Goal: Task Accomplishment & Management: Manage account settings

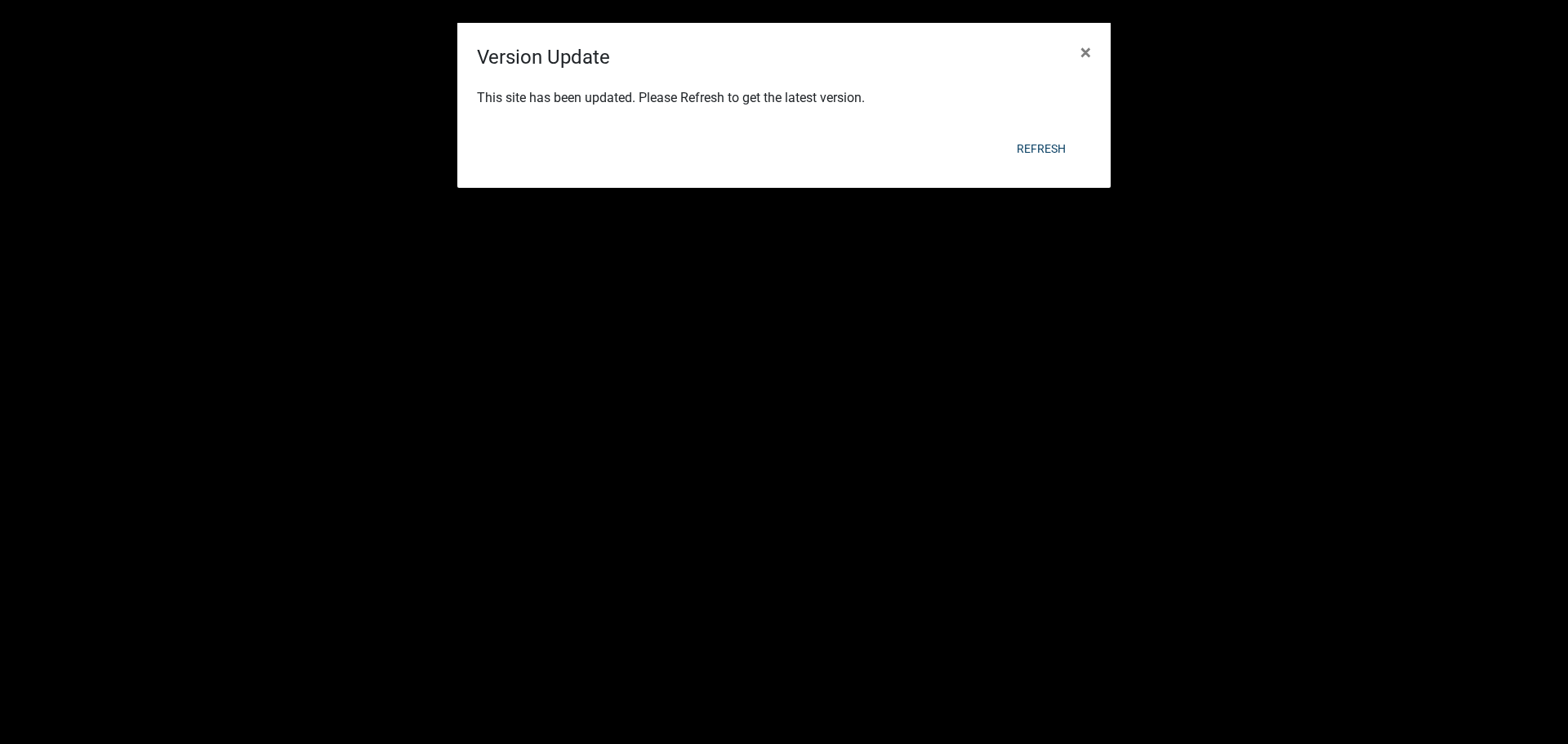
select select "3: 100"
click at [1053, 147] on button "Refresh" at bounding box center [1041, 148] width 76 height 30
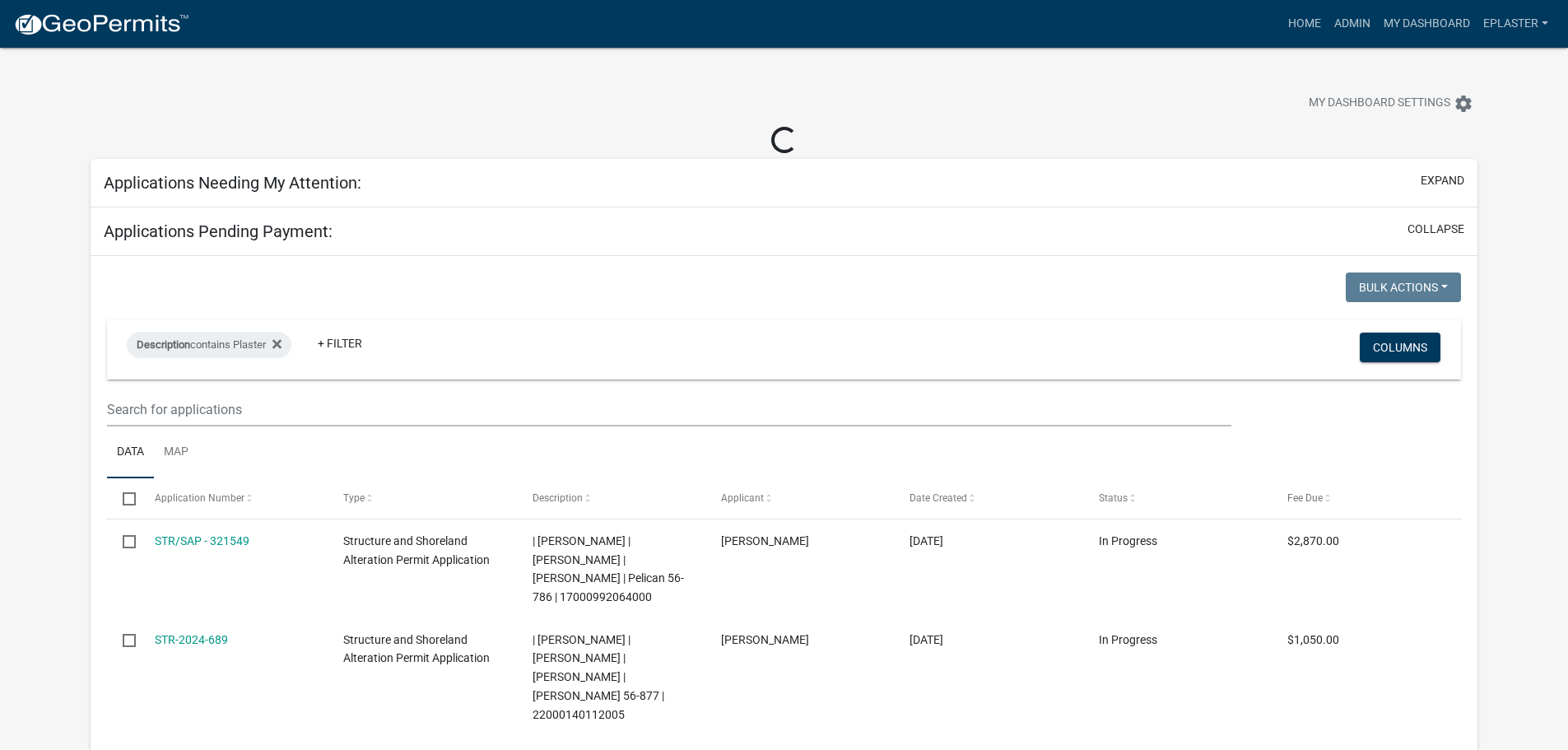
select select "3: 100"
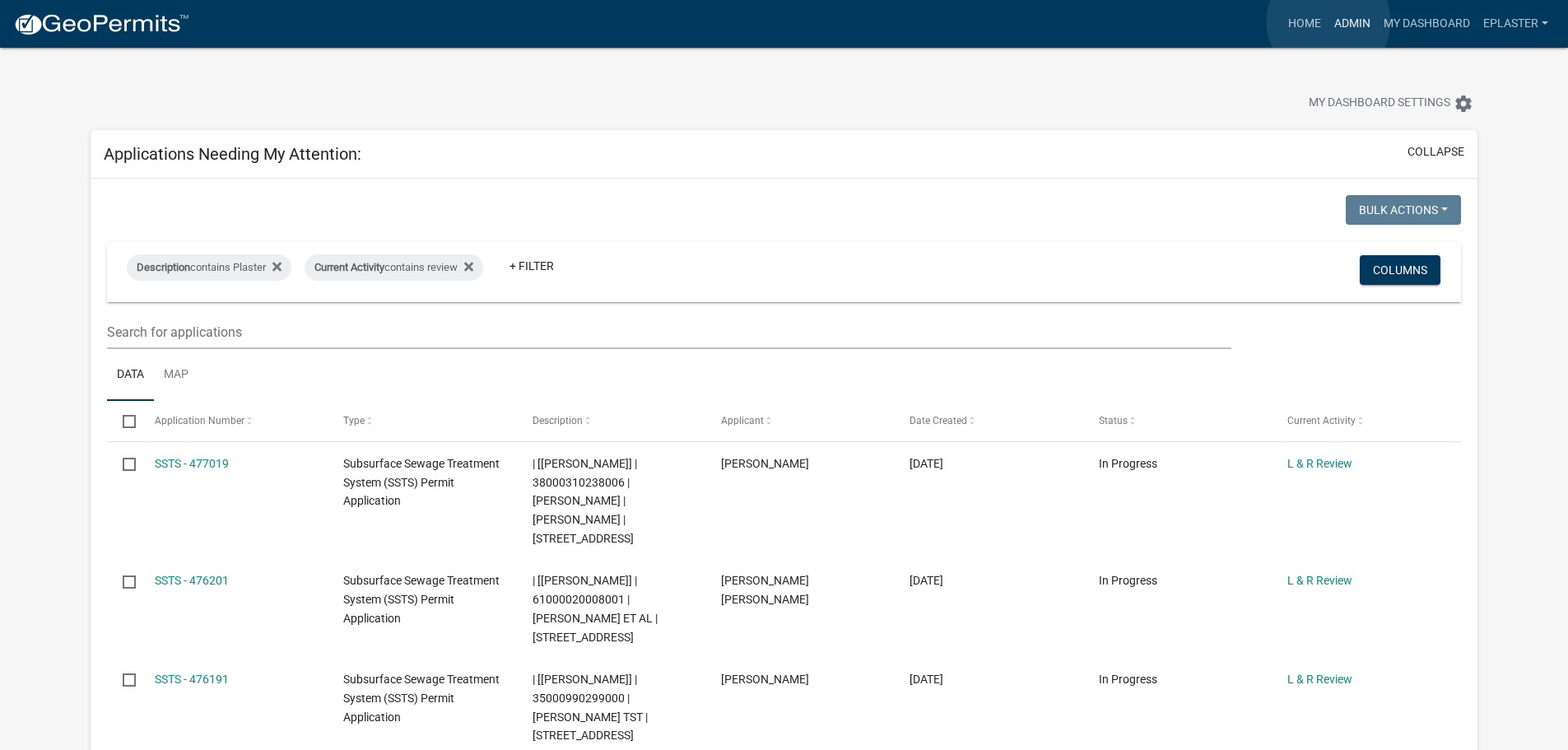
click at [1328, 21] on link "Admin" at bounding box center [1351, 24] width 49 height 31
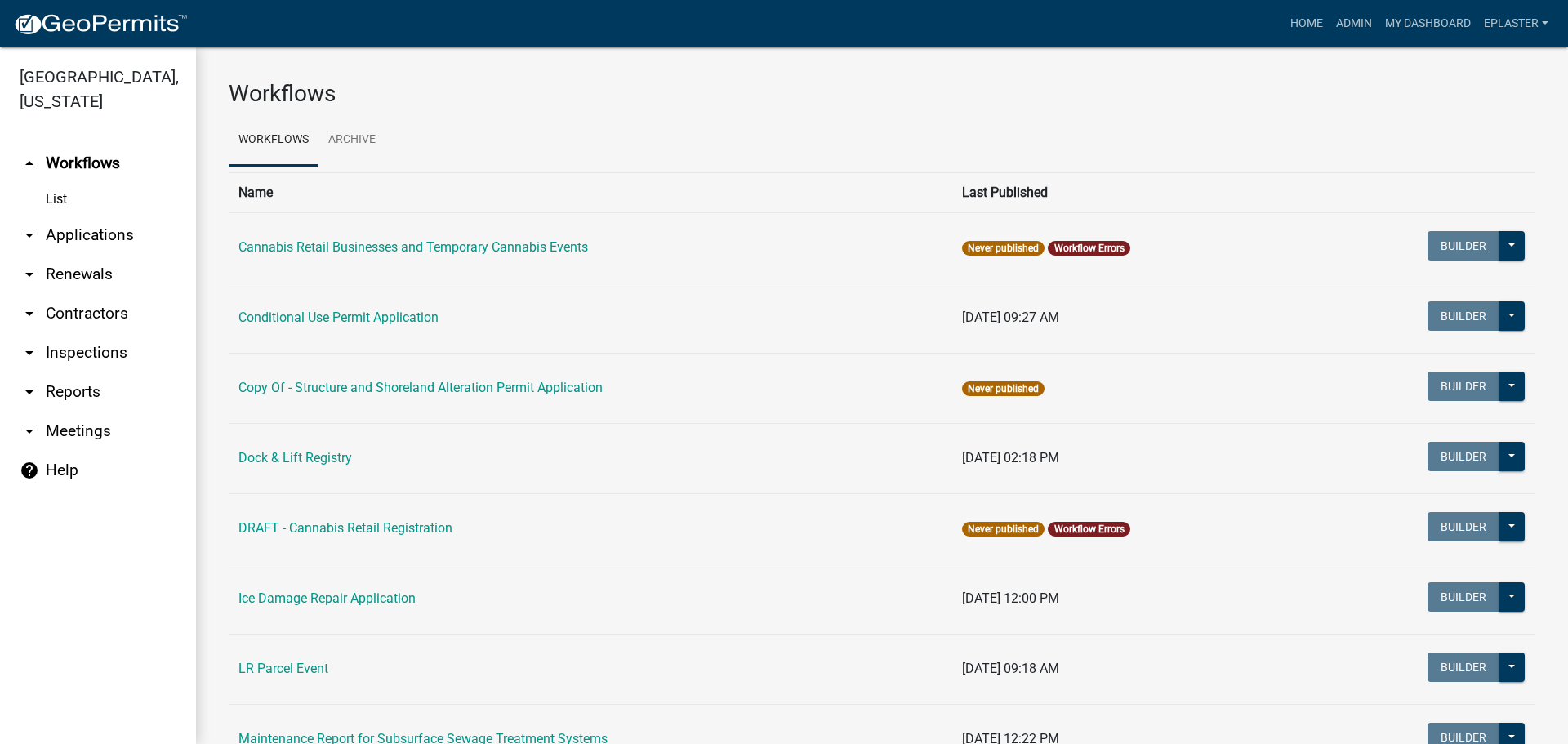
click at [127, 221] on link "arrow_drop_down Applications" at bounding box center [98, 234] width 196 height 39
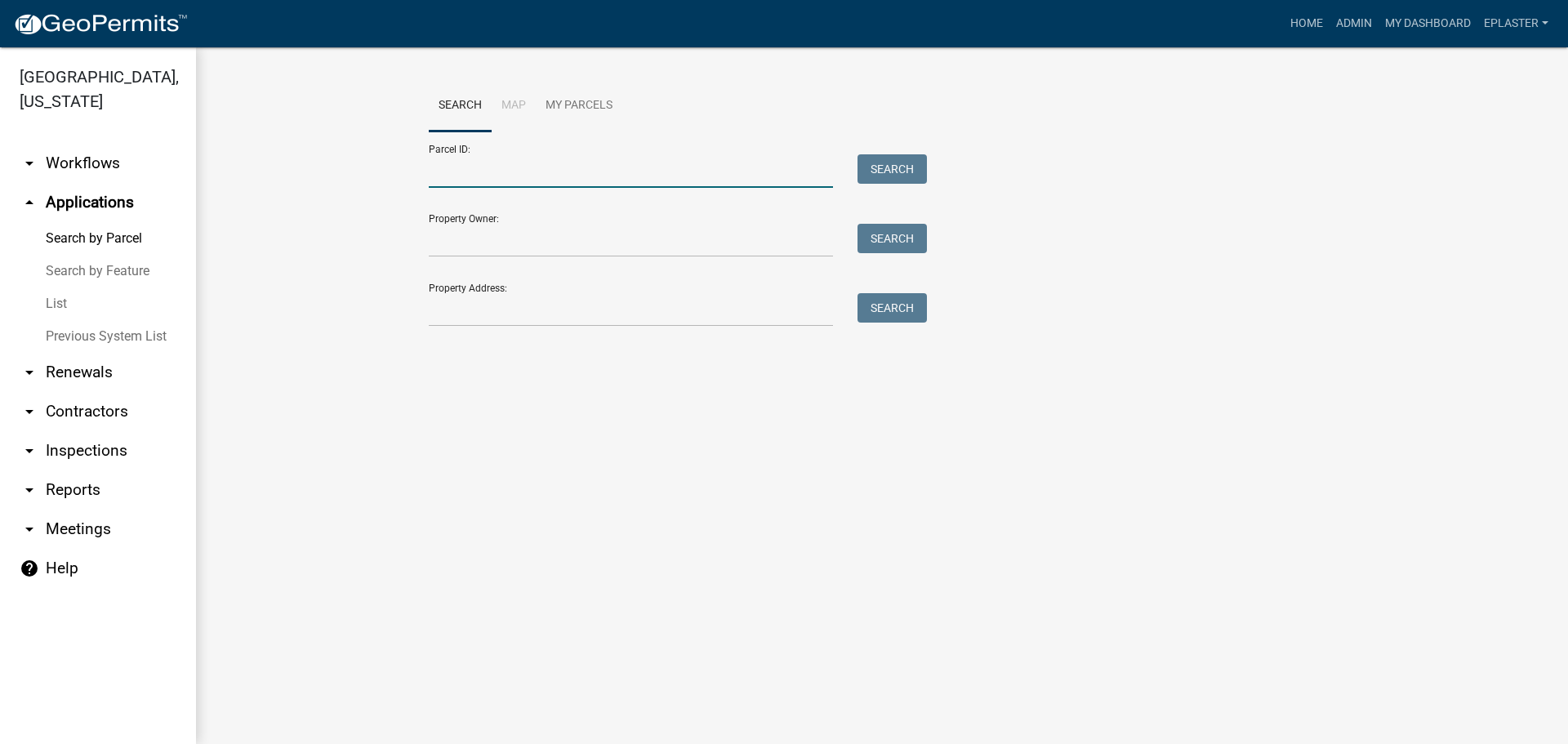
click at [480, 170] on input "Parcel ID:" at bounding box center [630, 170] width 405 height 33
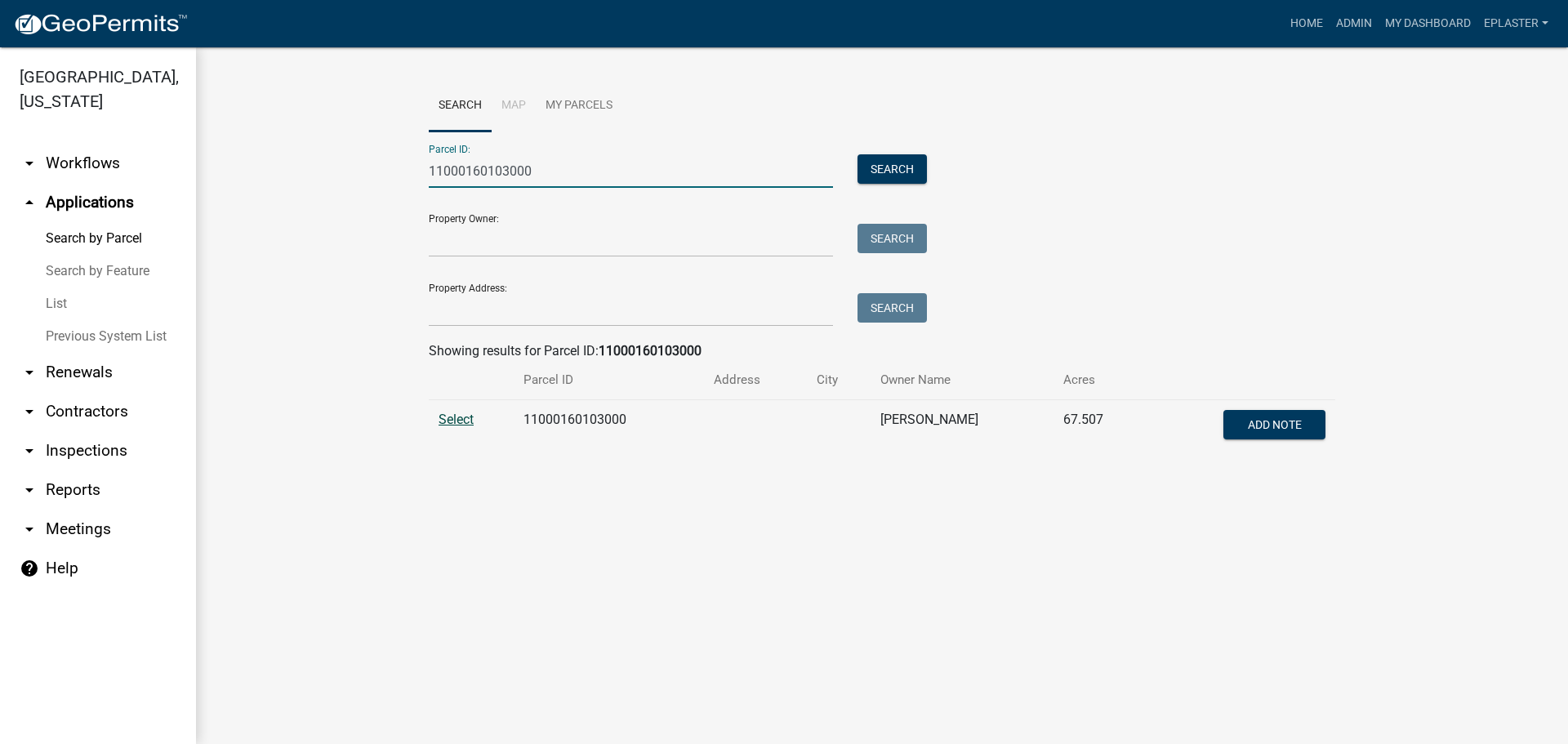
type input "11000160103000"
click at [451, 411] on span "Select" at bounding box center [456, 419] width 35 height 15
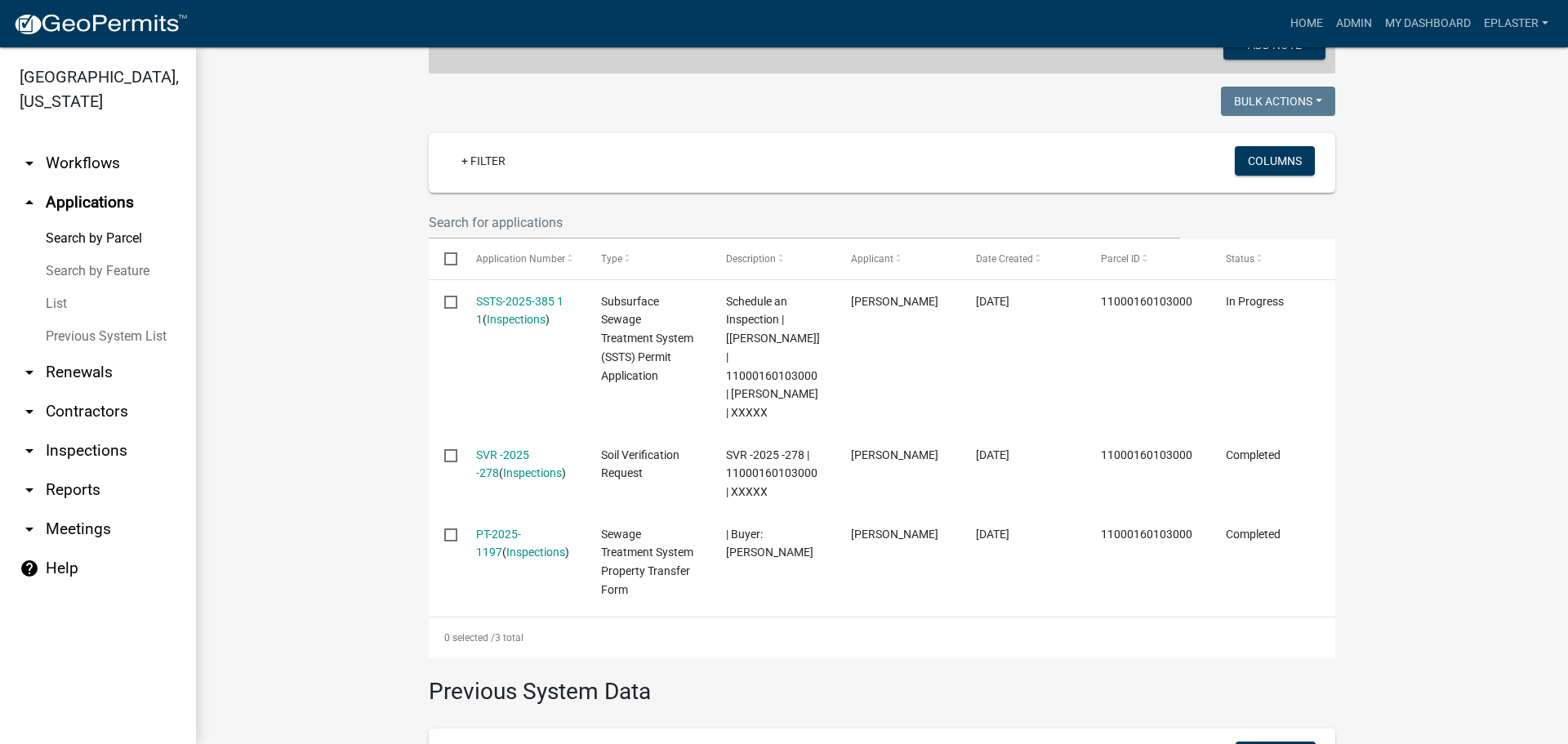
scroll to position [449, 0]
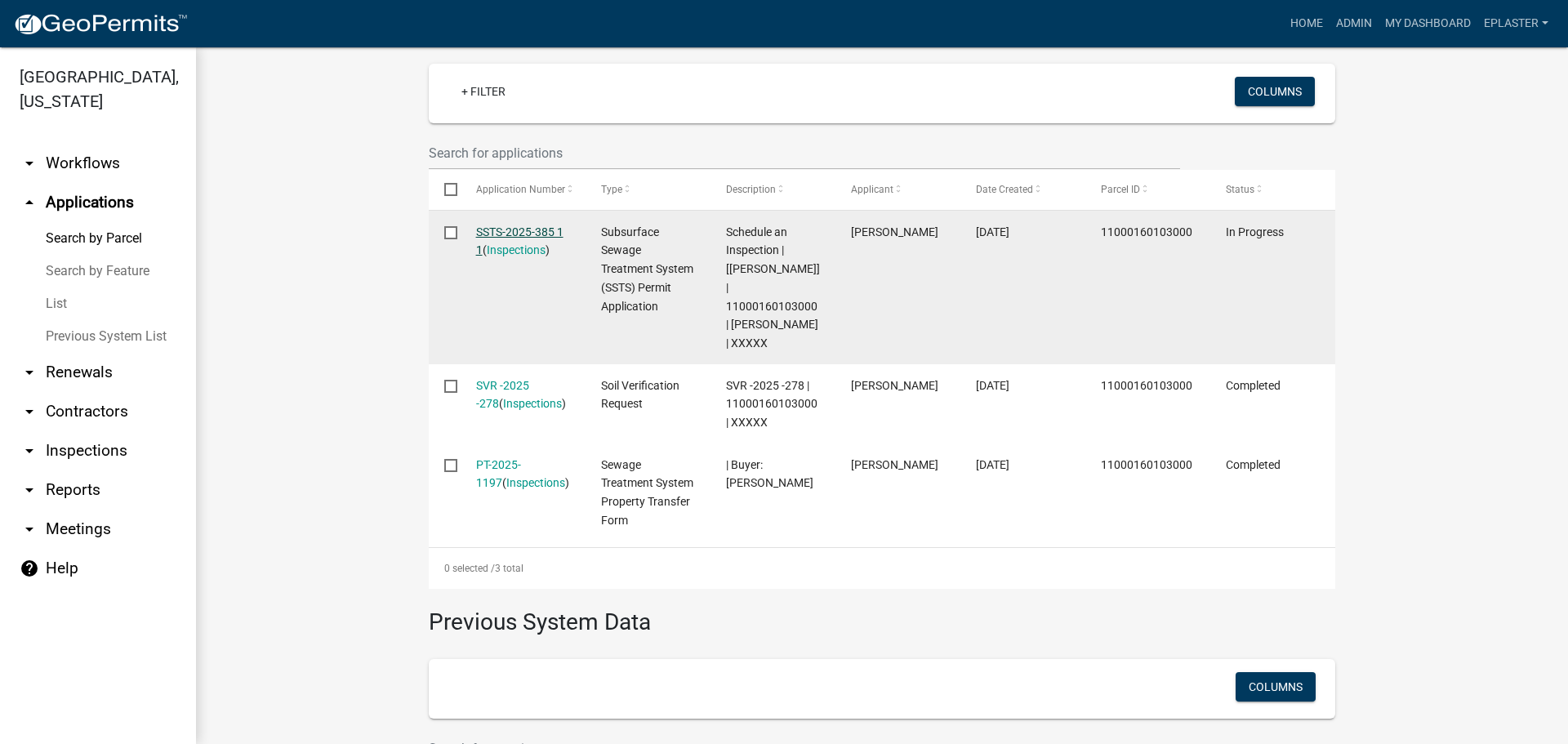
click at [538, 228] on link "SSTS-2025-385 1 1" at bounding box center [519, 241] width 87 height 32
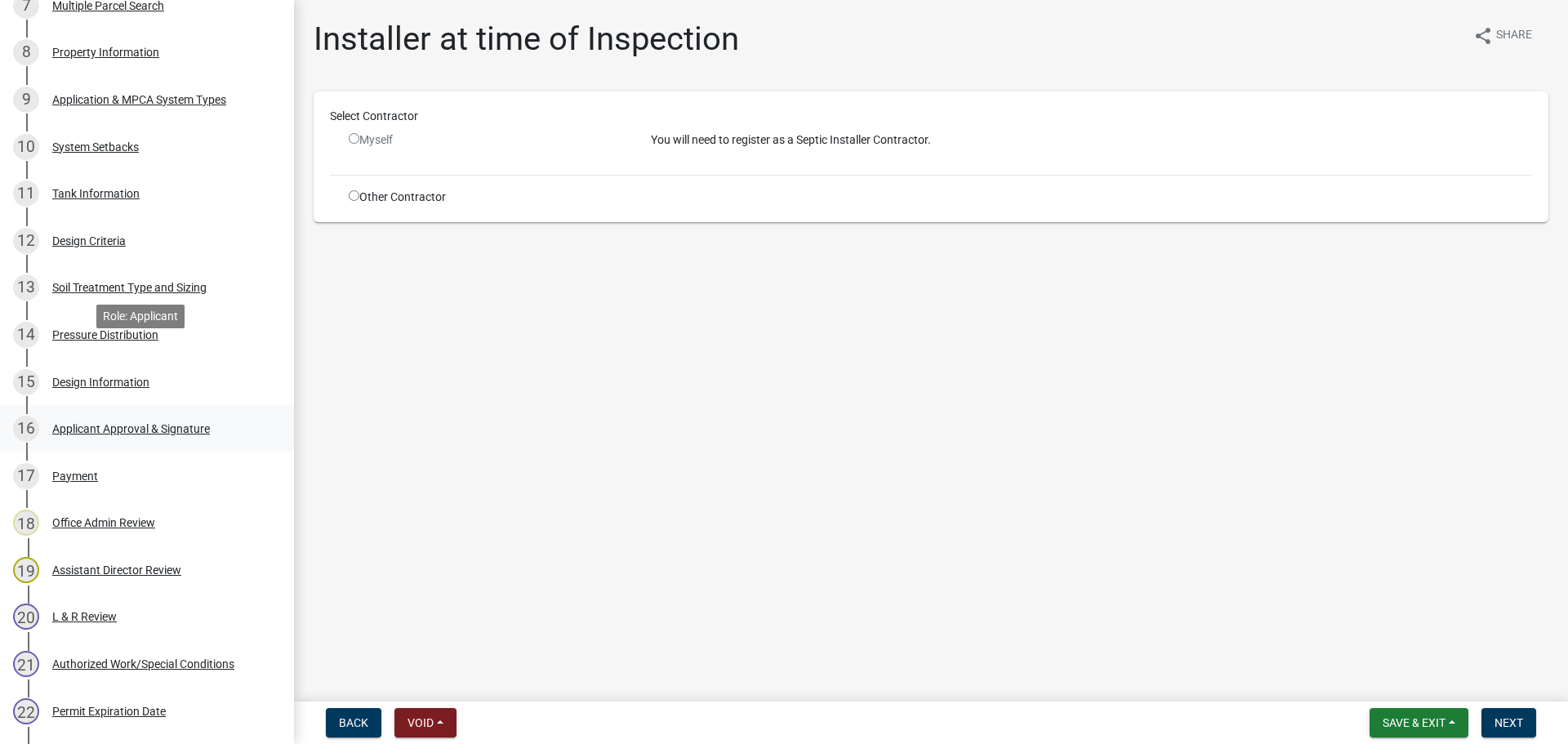
scroll to position [755, 0]
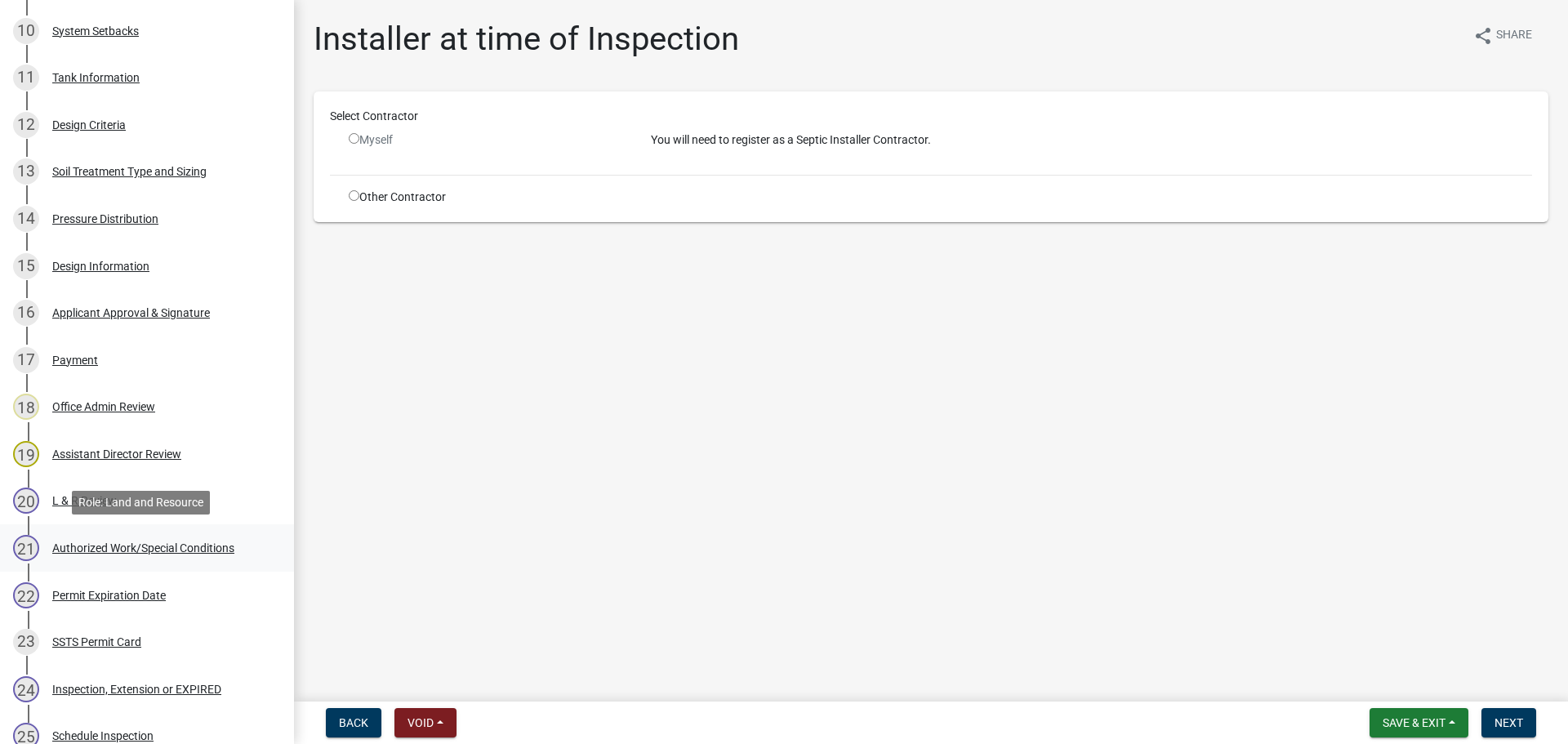
click at [154, 561] on div "21 Authorized Work/Special Conditions" at bounding box center [141, 547] width 254 height 26
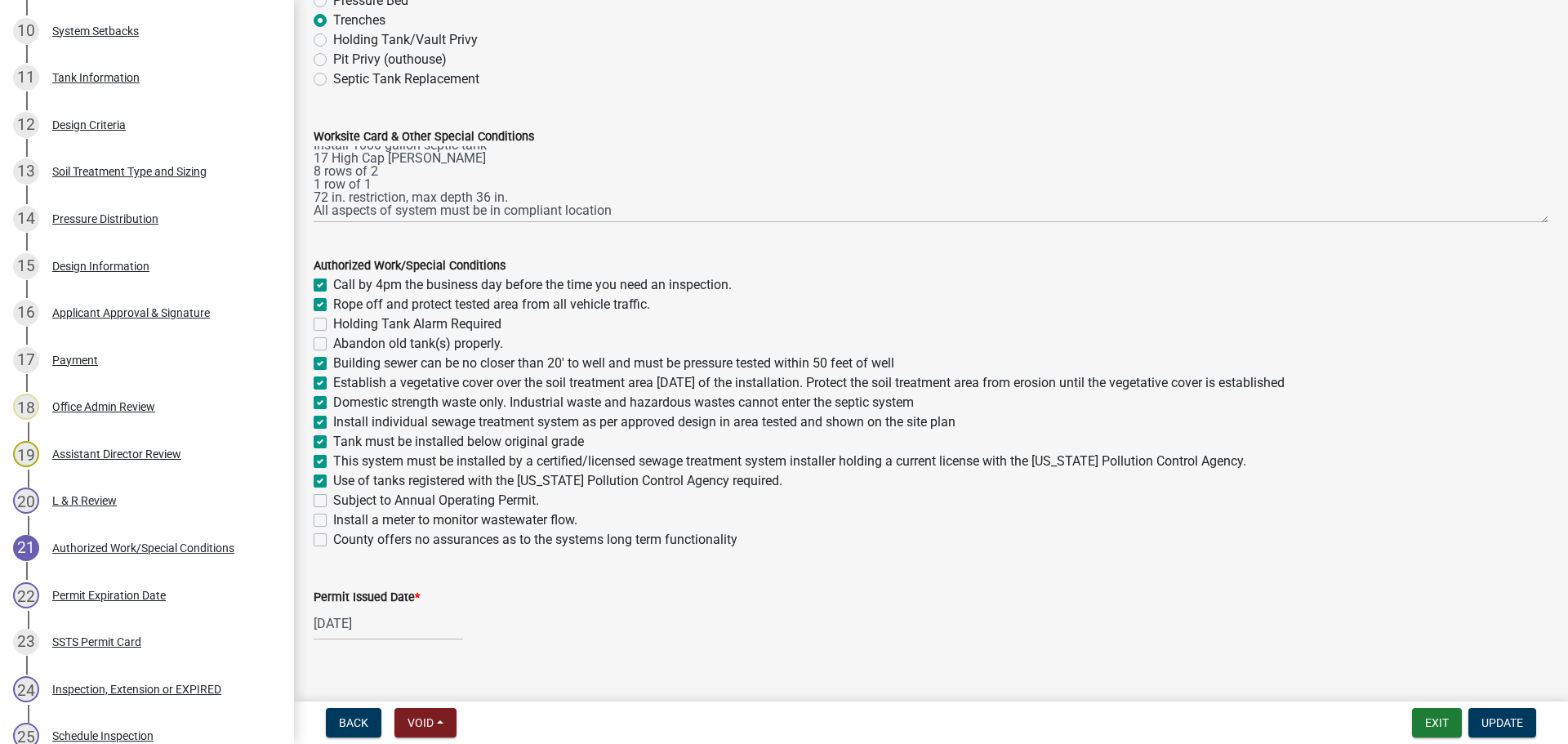
scroll to position [182, 0]
click at [127, 260] on div "Design Information" at bounding box center [101, 266] width 98 height 11
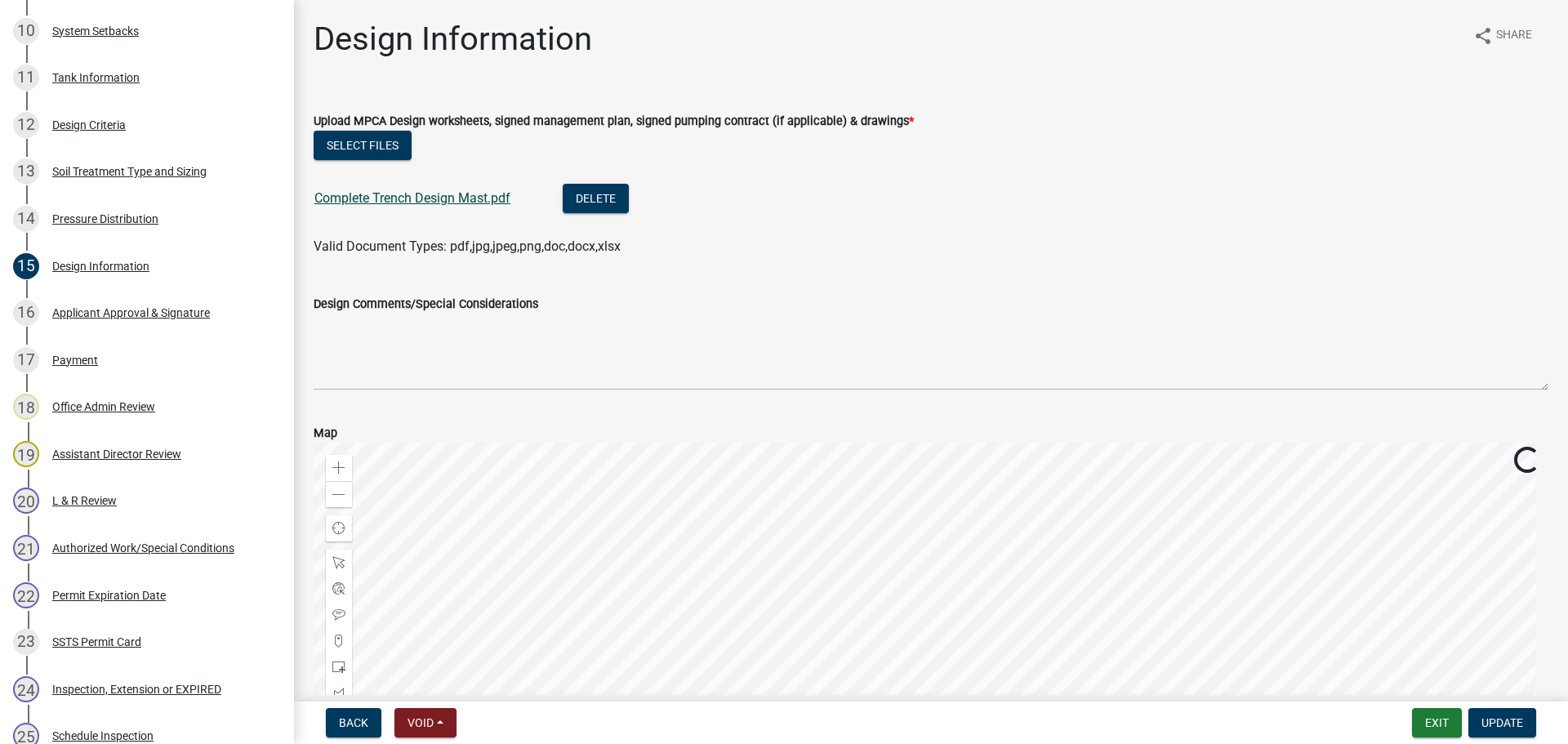
click at [424, 202] on link "Complete Trench Design Mast.pdf" at bounding box center [412, 198] width 196 height 15
click at [1435, 722] on button "Exit" at bounding box center [1437, 722] width 50 height 30
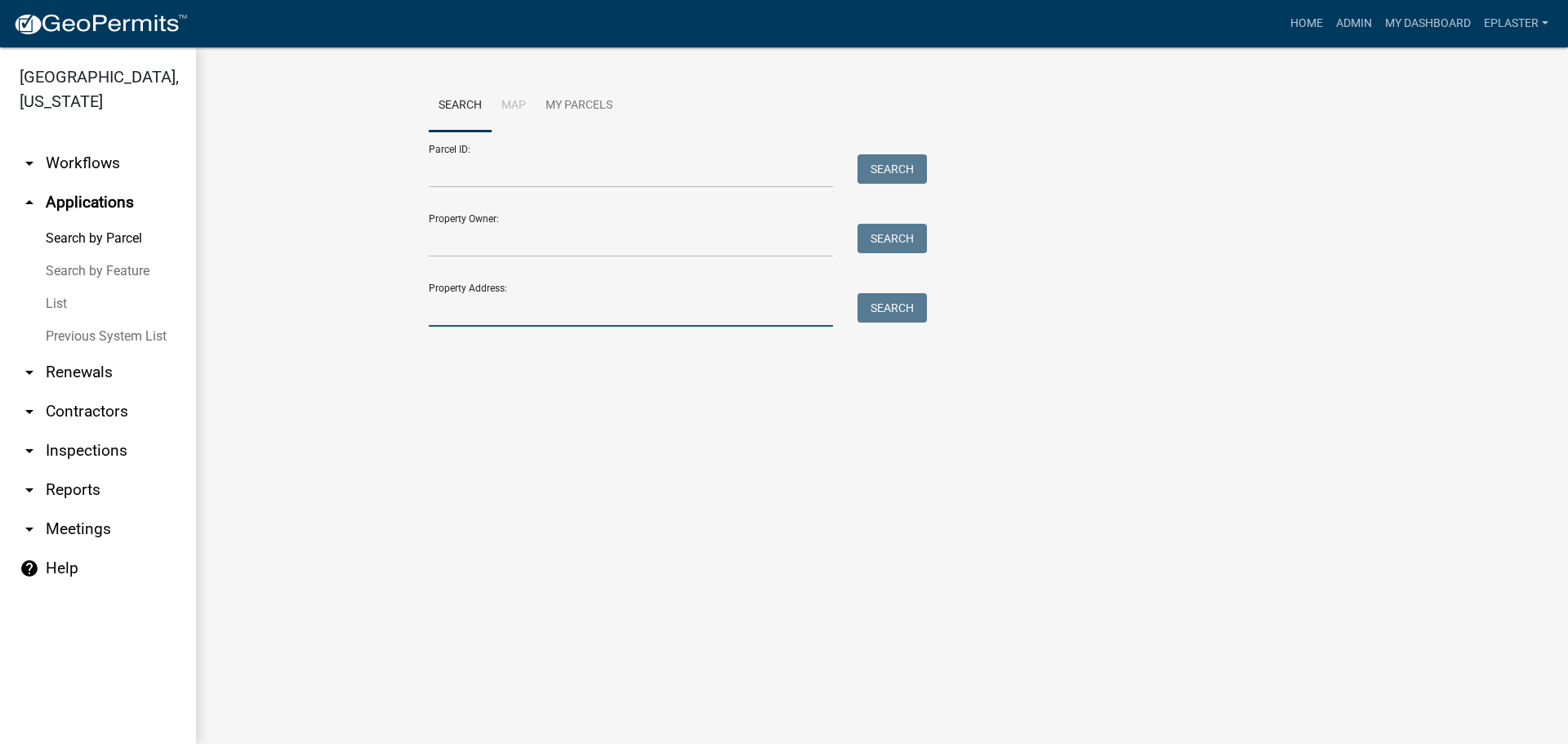
click at [433, 308] on input "Property Address:" at bounding box center [630, 310] width 405 height 33
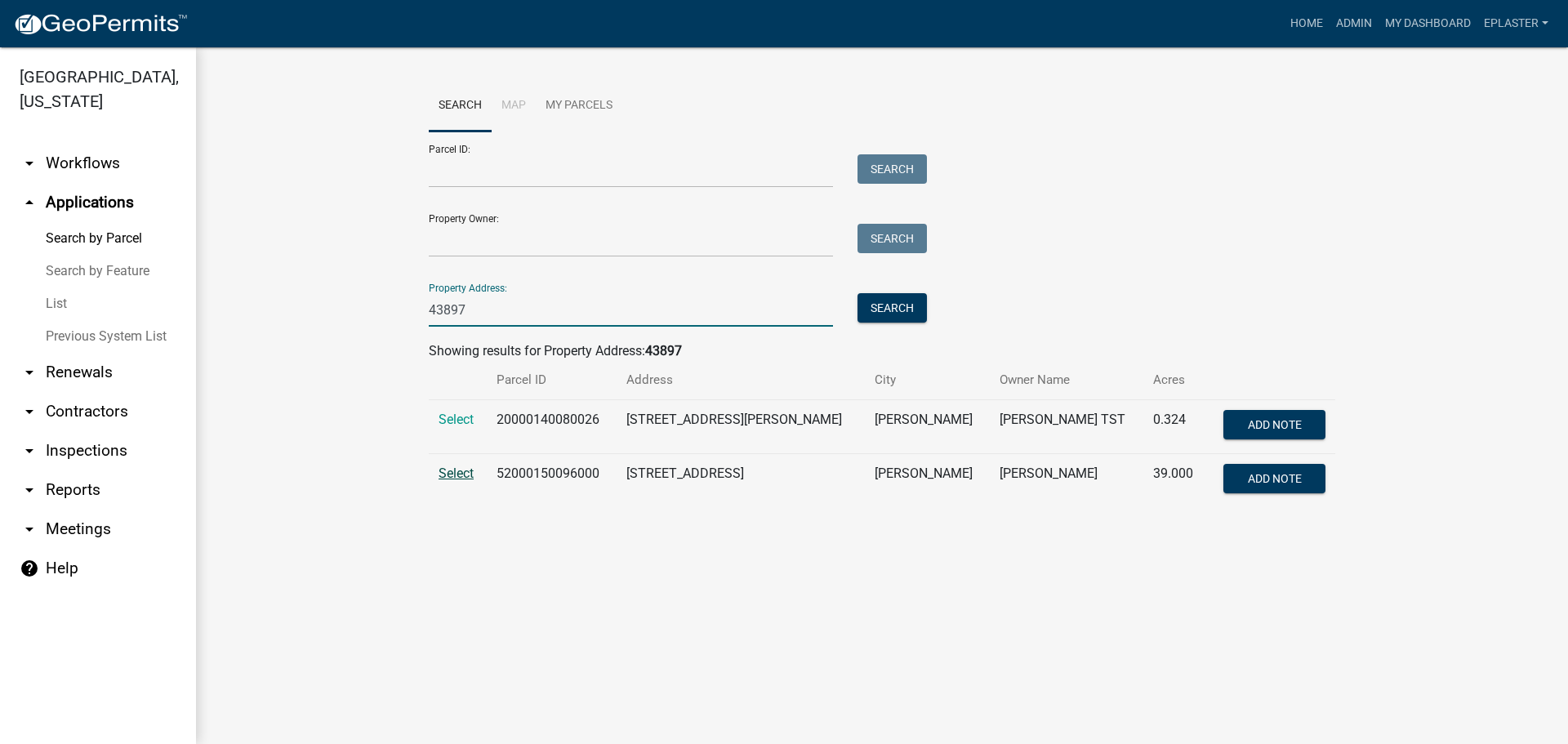
type input "43897"
click at [456, 469] on span "Select" at bounding box center [456, 473] width 35 height 15
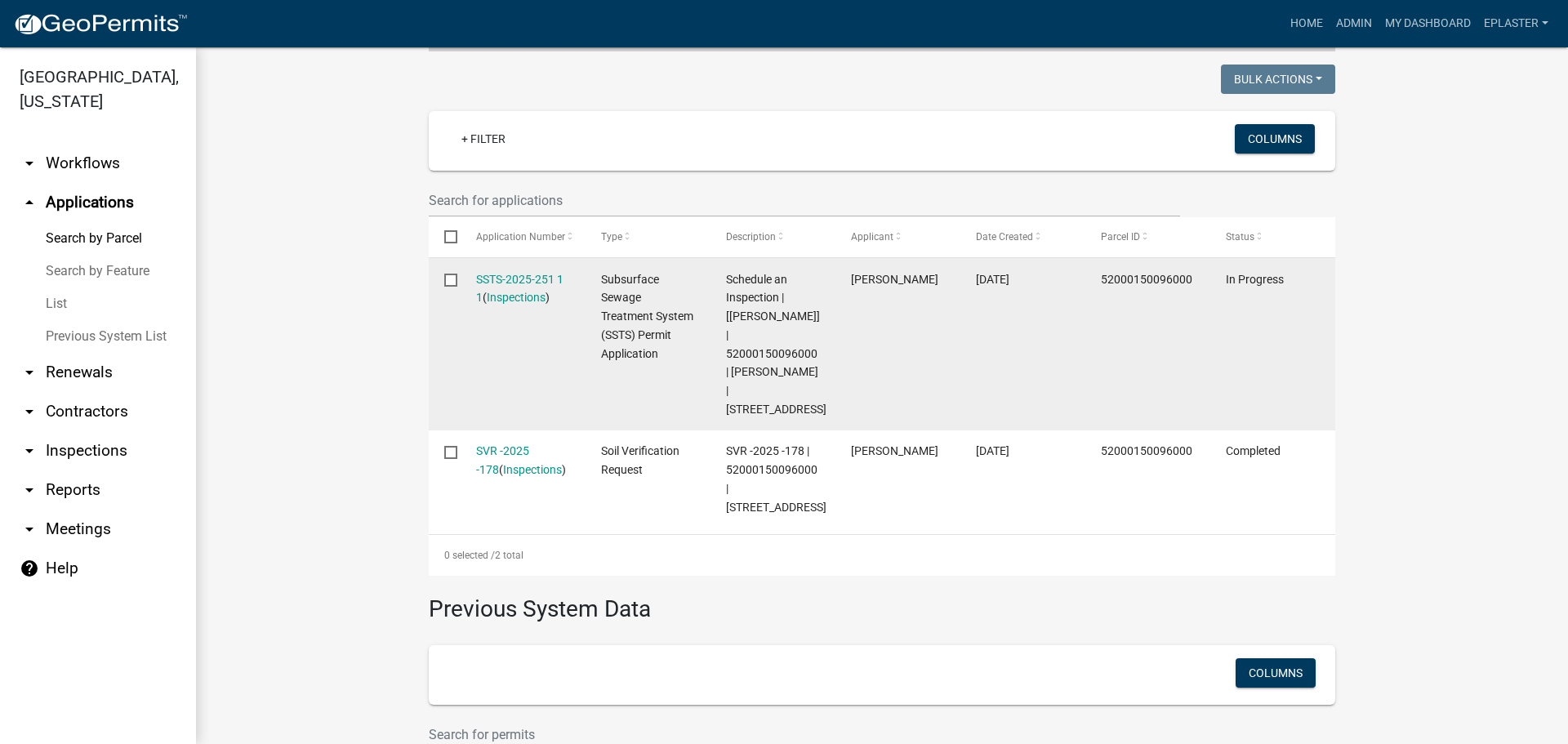
scroll to position [411, 0]
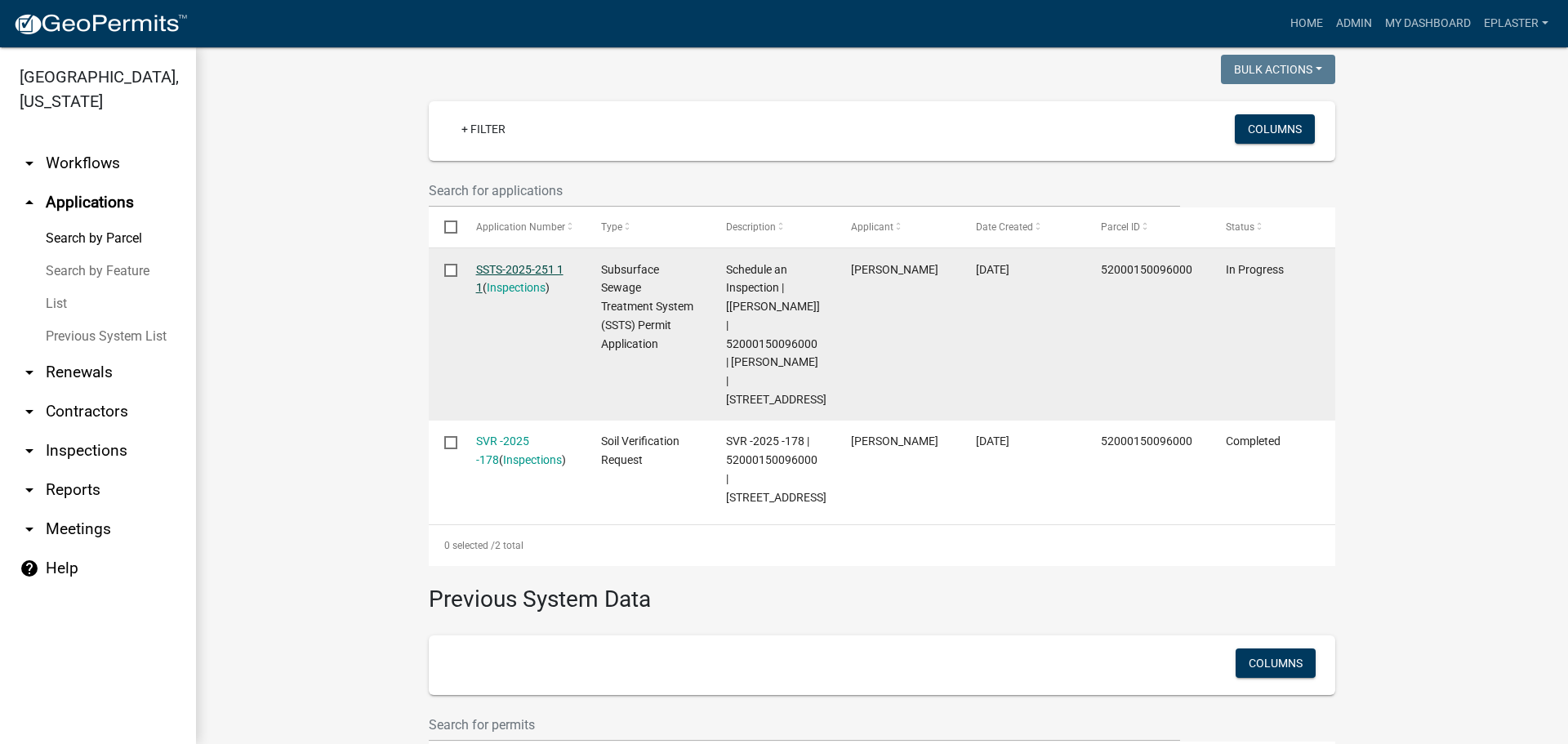
click at [524, 263] on link "SSTS-2025-251 1 1" at bounding box center [519, 278] width 87 height 32
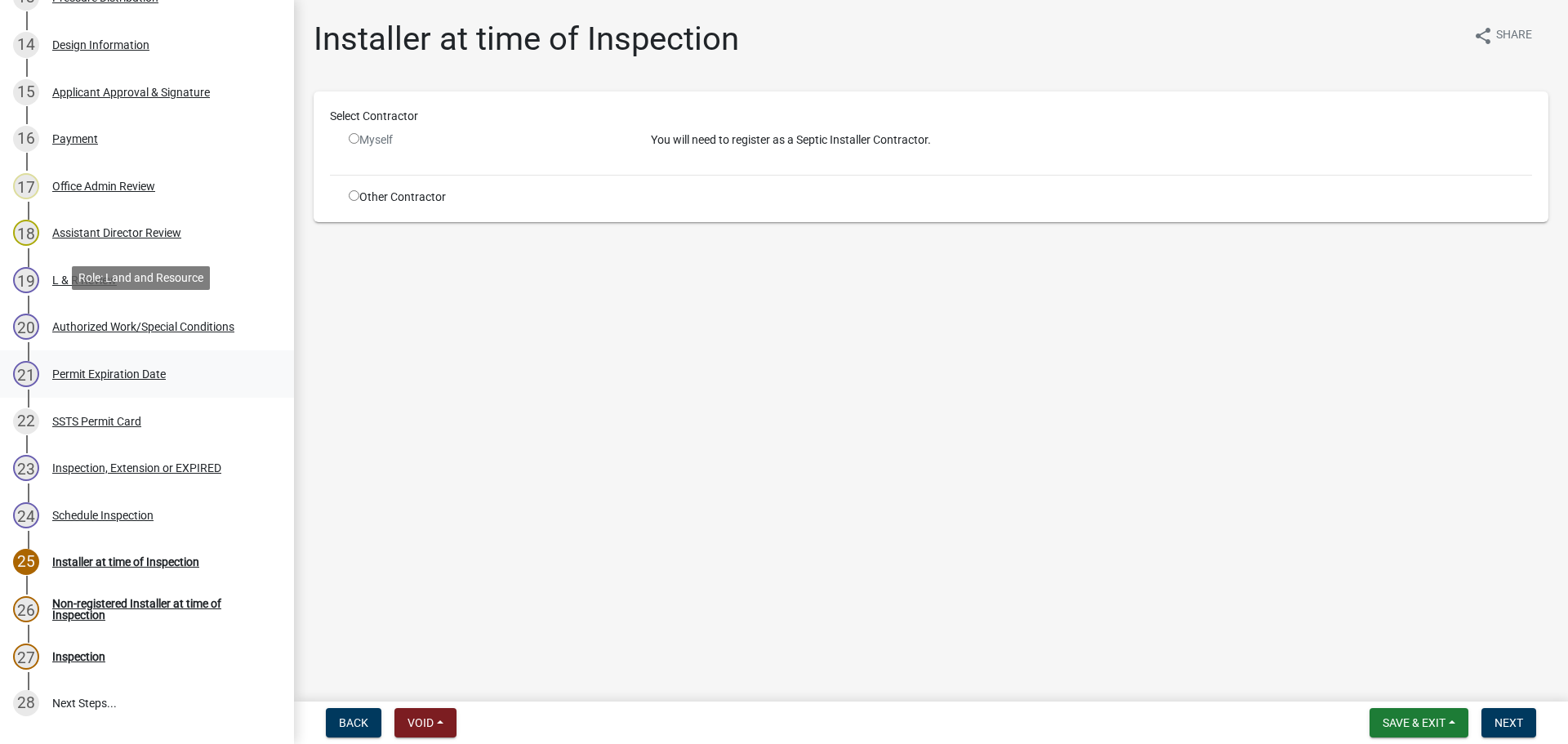
scroll to position [980, 0]
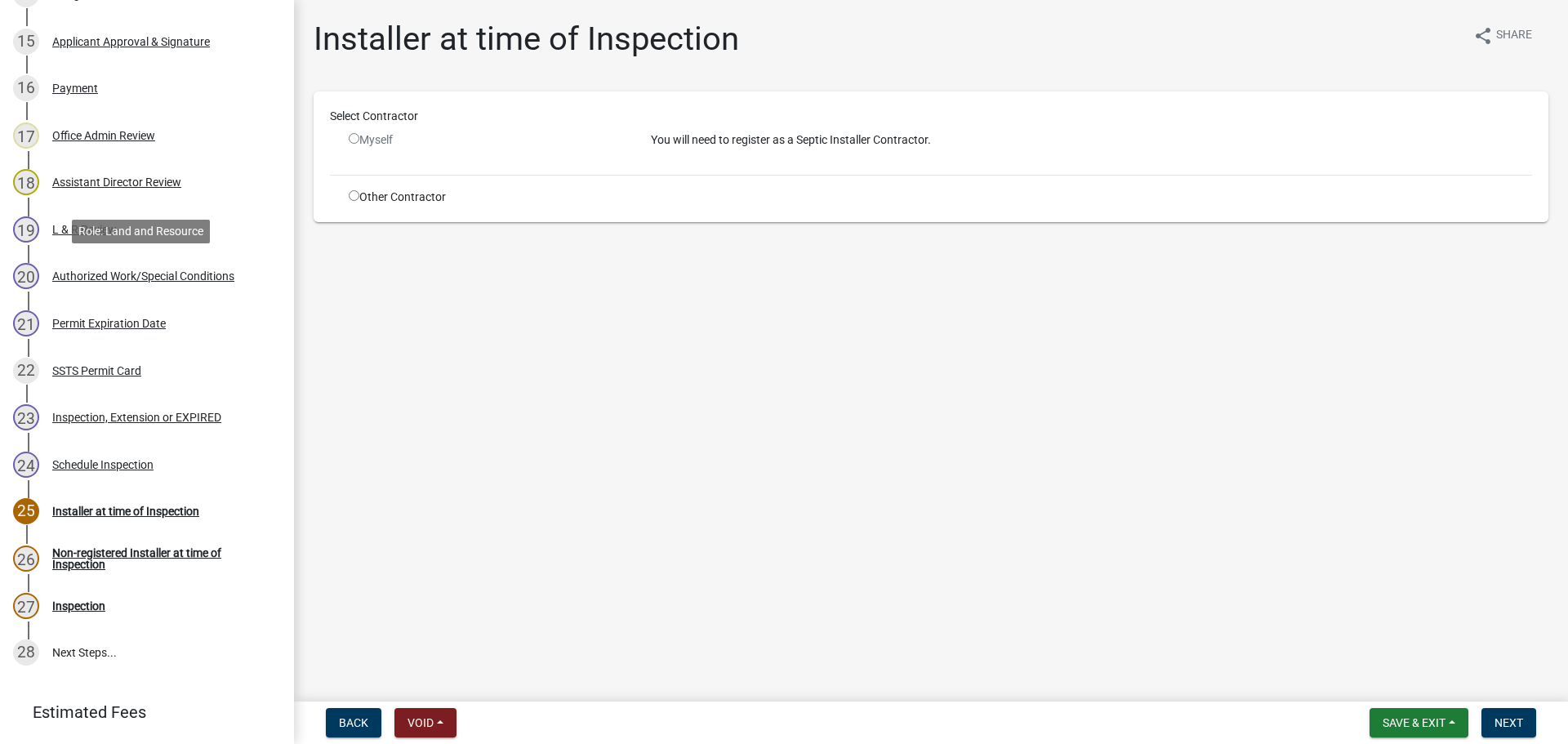
click at [148, 288] on div "20 Authorized Work/Special Conditions" at bounding box center [141, 275] width 254 height 26
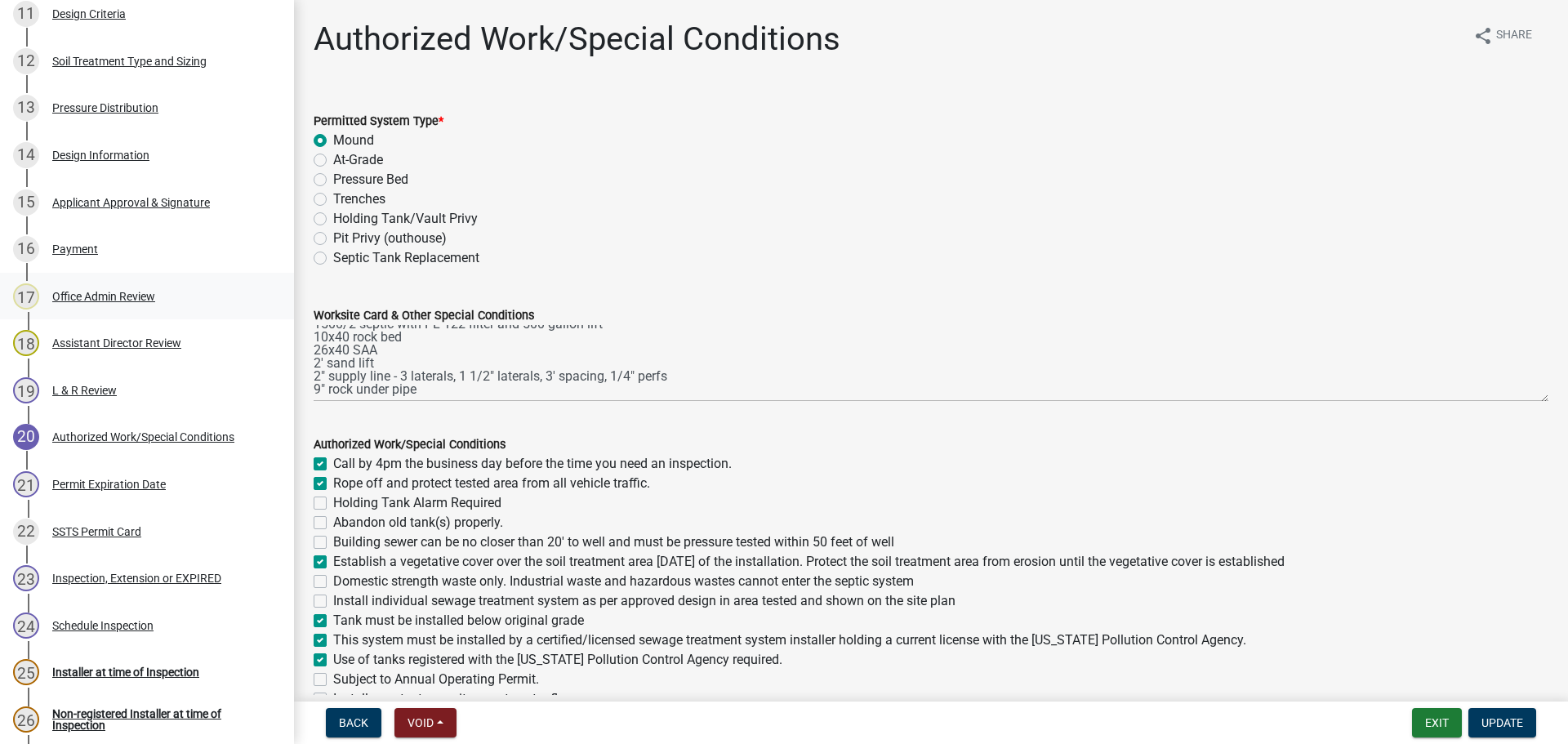
scroll to position [797, 0]
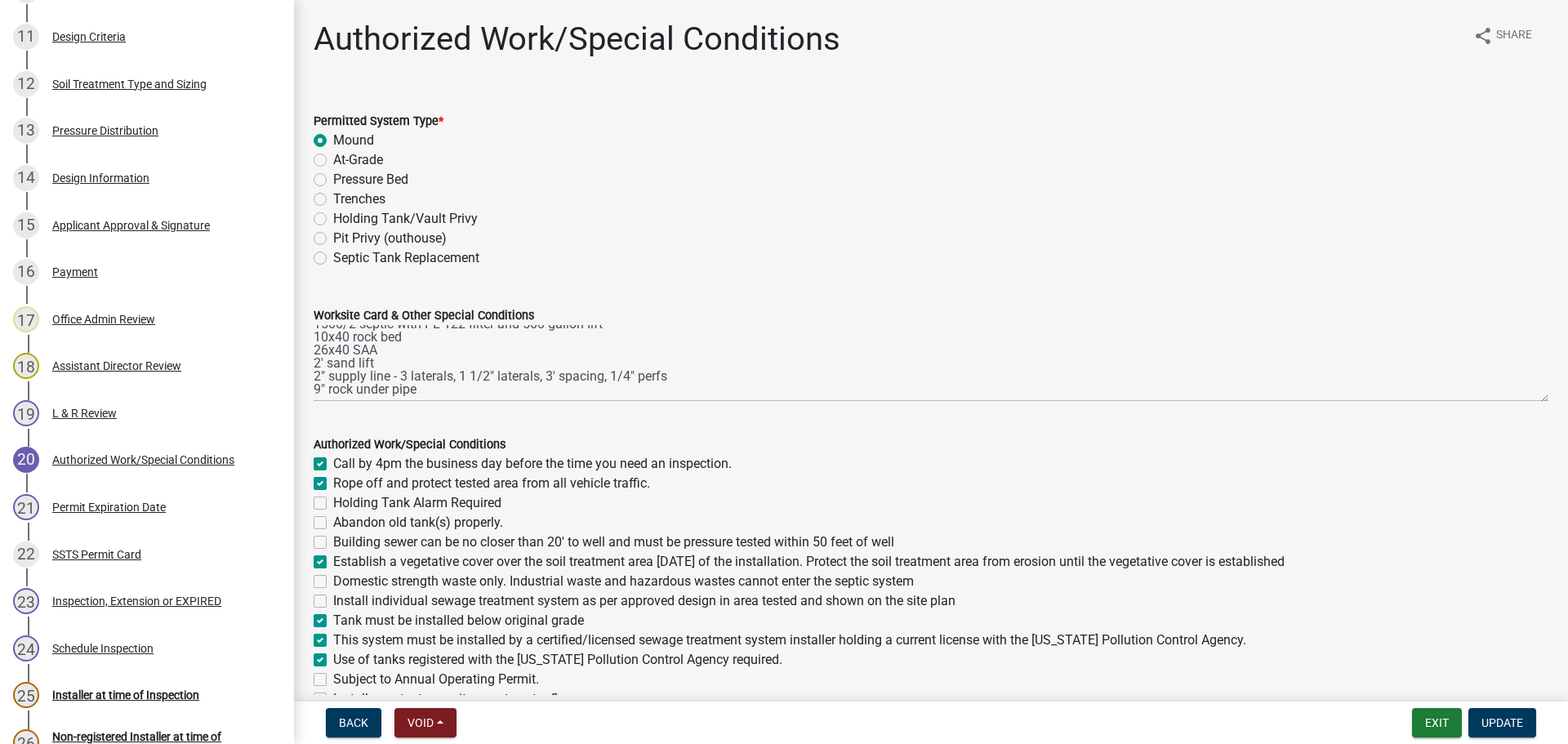
click at [117, 173] on div "Design Information" at bounding box center [101, 178] width 98 height 11
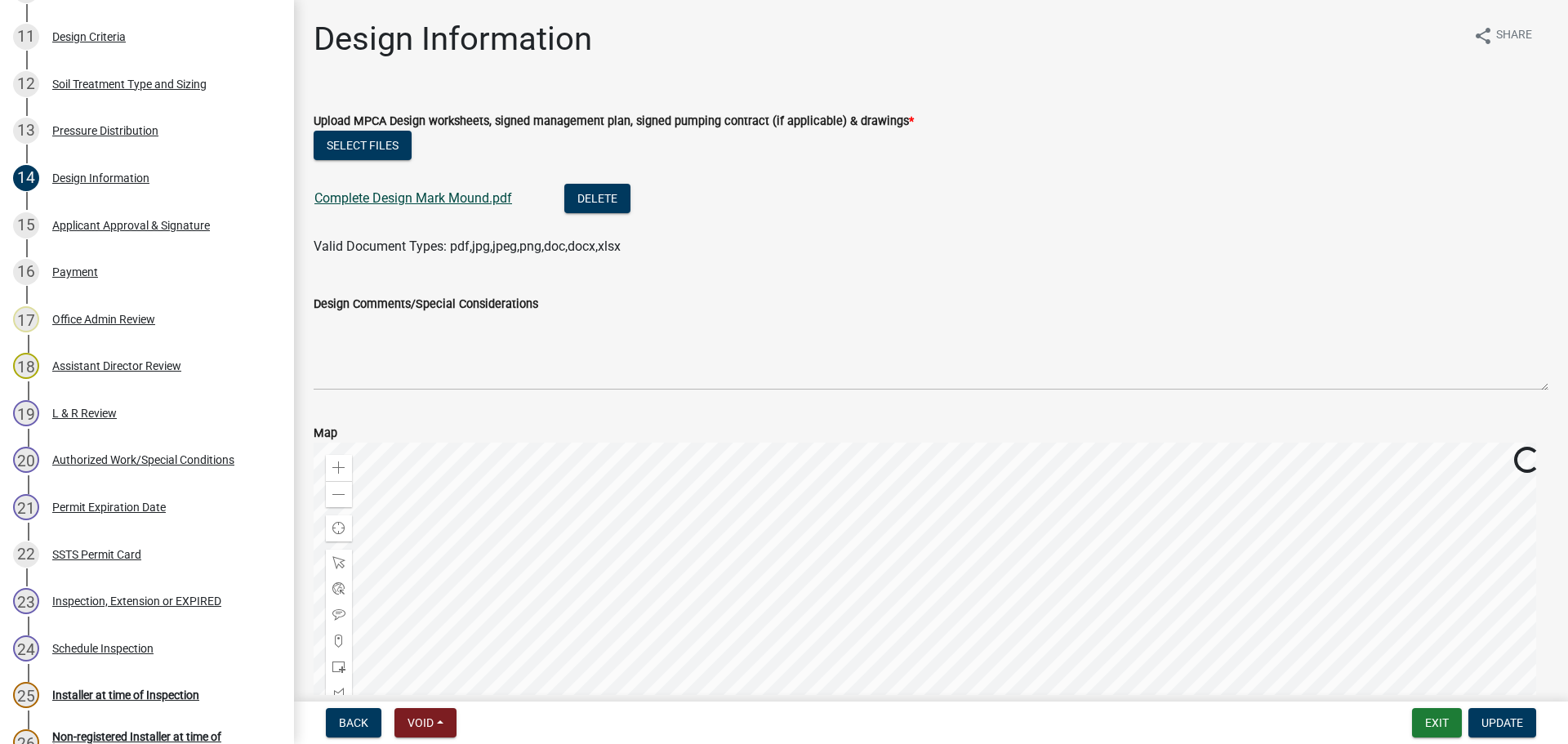
click at [389, 200] on link "Complete Design Mark Mound.pdf" at bounding box center [413, 198] width 198 height 15
click at [1430, 713] on button "Exit" at bounding box center [1437, 722] width 50 height 30
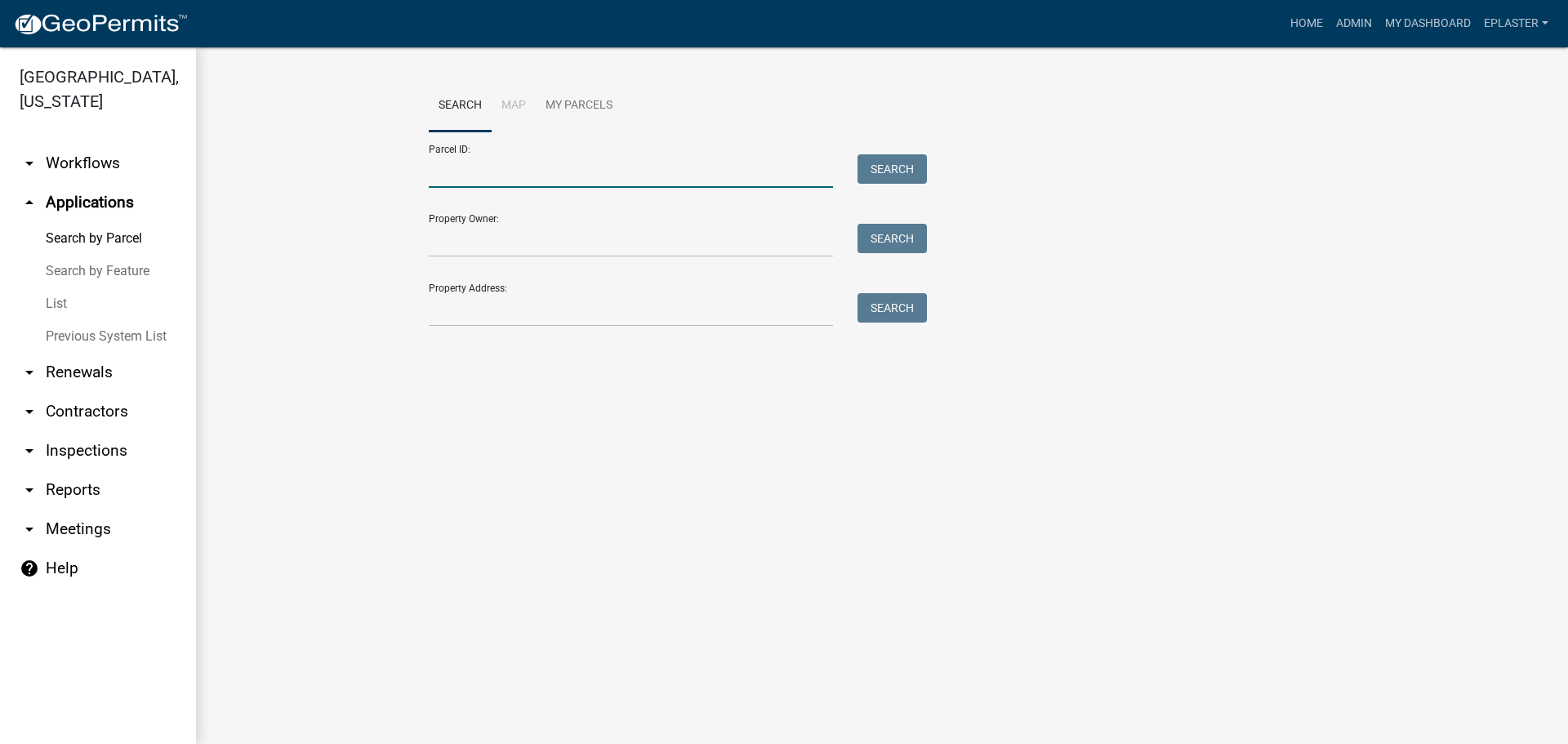
click at [518, 159] on input "Parcel ID:" at bounding box center [630, 170] width 405 height 33
paste input "18000990476000"
type input "18000990476000"
click at [878, 165] on button "Search" at bounding box center [893, 168] width 70 height 30
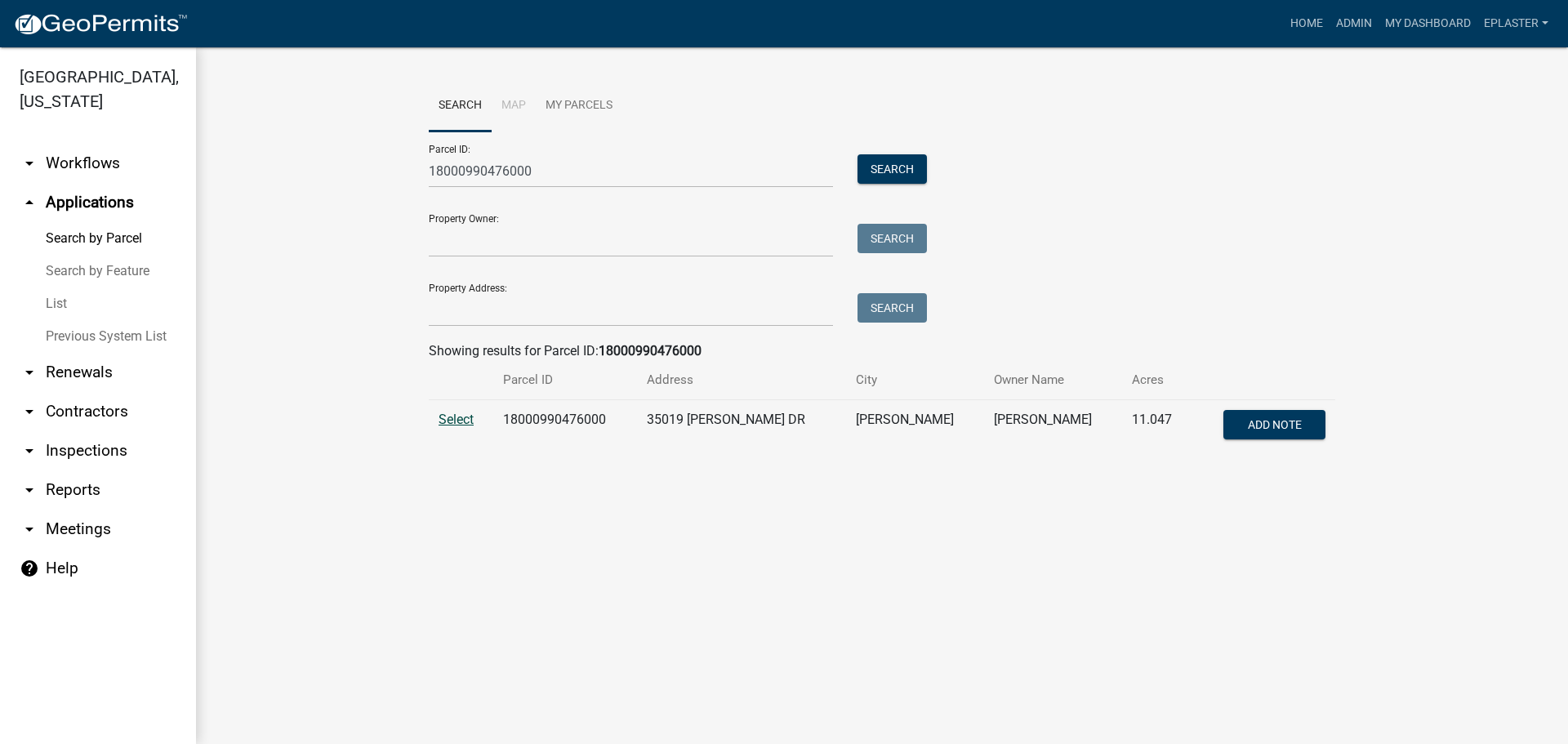
click at [466, 413] on span "Select" at bounding box center [456, 419] width 35 height 15
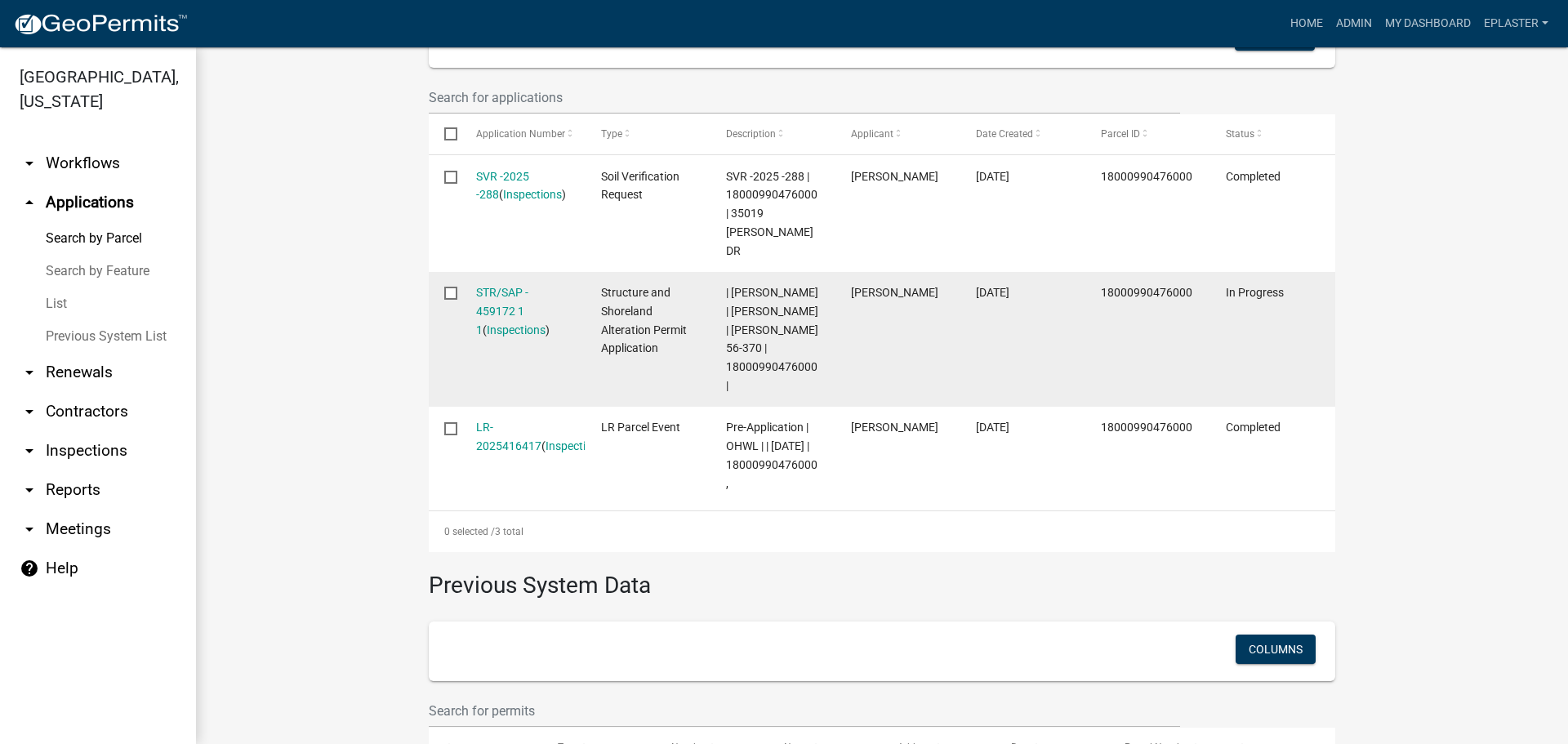
scroll to position [514, 0]
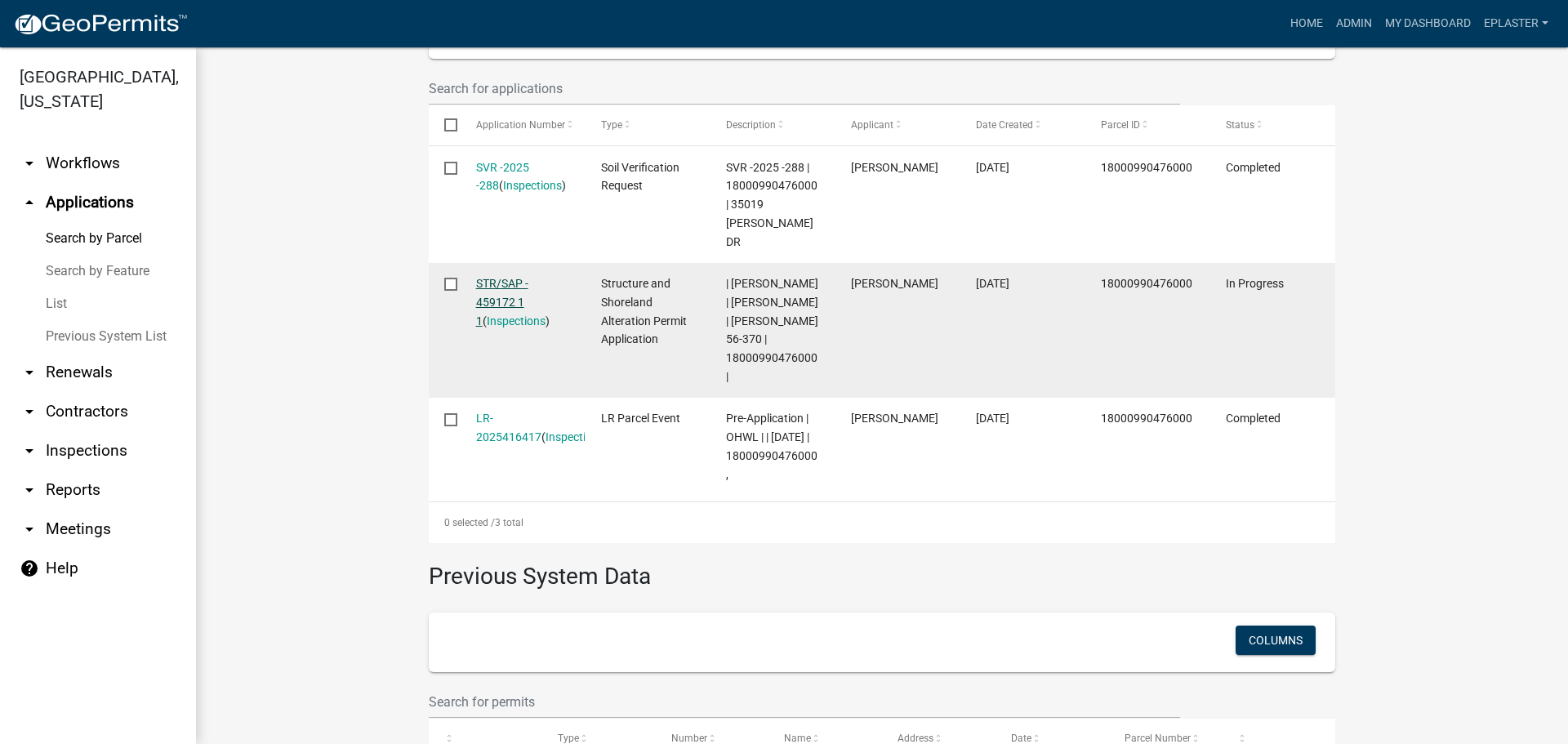
click at [484, 276] on link "STR/SAP - 459172 1 1" at bounding box center [502, 301] width 53 height 51
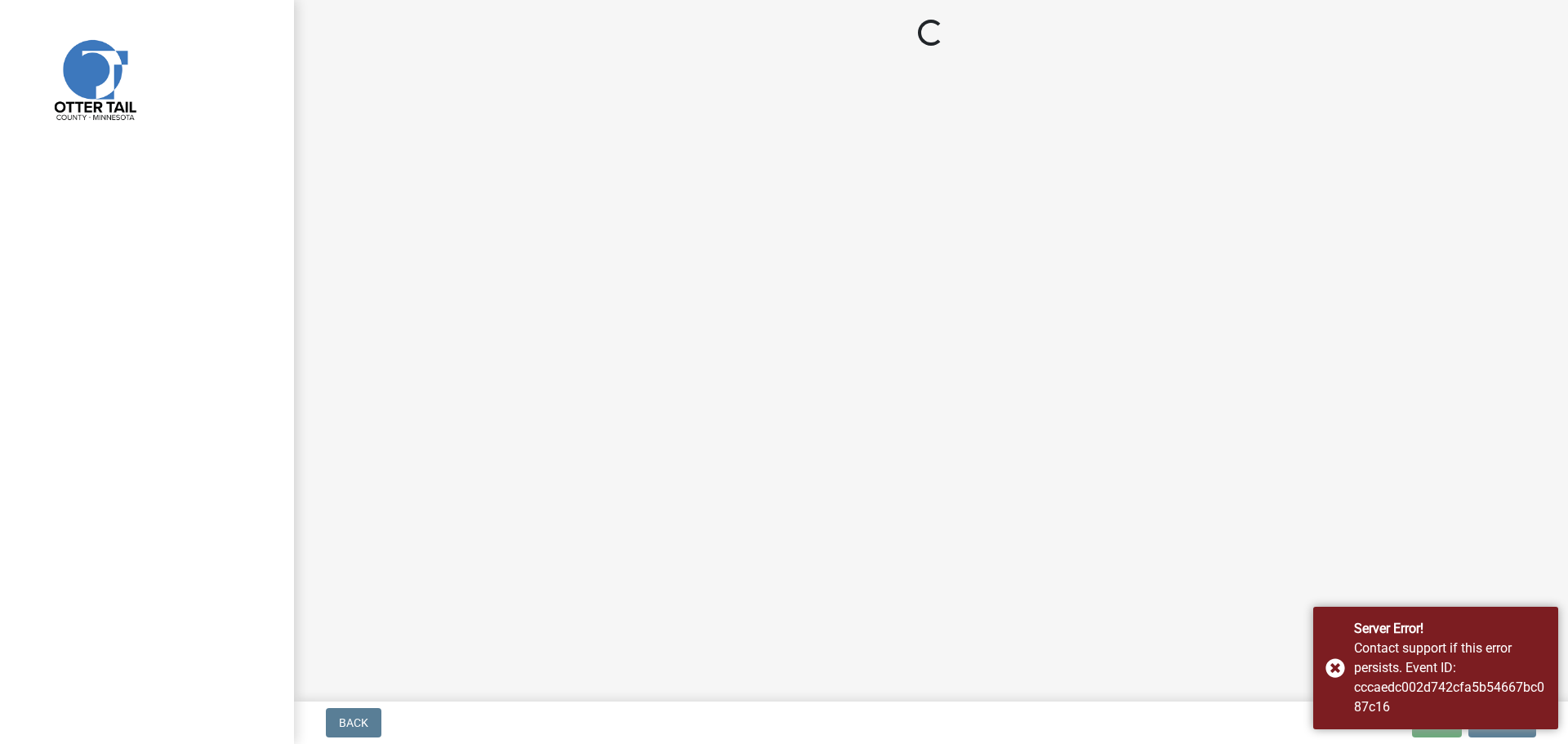
click at [1299, 359] on main "Loading..." at bounding box center [931, 347] width 1274 height 695
click at [1426, 678] on div "Contact support if this error persists. Event ID: cccaedc002d742cfa5b54667bc087…" at bounding box center [1450, 678] width 192 height 78
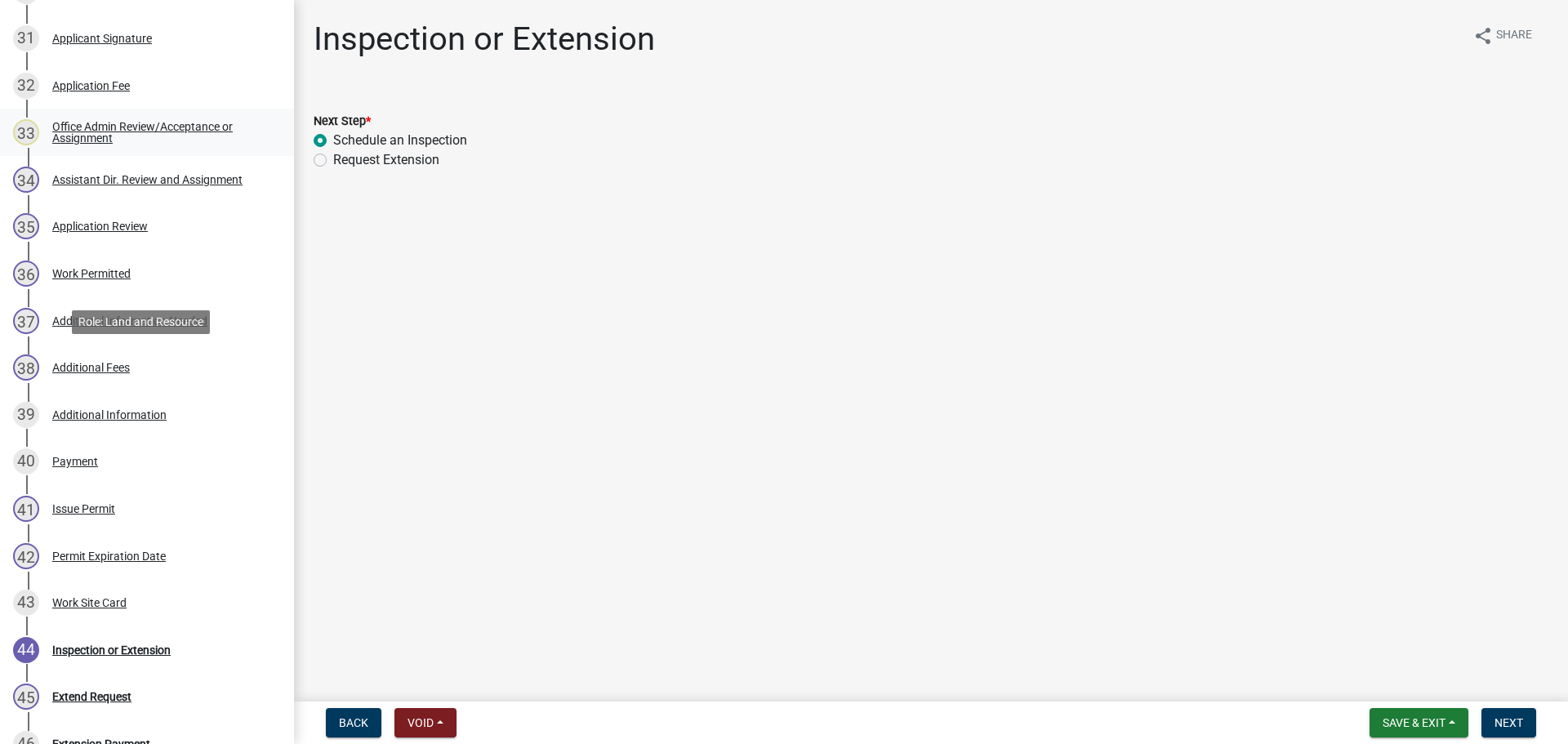
scroll to position [2042, 0]
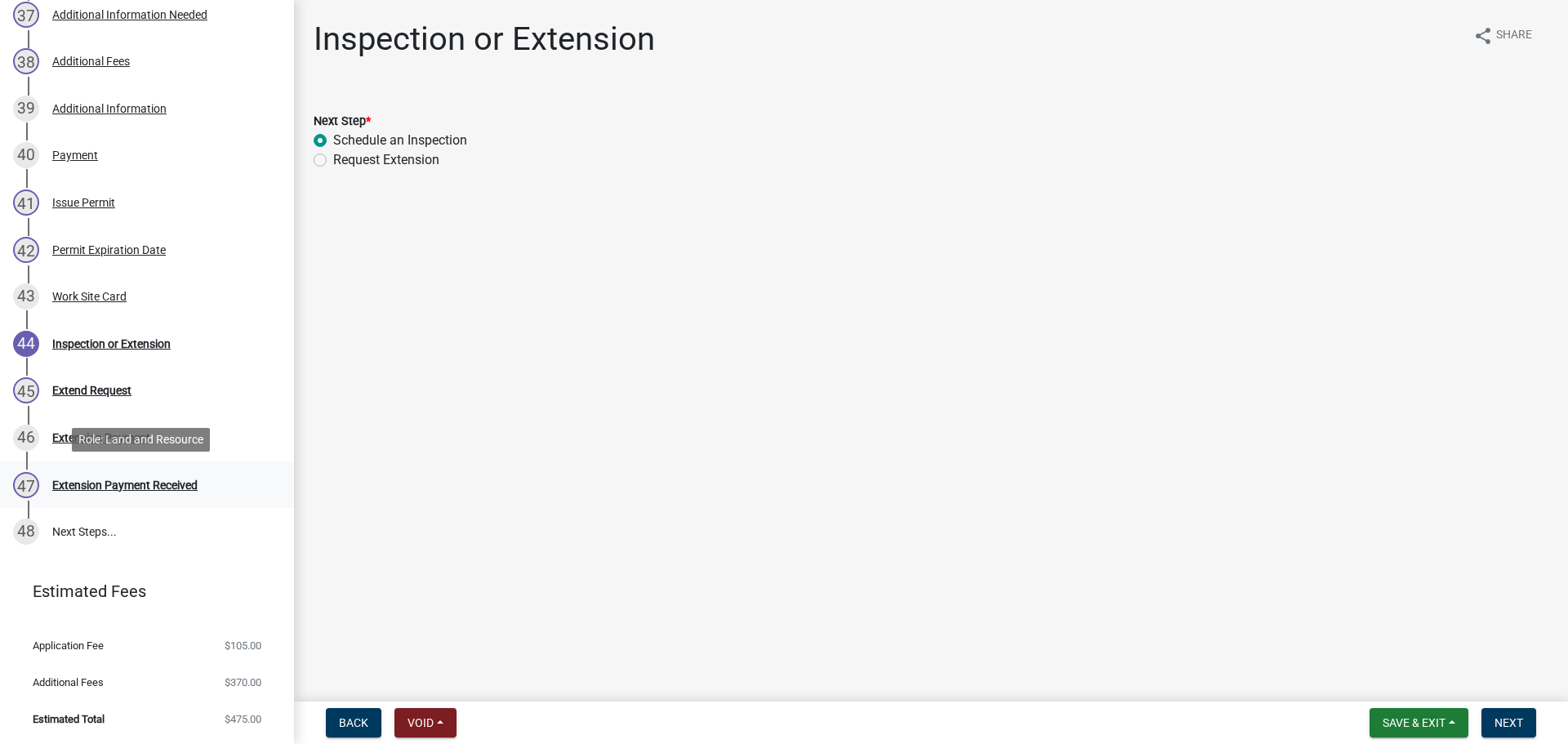
click at [160, 482] on div "Extension Payment Received" at bounding box center [125, 485] width 145 height 11
click at [349, 720] on span "Back" at bounding box center [353, 723] width 30 height 13
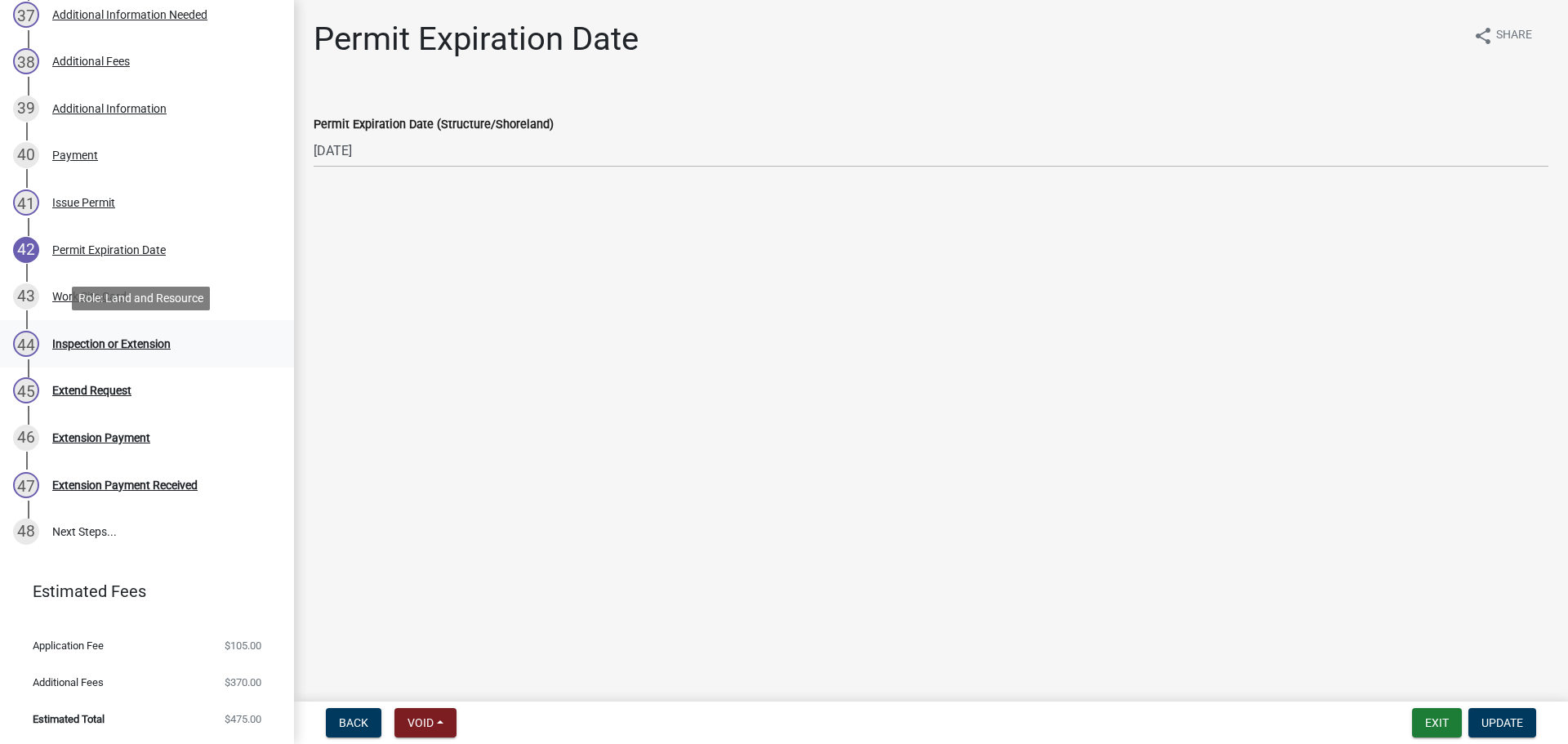
click at [129, 346] on div "Inspection or Extension" at bounding box center [112, 343] width 119 height 11
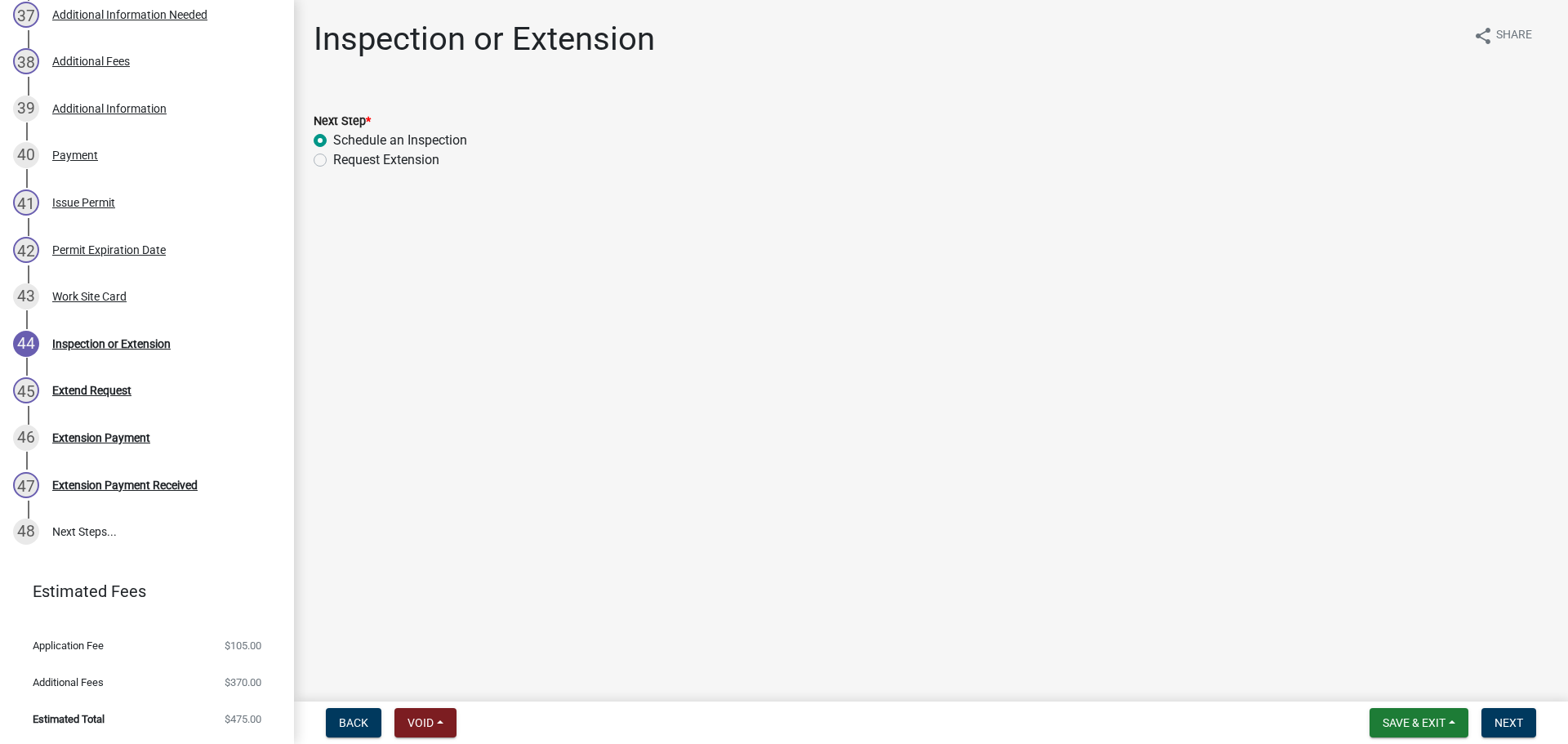
click at [334, 168] on label "Request Extension" at bounding box center [386, 160] width 106 height 19
click at [334, 161] on input "Request Extension" at bounding box center [338, 155] width 11 height 11
radio input "true"
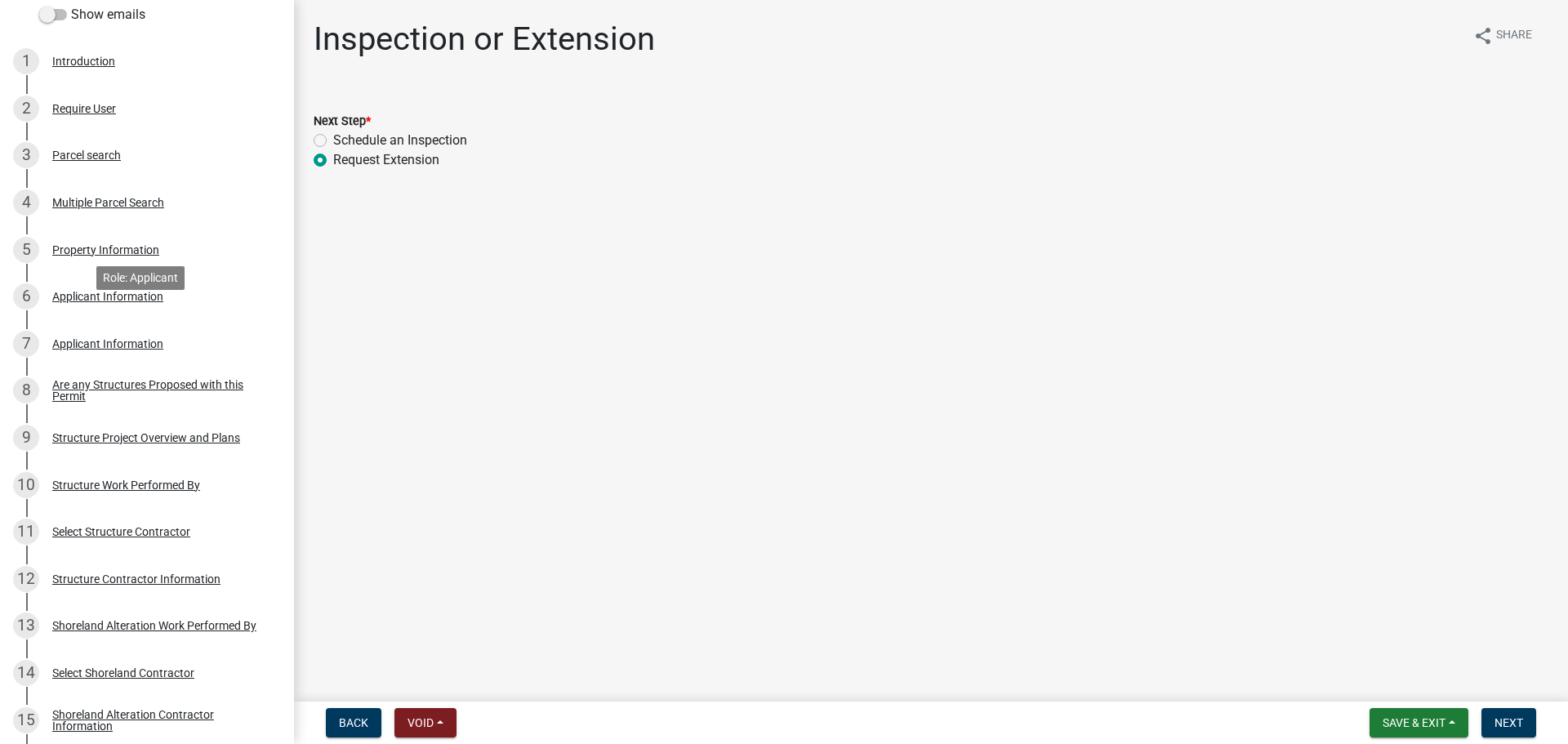
scroll to position [20, 0]
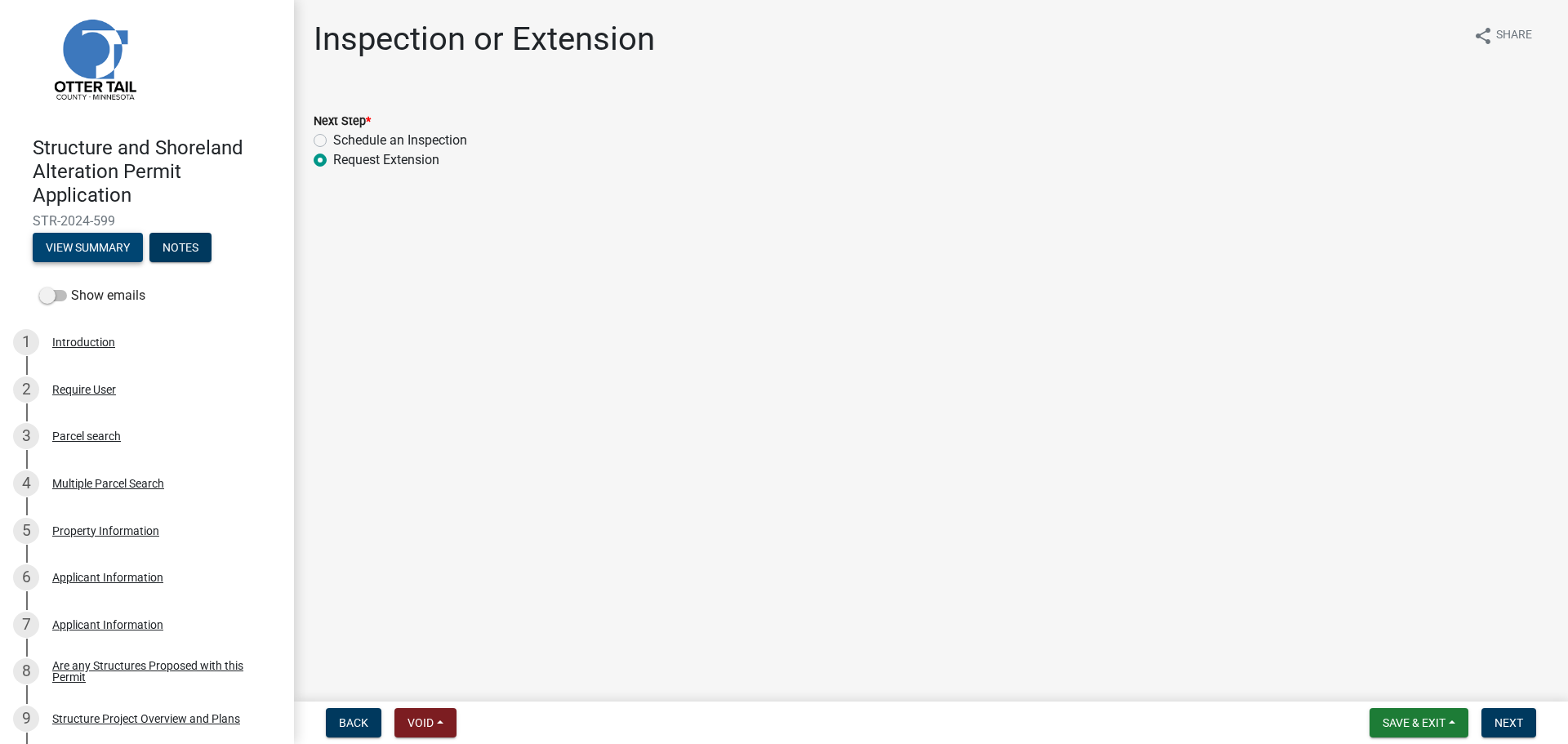
click at [64, 247] on button "View Summary" at bounding box center [87, 247] width 110 height 30
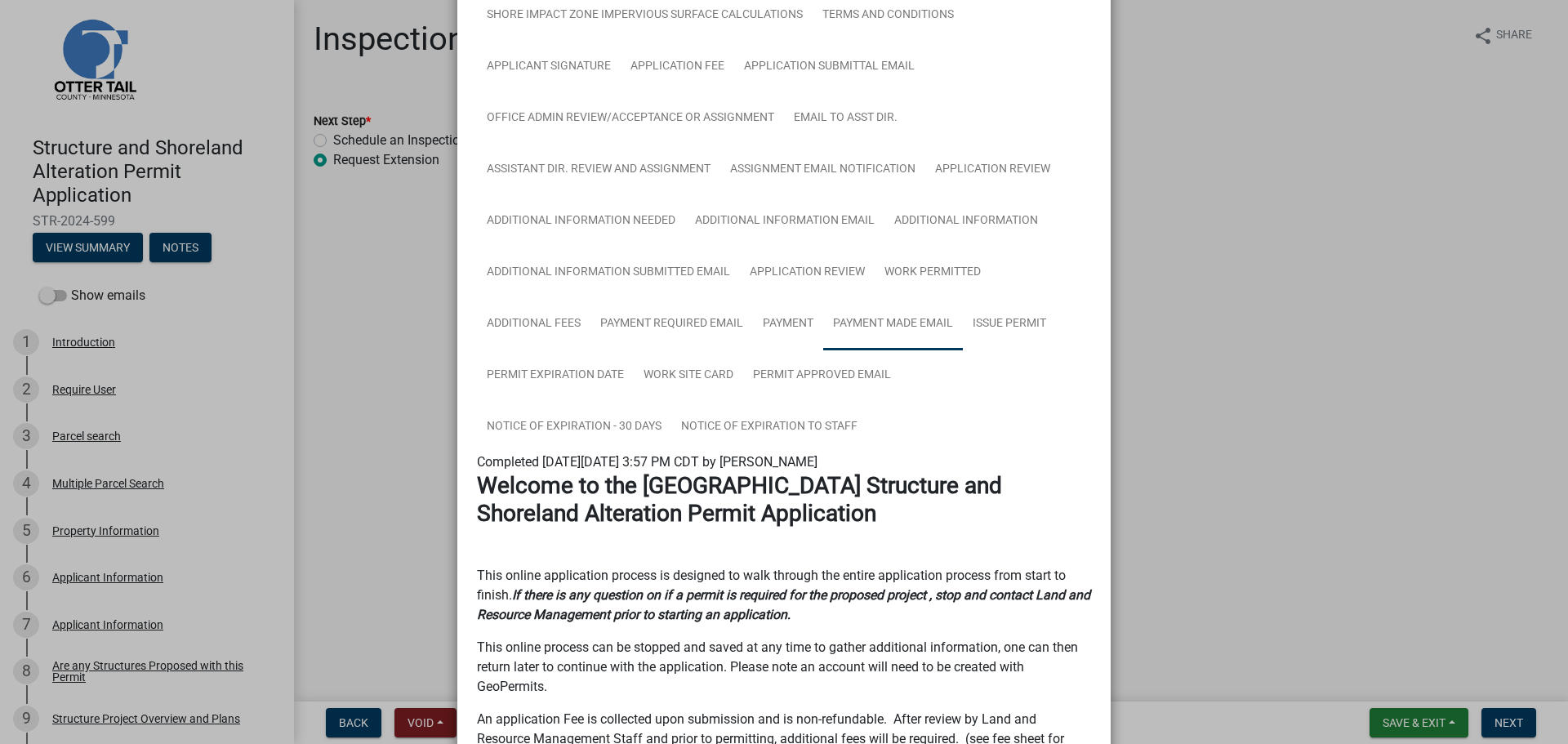
scroll to position [734, 0]
click at [1368, 383] on ngb-modal-window "Summary × Printer Friendly Introduction Parcel search Multiple Parcel Search Pr…" at bounding box center [784, 372] width 1568 height 744
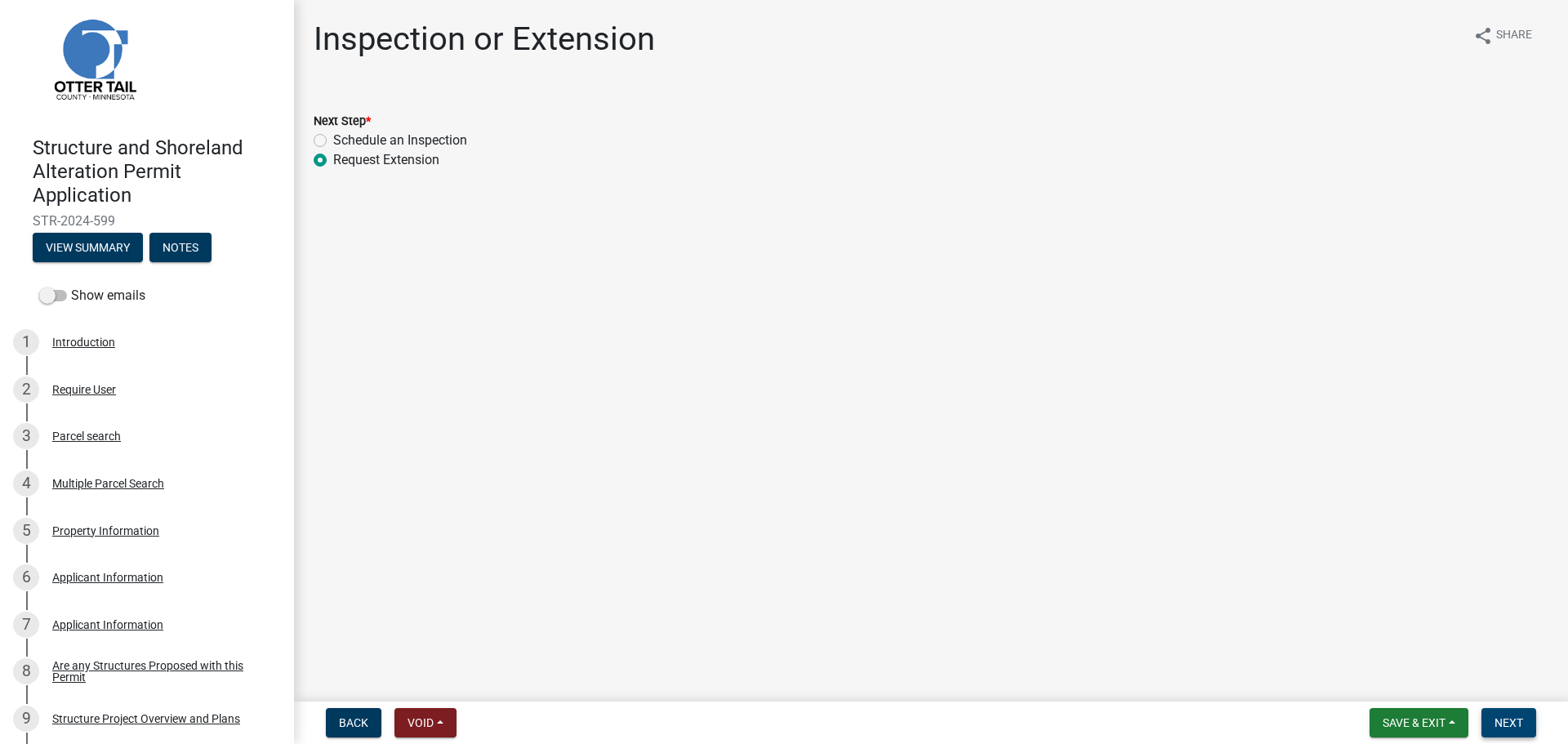
click at [1507, 720] on span "Next" at bounding box center [1510, 723] width 29 height 13
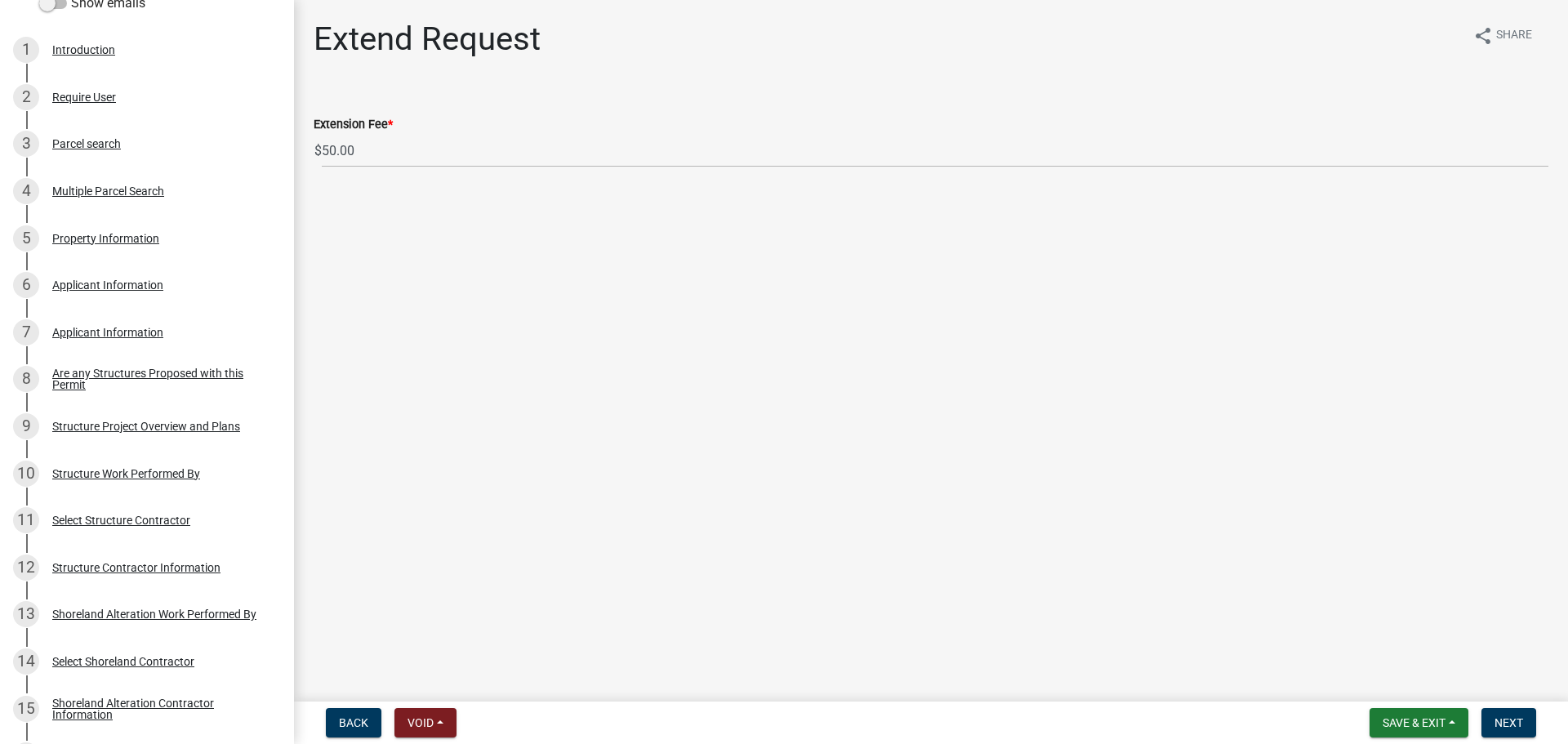
scroll to position [0, 0]
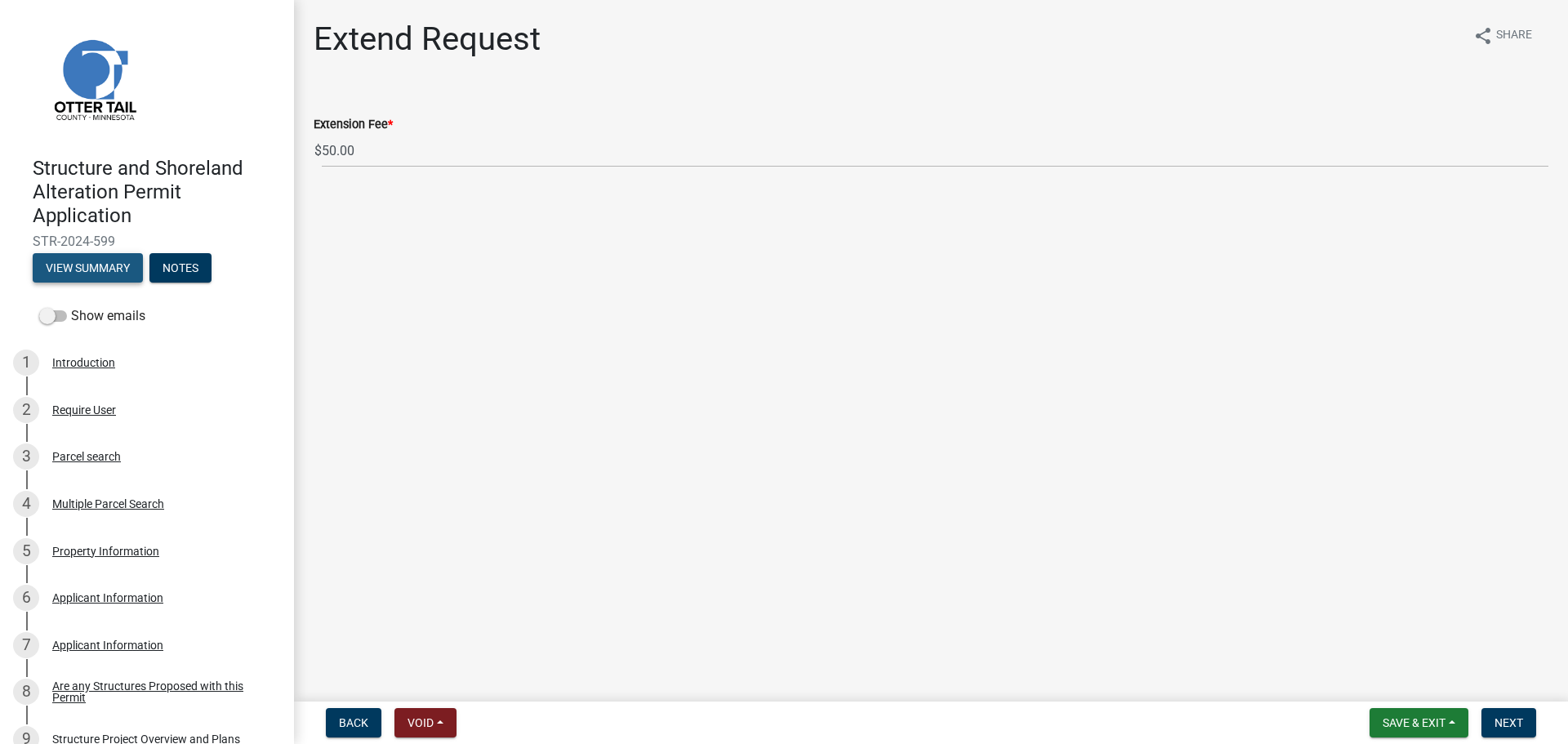
click at [77, 266] on button "View Summary" at bounding box center [87, 268] width 110 height 30
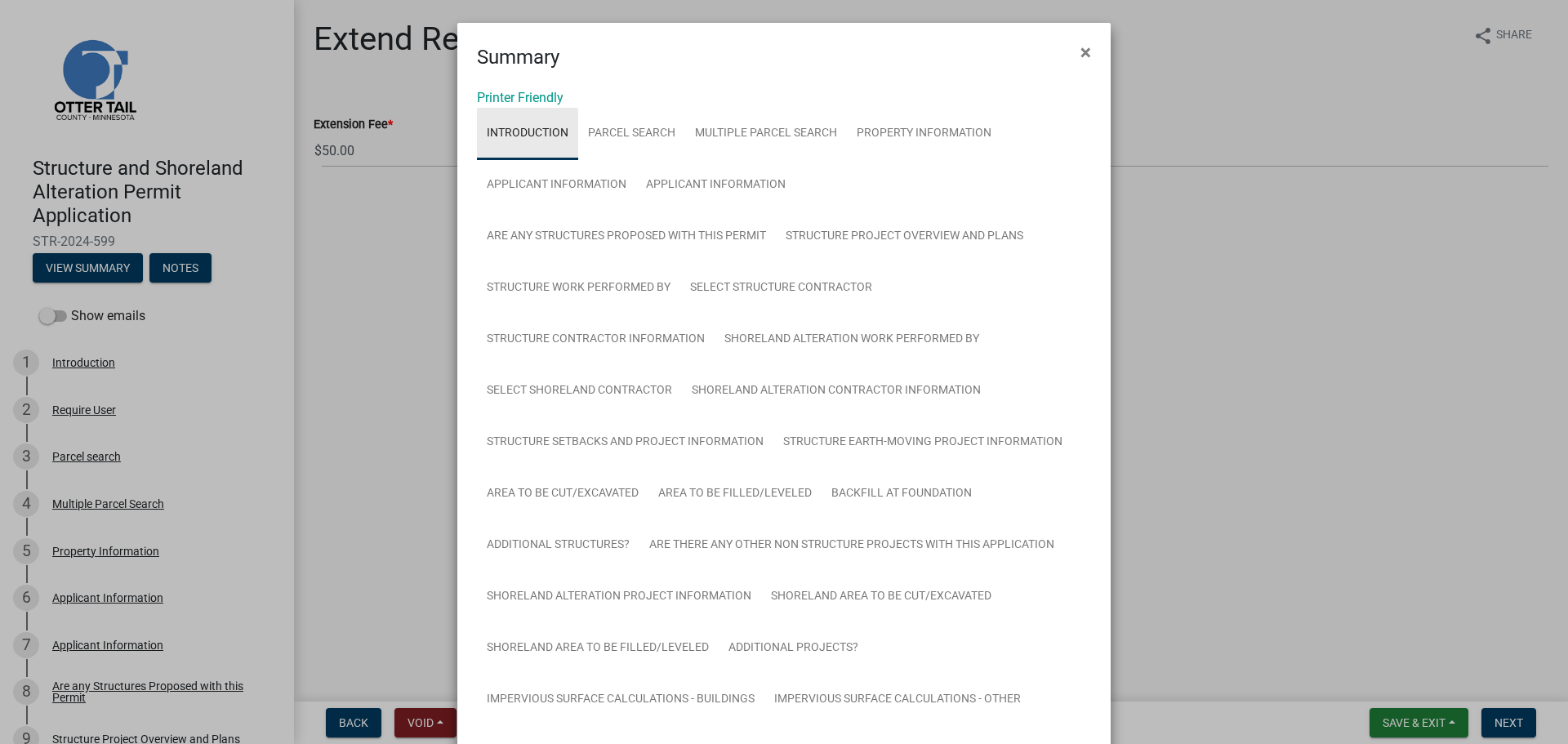
click at [510, 108] on link "Introduction" at bounding box center [528, 134] width 101 height 53
click at [510, 98] on link "Printer Friendly" at bounding box center [520, 98] width 87 height 15
drag, startPoint x: 1087, startPoint y: 54, endPoint x: 1062, endPoint y: 70, distance: 29.7
click at [1087, 54] on button "×" at bounding box center [1086, 53] width 36 height 46
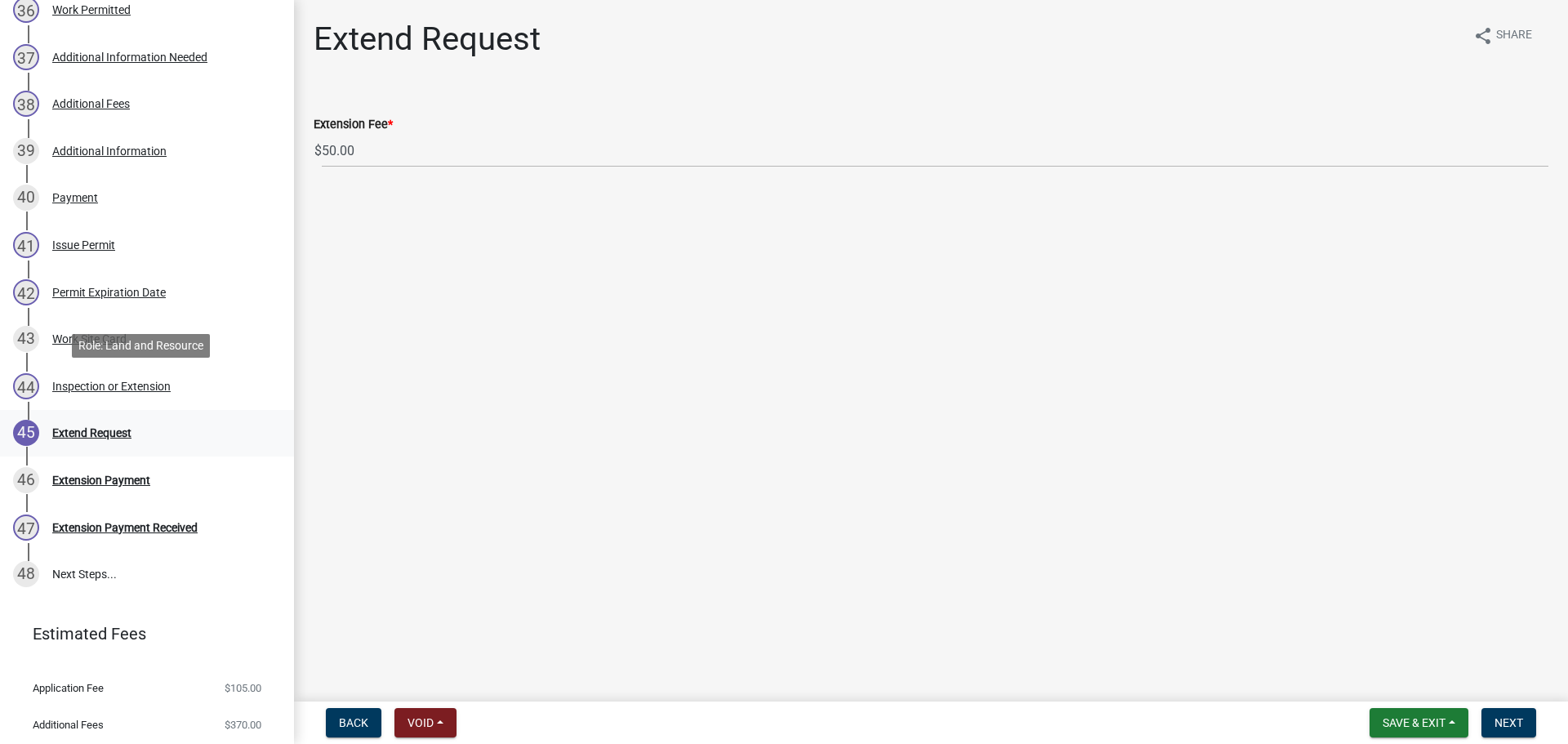
scroll to position [2042, 0]
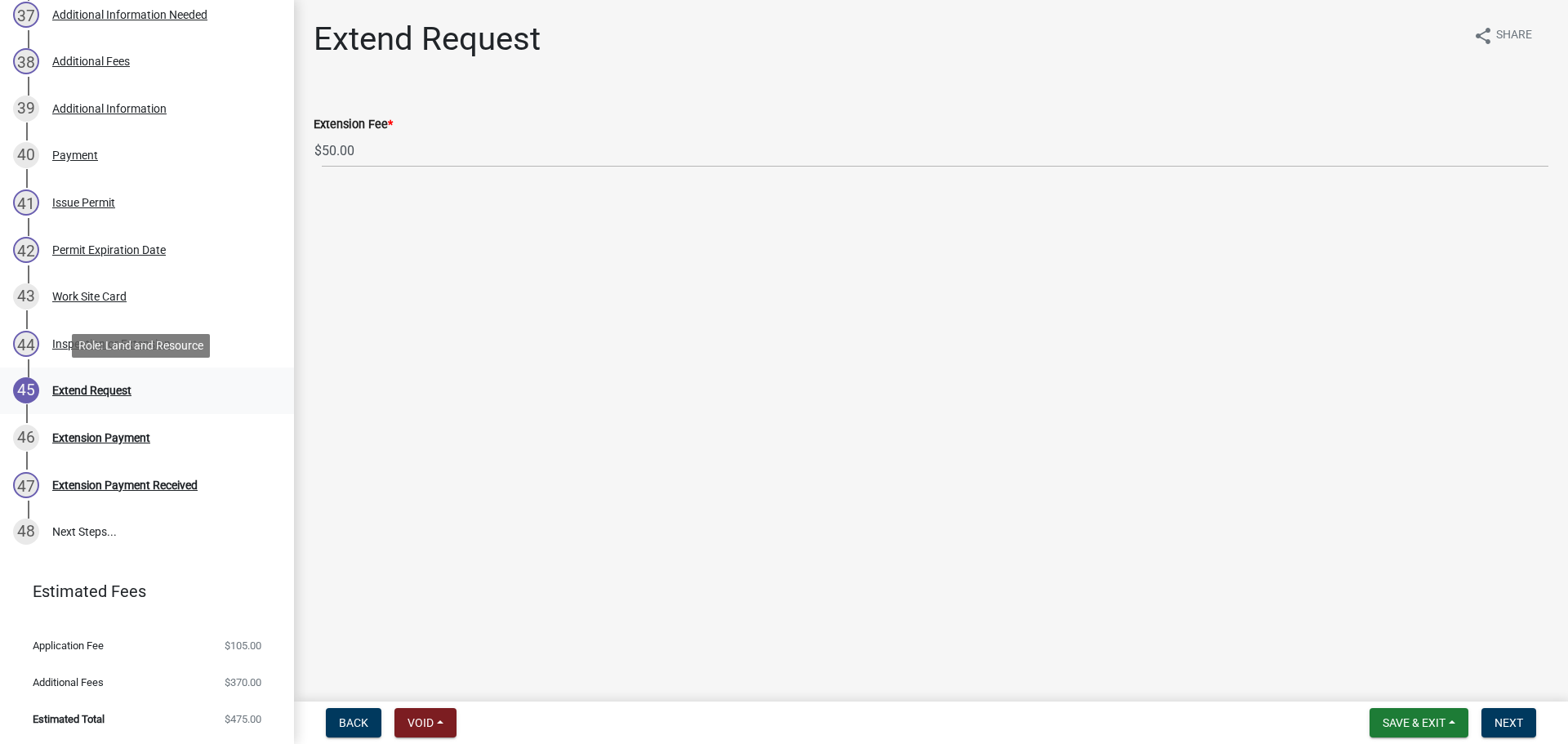
click at [95, 385] on div "Extend Request" at bounding box center [92, 390] width 79 height 11
click at [106, 346] on div "Inspection or Extension" at bounding box center [112, 343] width 119 height 11
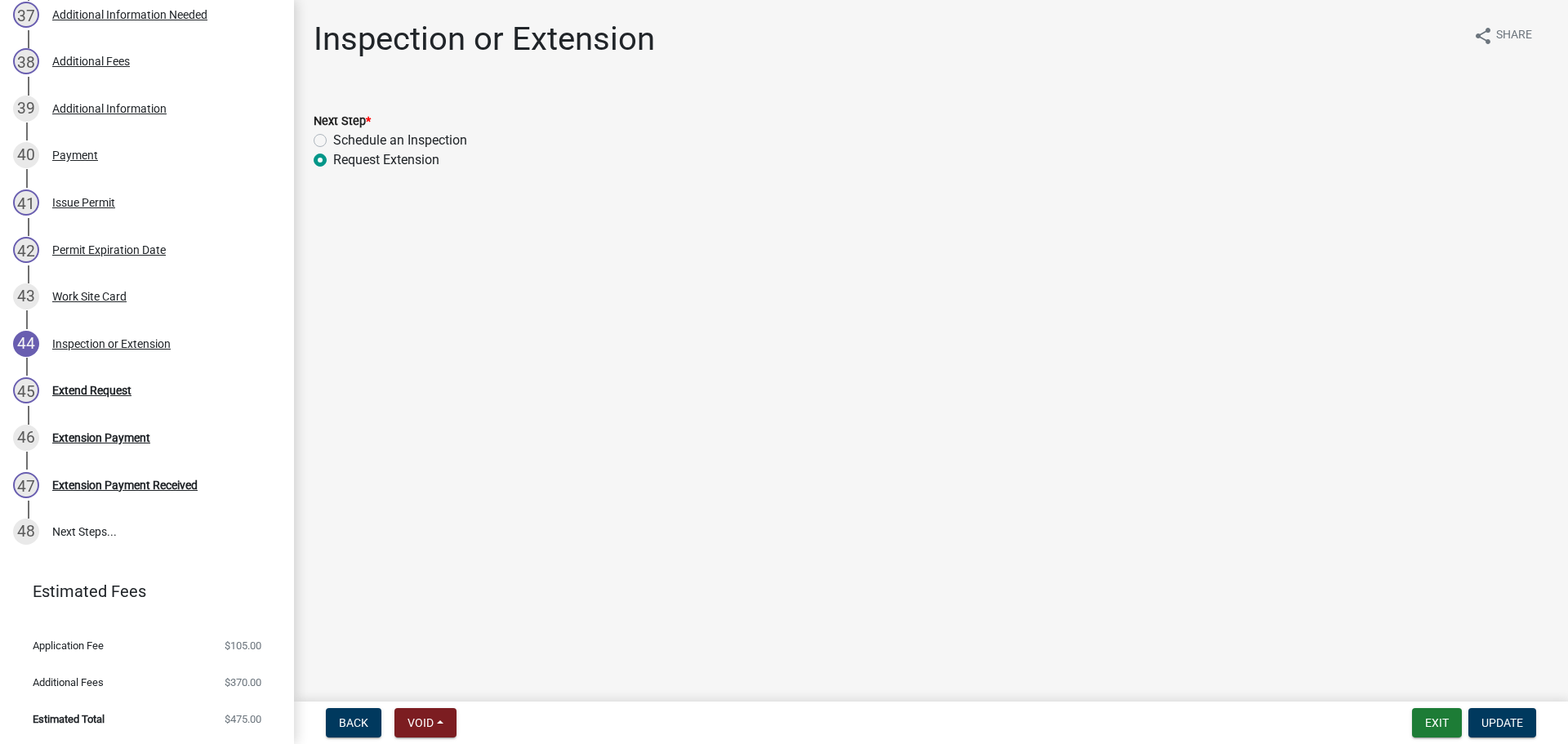
click at [333, 139] on label "Schedule an Inspection" at bounding box center [400, 141] width 134 height 19
click at [333, 139] on input "Schedule an Inspection" at bounding box center [338, 136] width 11 height 11
radio input "true"
click at [1511, 722] on span "Update" at bounding box center [1503, 723] width 42 height 13
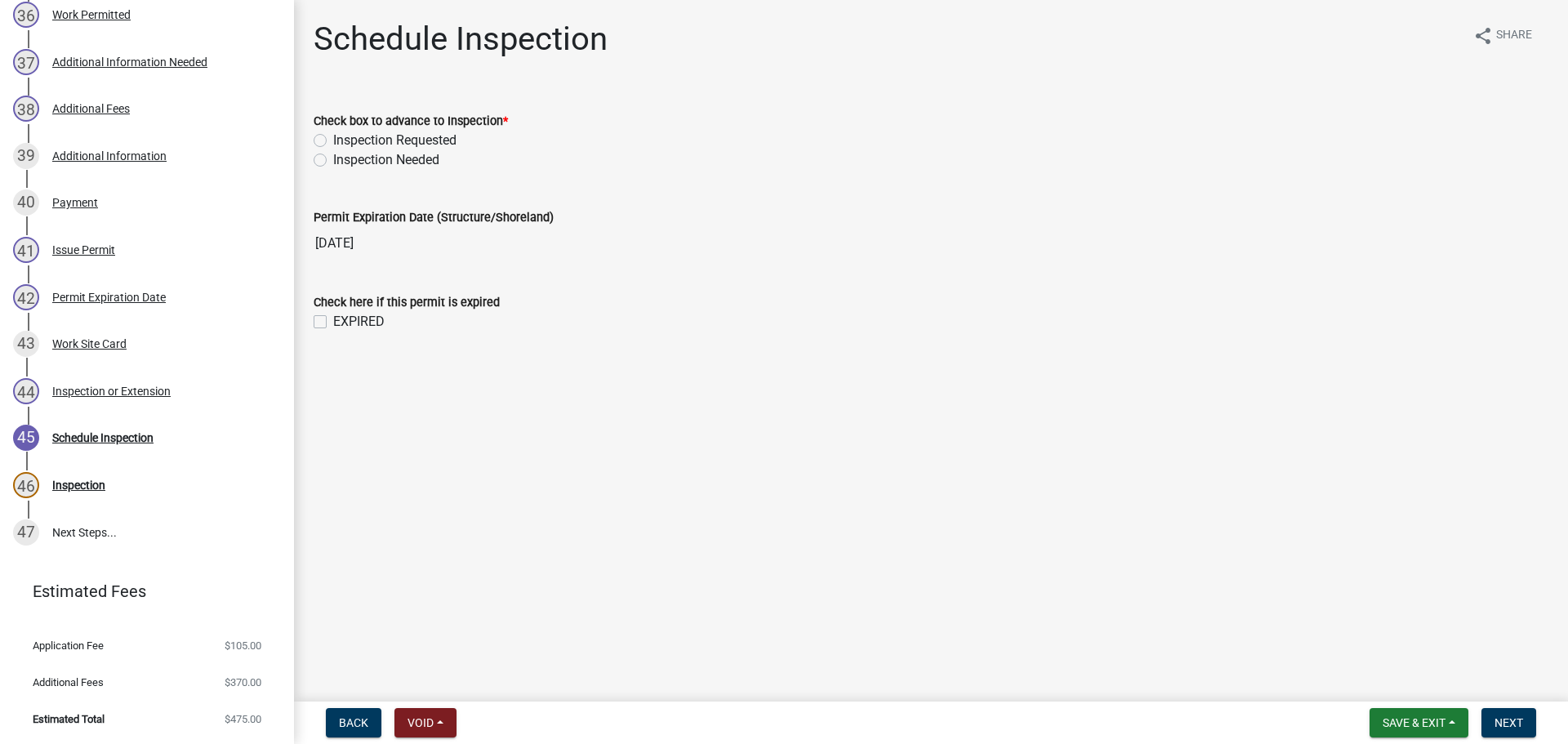
scroll to position [1994, 0]
click at [333, 318] on label "EXPIRED" at bounding box center [359, 321] width 52 height 19
click at [333, 318] on input "EXPIRED" at bounding box center [338, 317] width 11 height 11
checkbox input "true"
click at [1519, 719] on span "Next" at bounding box center [1510, 723] width 29 height 13
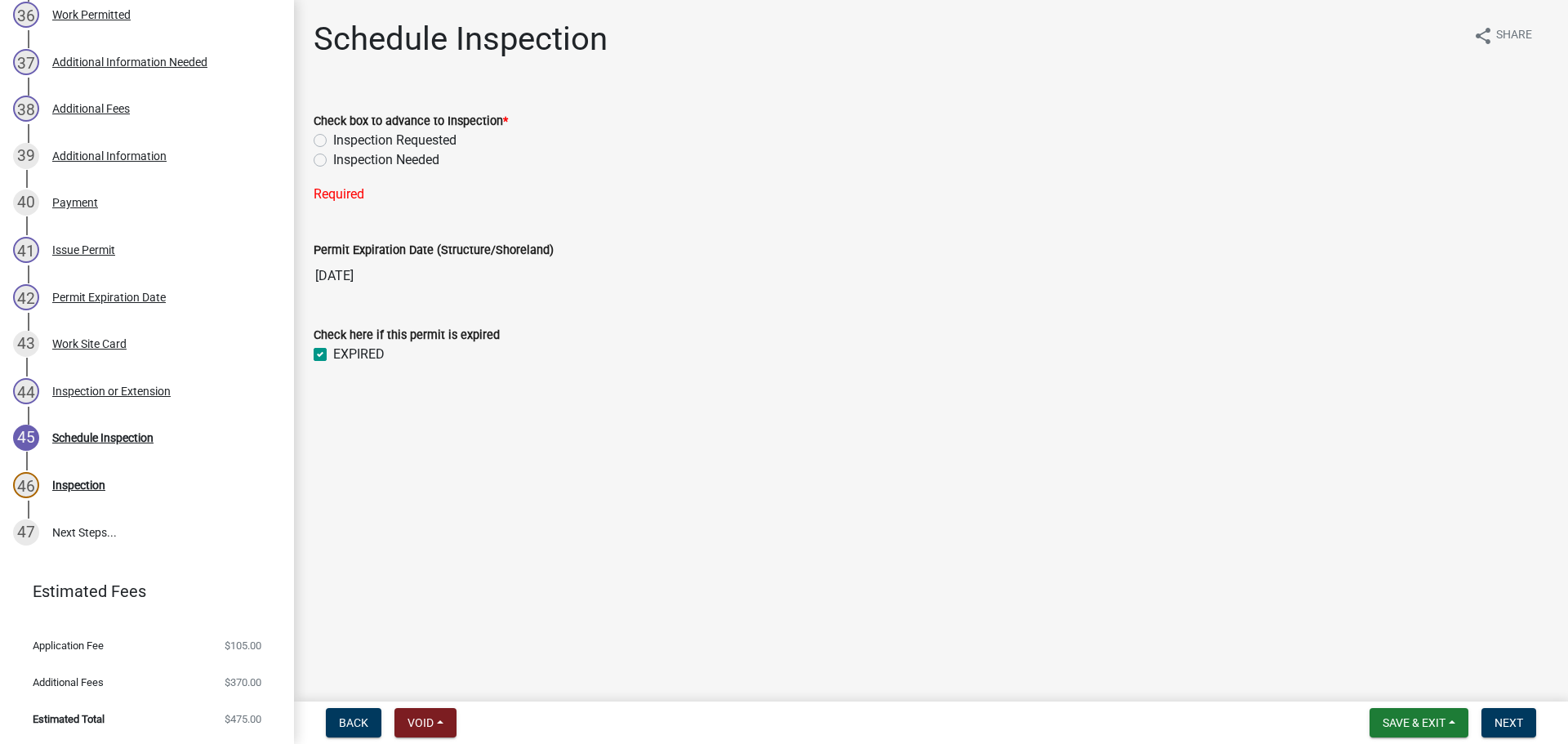
click at [418, 162] on label "Inspection Needed" at bounding box center [386, 160] width 106 height 19
click at [343, 161] on input "Inspection Needed" at bounding box center [338, 155] width 11 height 11
radio input "true"
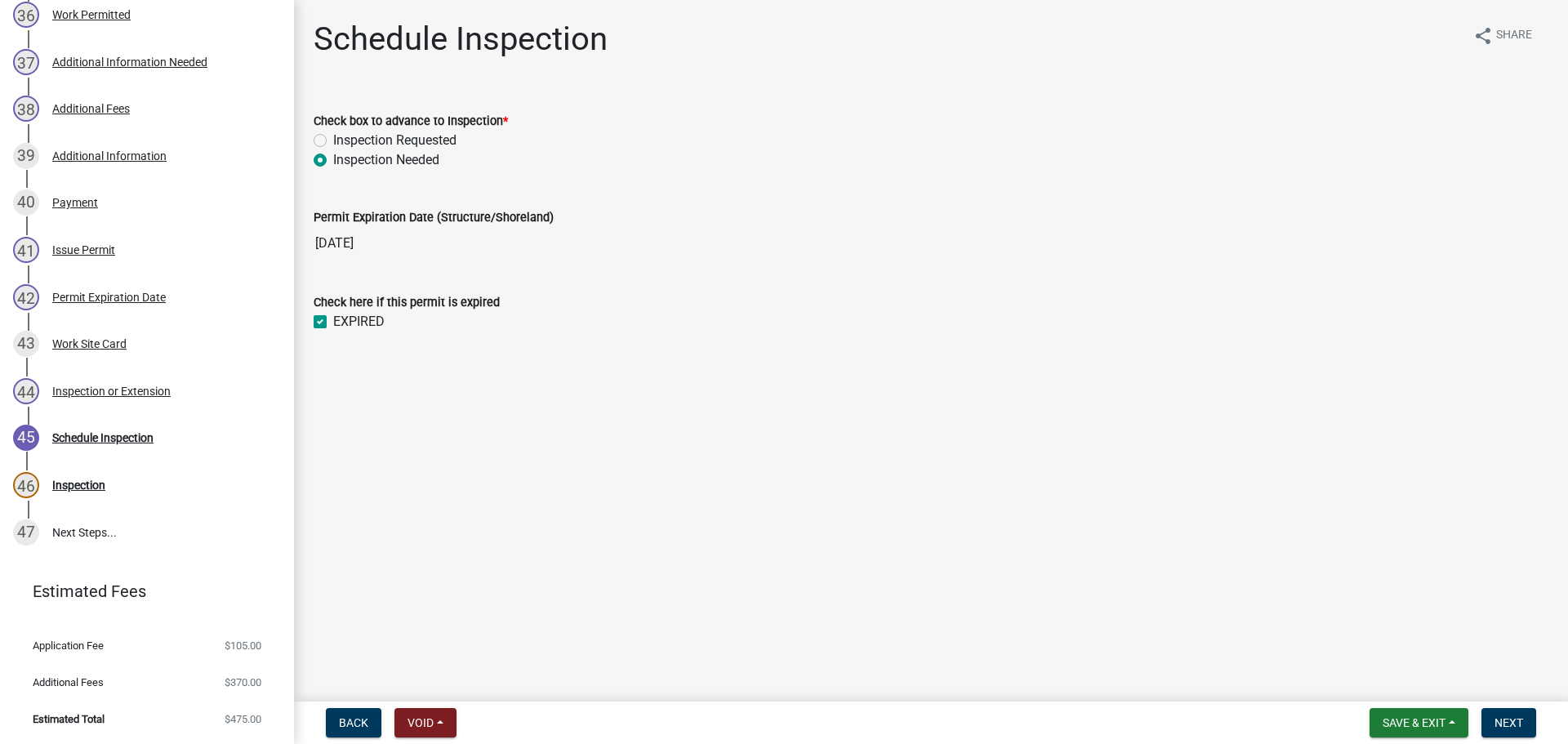
click at [413, 140] on label "Inspection Requested" at bounding box center [394, 141] width 123 height 19
click at [343, 140] on input "Inspection Requested" at bounding box center [338, 136] width 11 height 11
radio input "true"
click at [1506, 719] on span "Next" at bounding box center [1510, 723] width 29 height 13
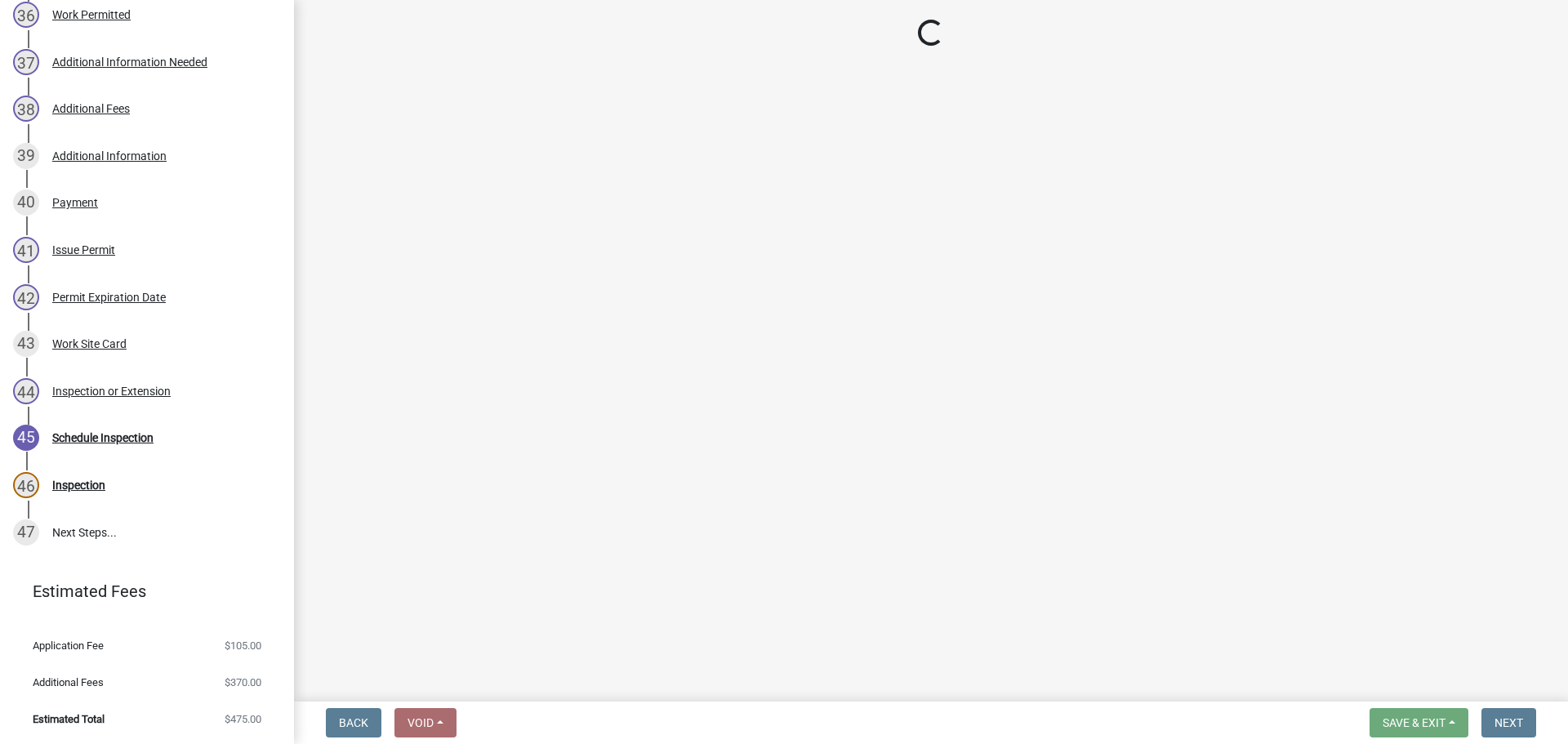
select select "710d5f49-2663-4e73-9718-d0c4e189f5ed"
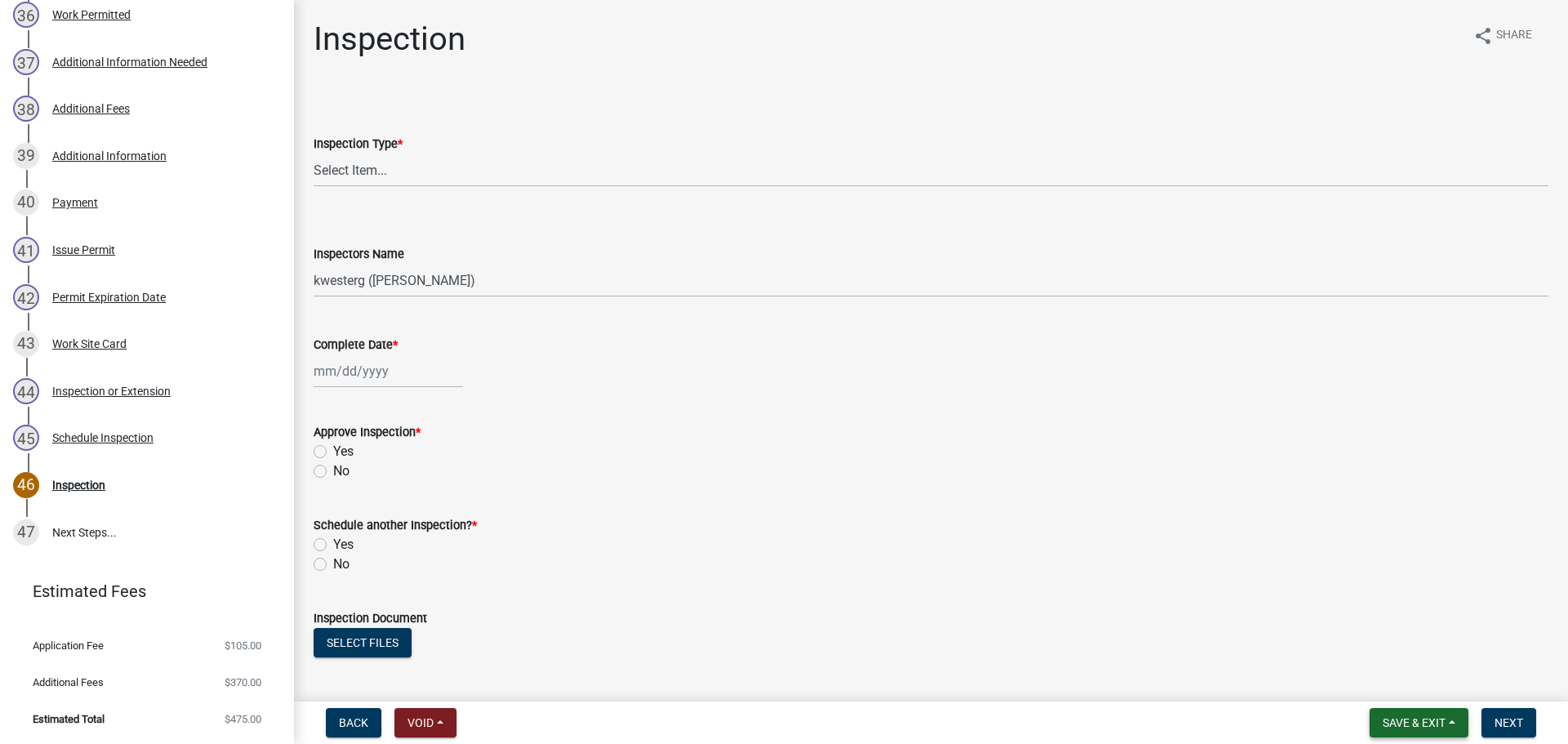
click at [1424, 712] on button "Save & Exit" at bounding box center [1419, 722] width 99 height 30
click at [1383, 690] on button "Save & Exit" at bounding box center [1403, 680] width 131 height 39
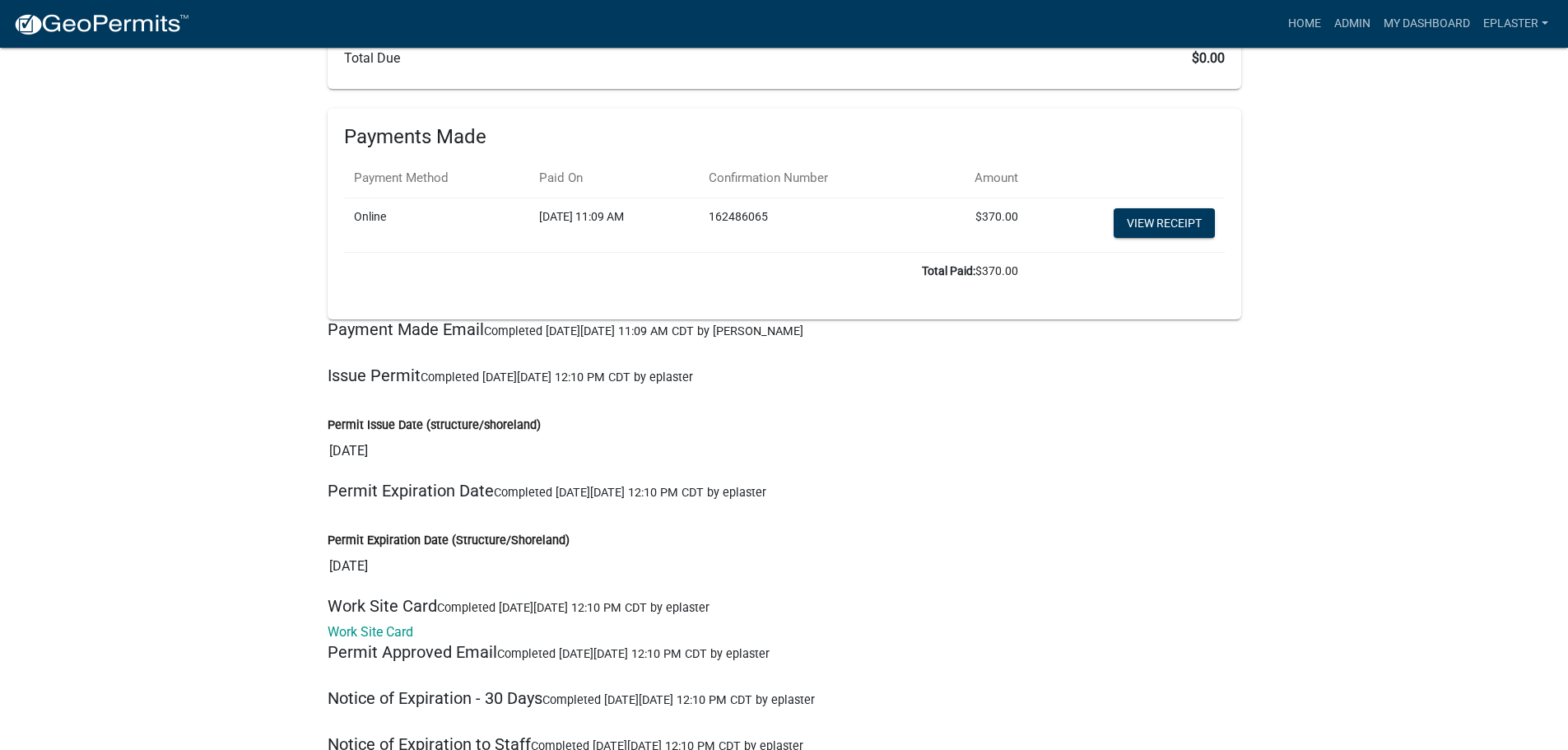
scroll to position [20600, 0]
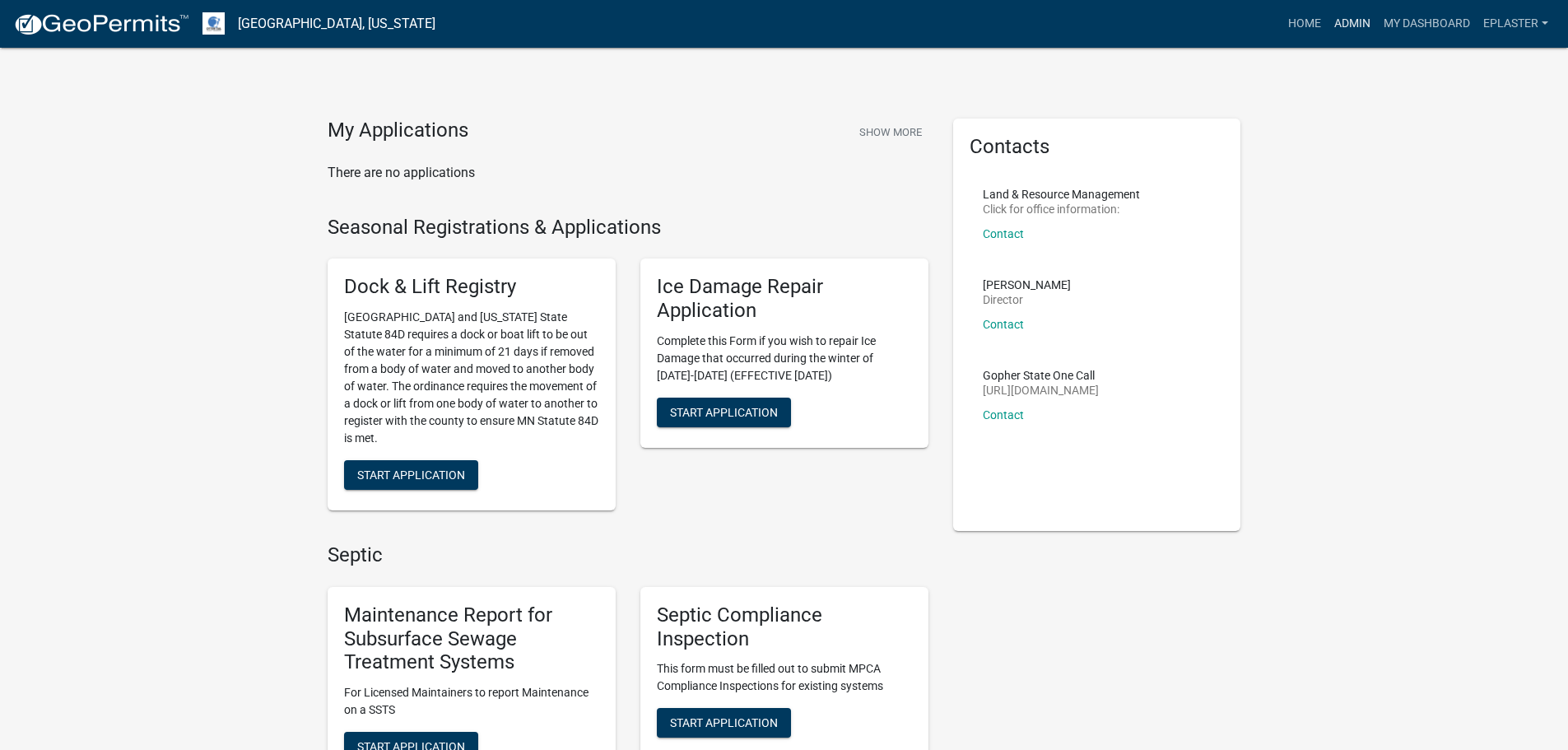
drag, startPoint x: 1349, startPoint y: 14, endPoint x: 1330, endPoint y: 15, distance: 19.0
click at [1349, 13] on link "Admin" at bounding box center [1351, 24] width 49 height 31
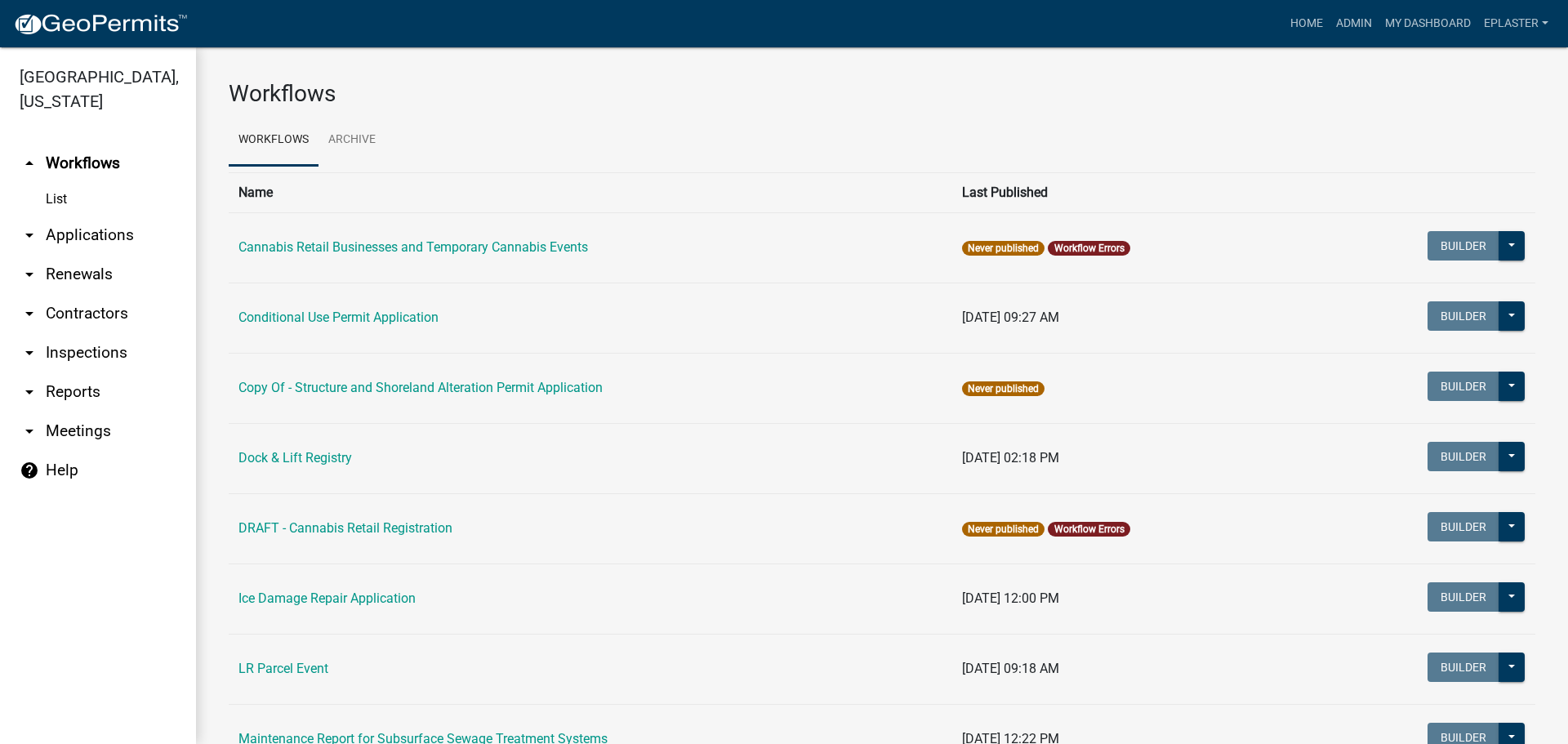
click at [84, 238] on link "arrow_drop_down Applications" at bounding box center [98, 234] width 196 height 39
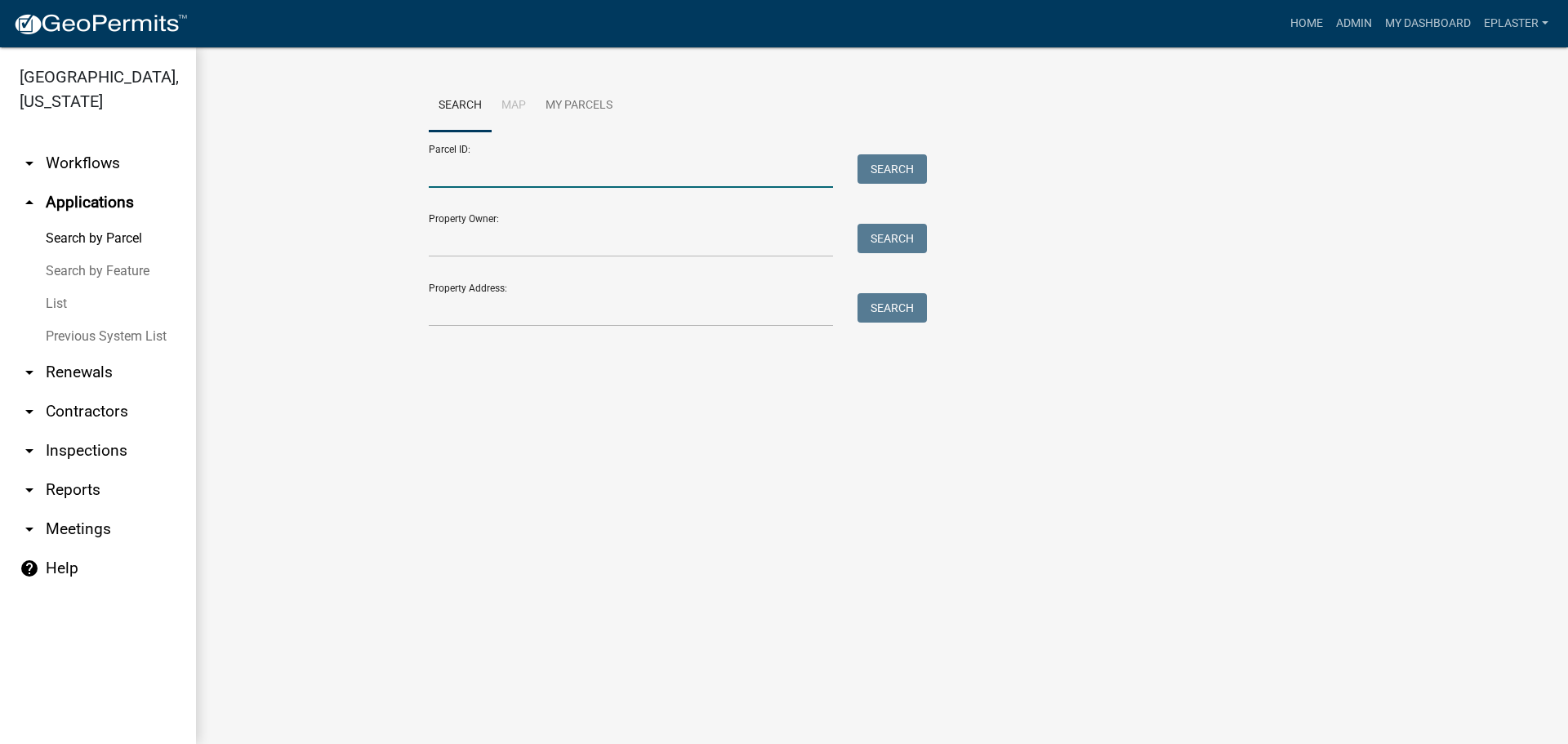
click at [478, 175] on input "Parcel ID:" at bounding box center [630, 170] width 405 height 33
paste input "18000990476000"
type input "18000990476000"
click at [905, 171] on button "Search" at bounding box center [893, 168] width 70 height 30
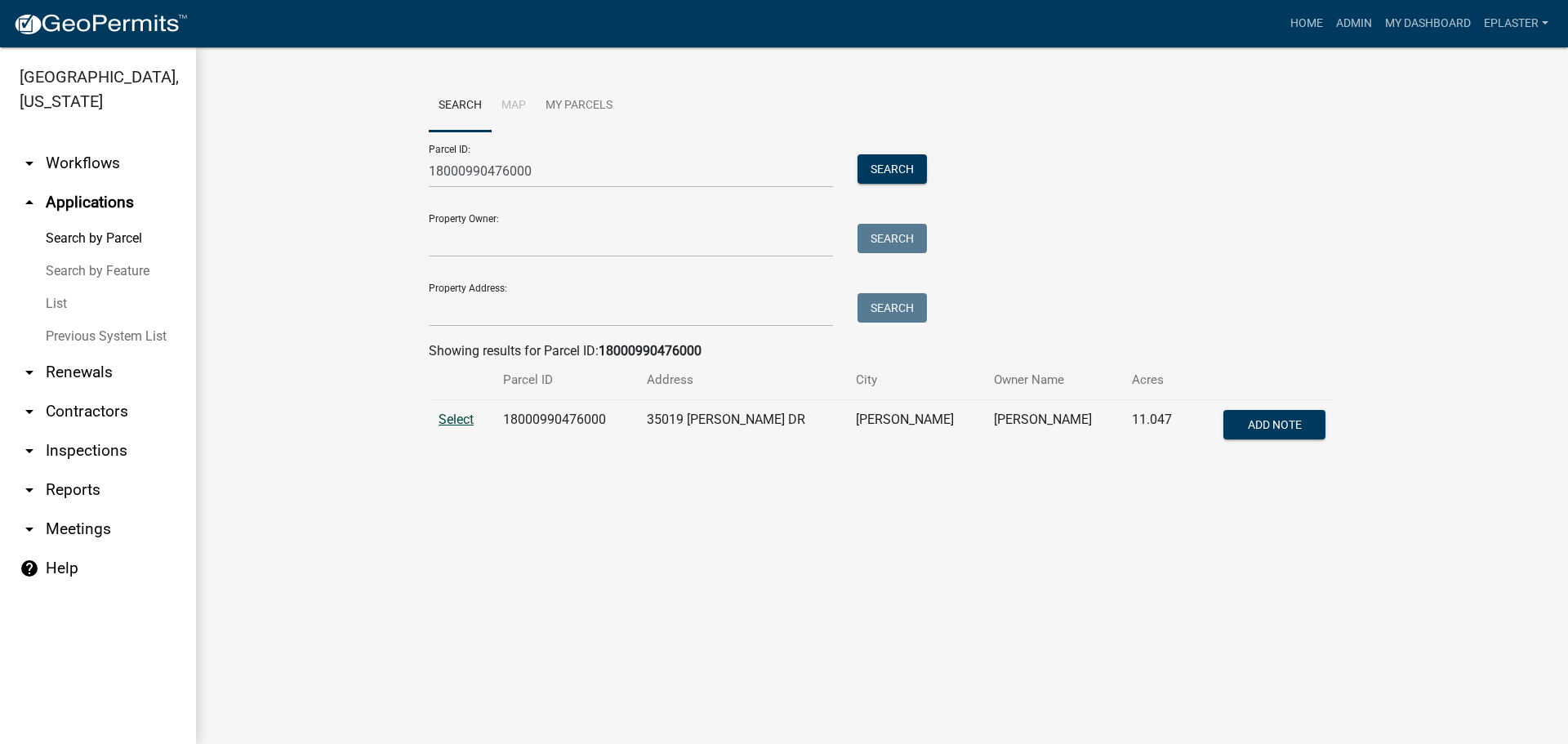
click at [445, 425] on span "Select" at bounding box center [456, 419] width 35 height 15
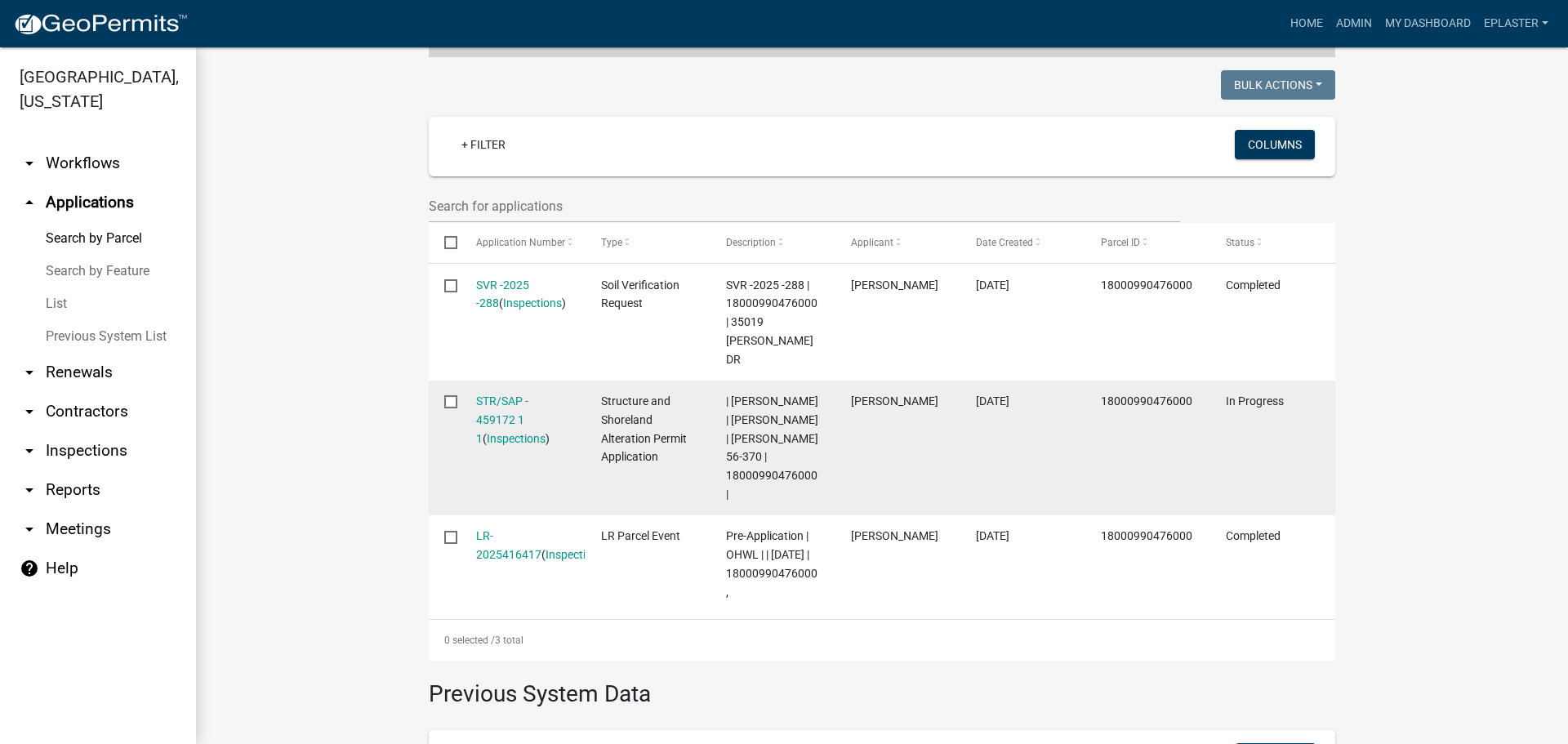
scroll to position [411, 0]
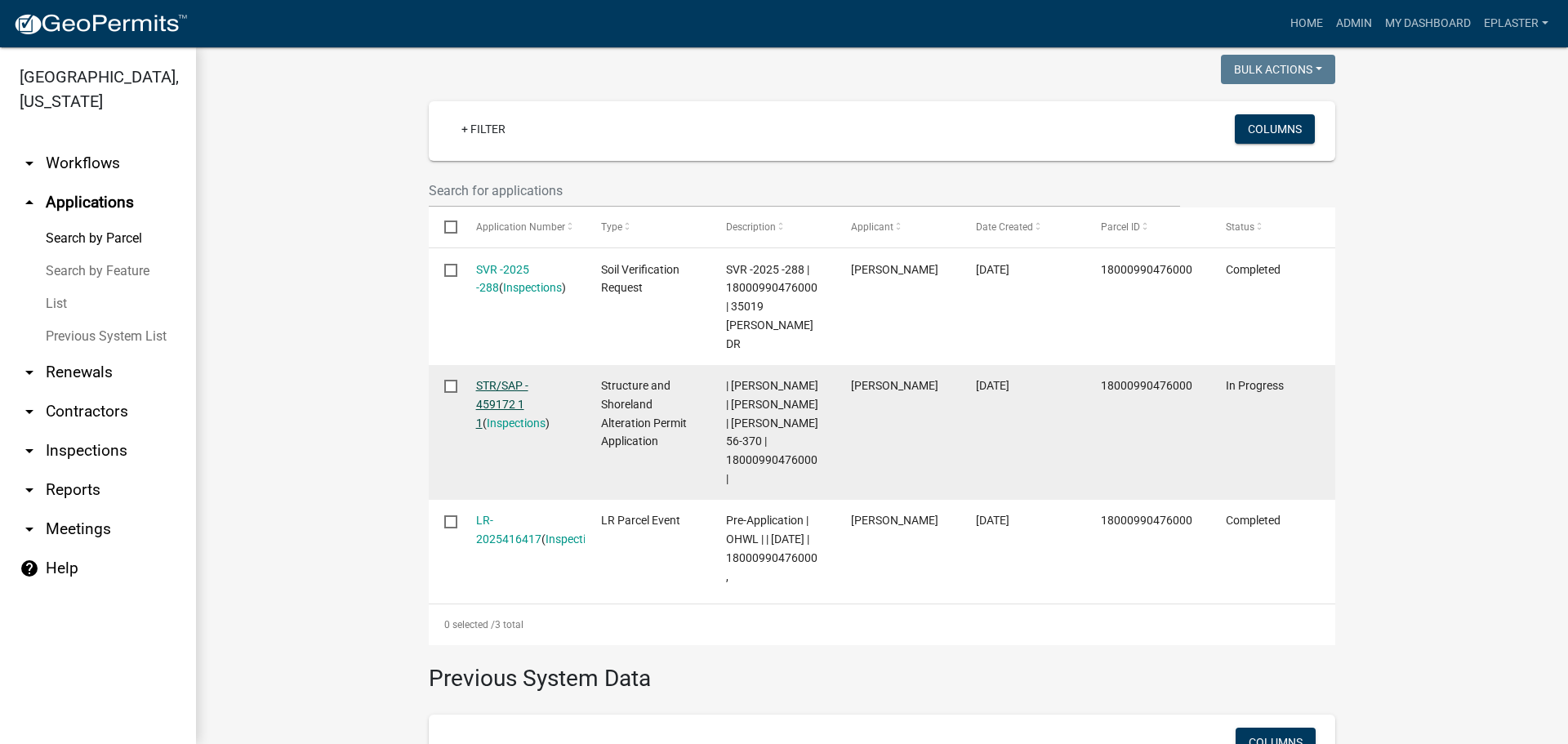
click at [497, 379] on link "STR/SAP - 459172 1 1" at bounding box center [502, 404] width 53 height 51
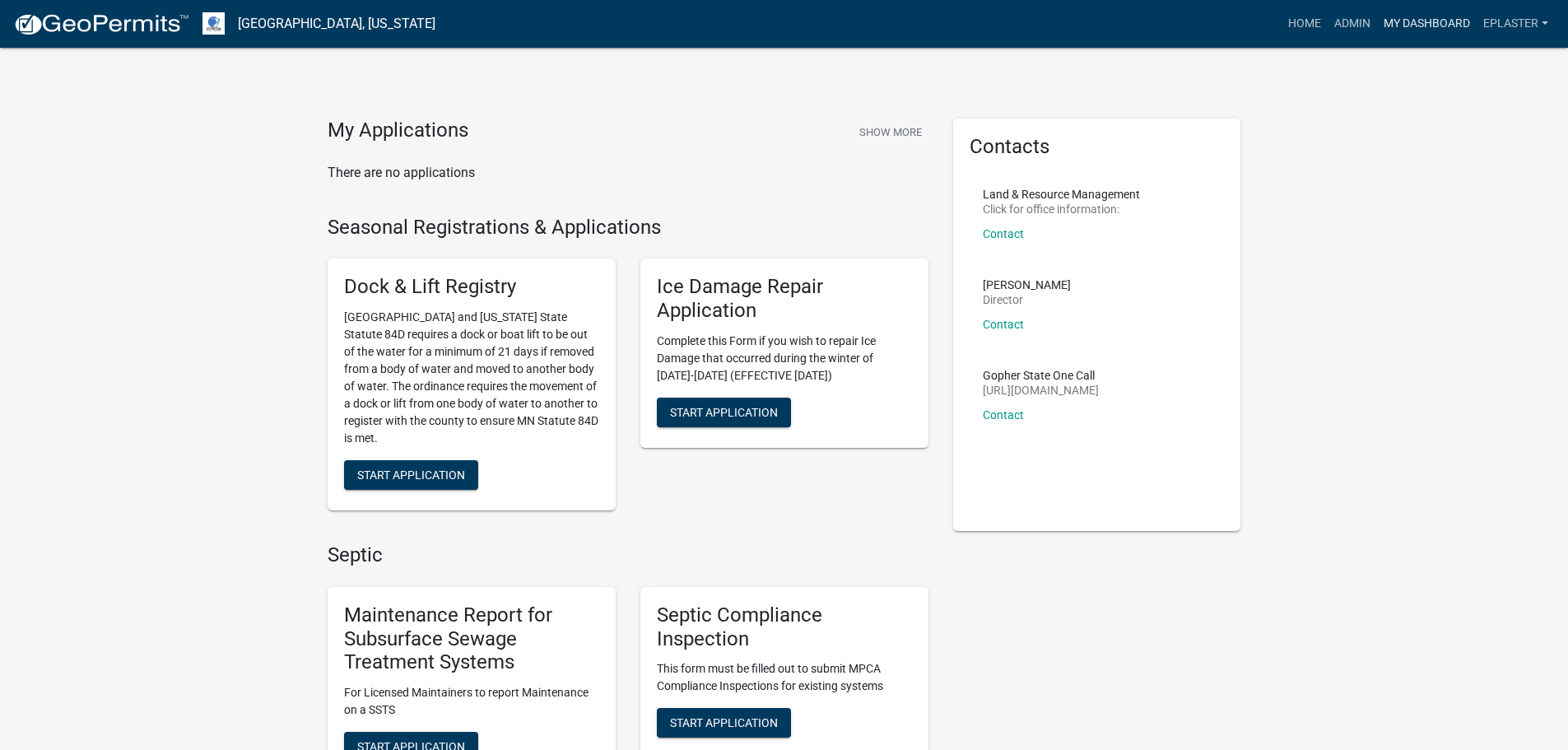
click at [1429, 19] on link "My Dashboard" at bounding box center [1426, 24] width 99 height 31
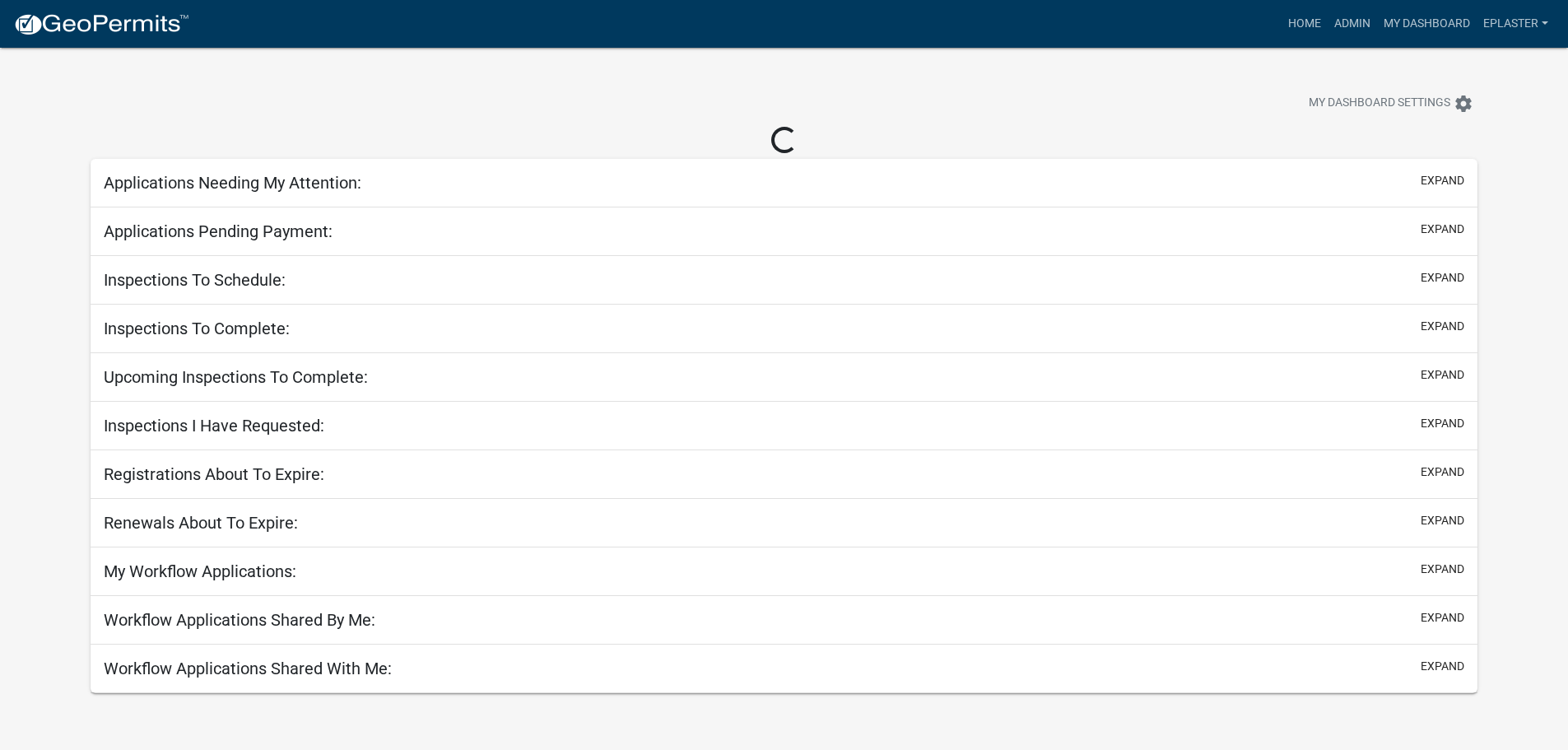
select select "3: 100"
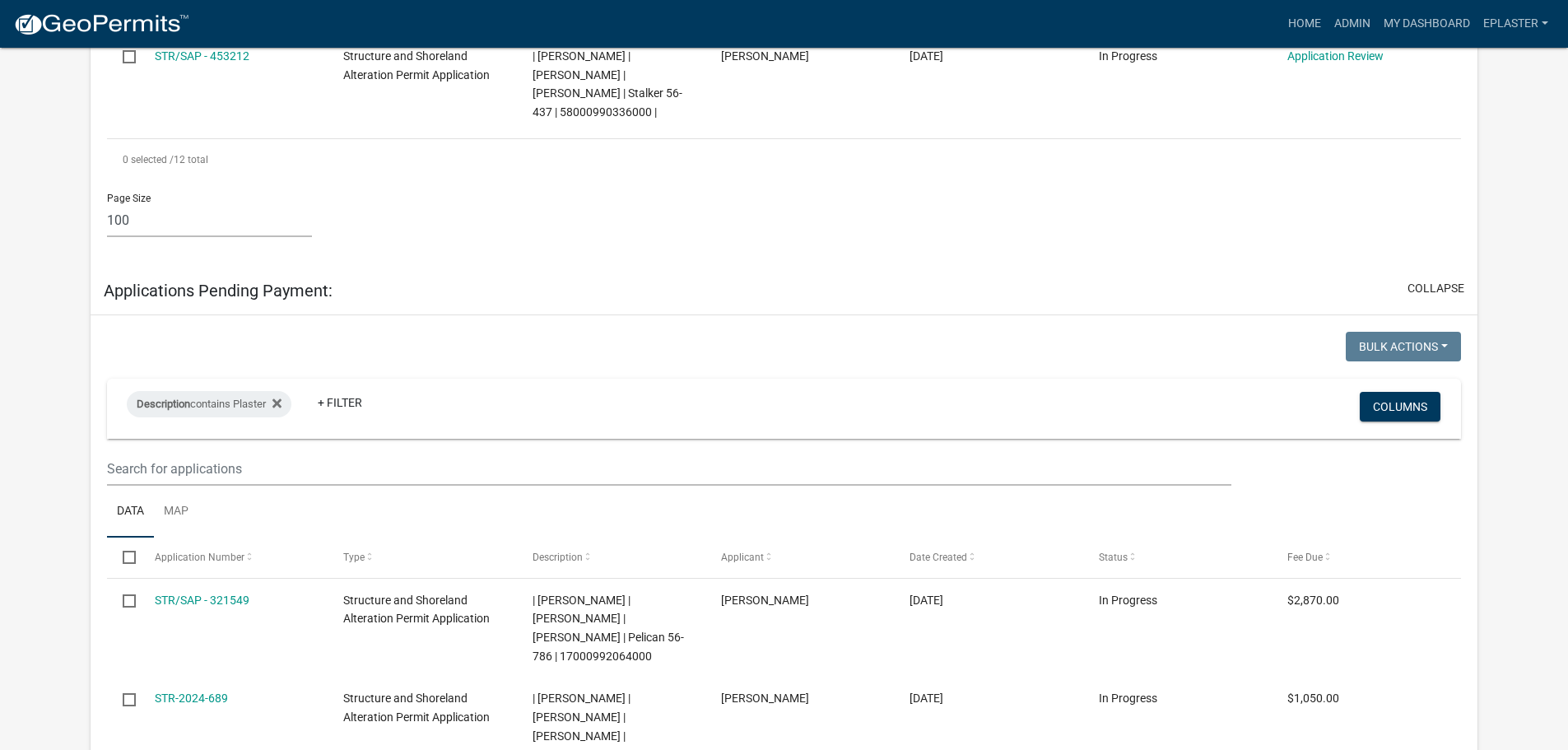
scroll to position [1008, 0]
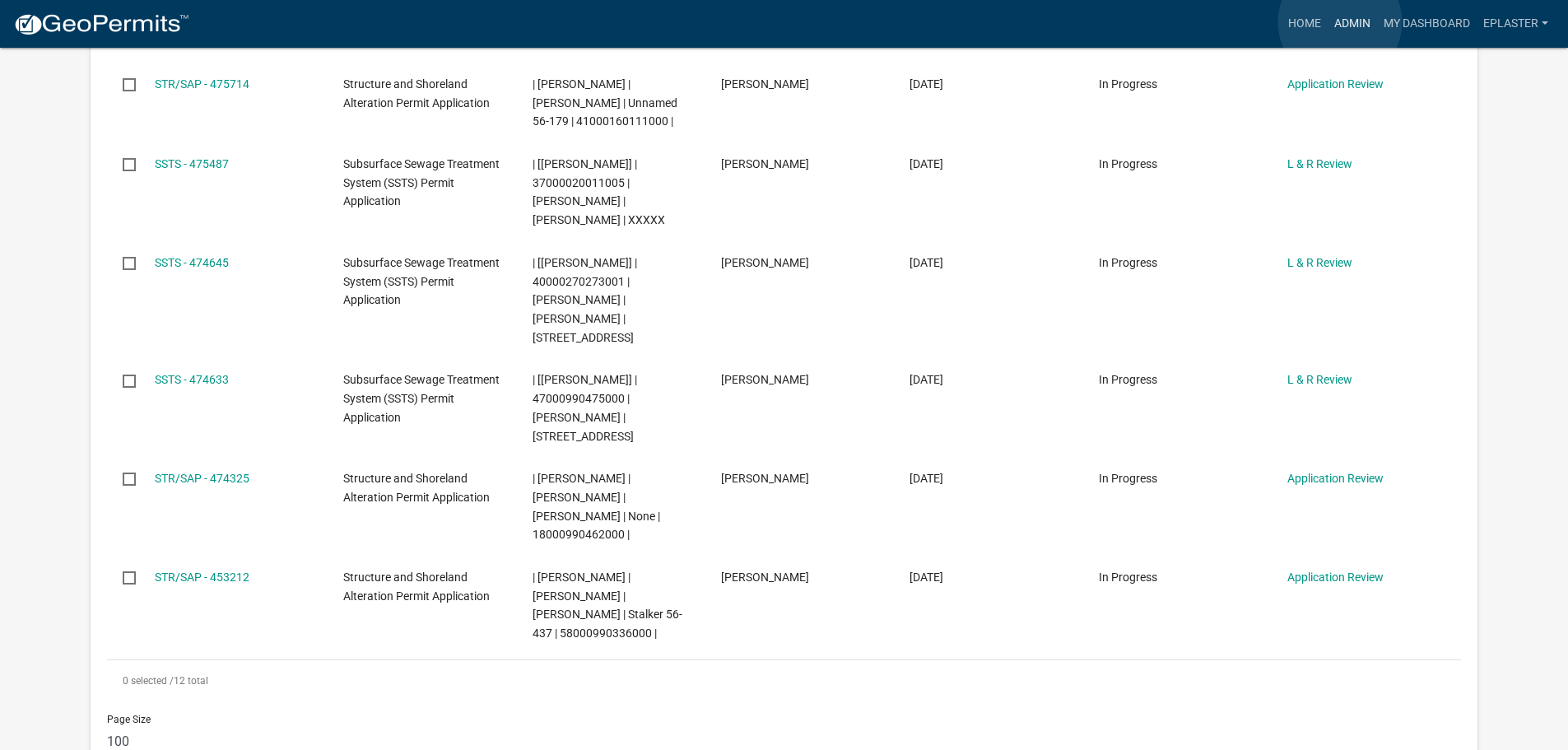
click at [1340, 22] on link "Admin" at bounding box center [1351, 24] width 49 height 31
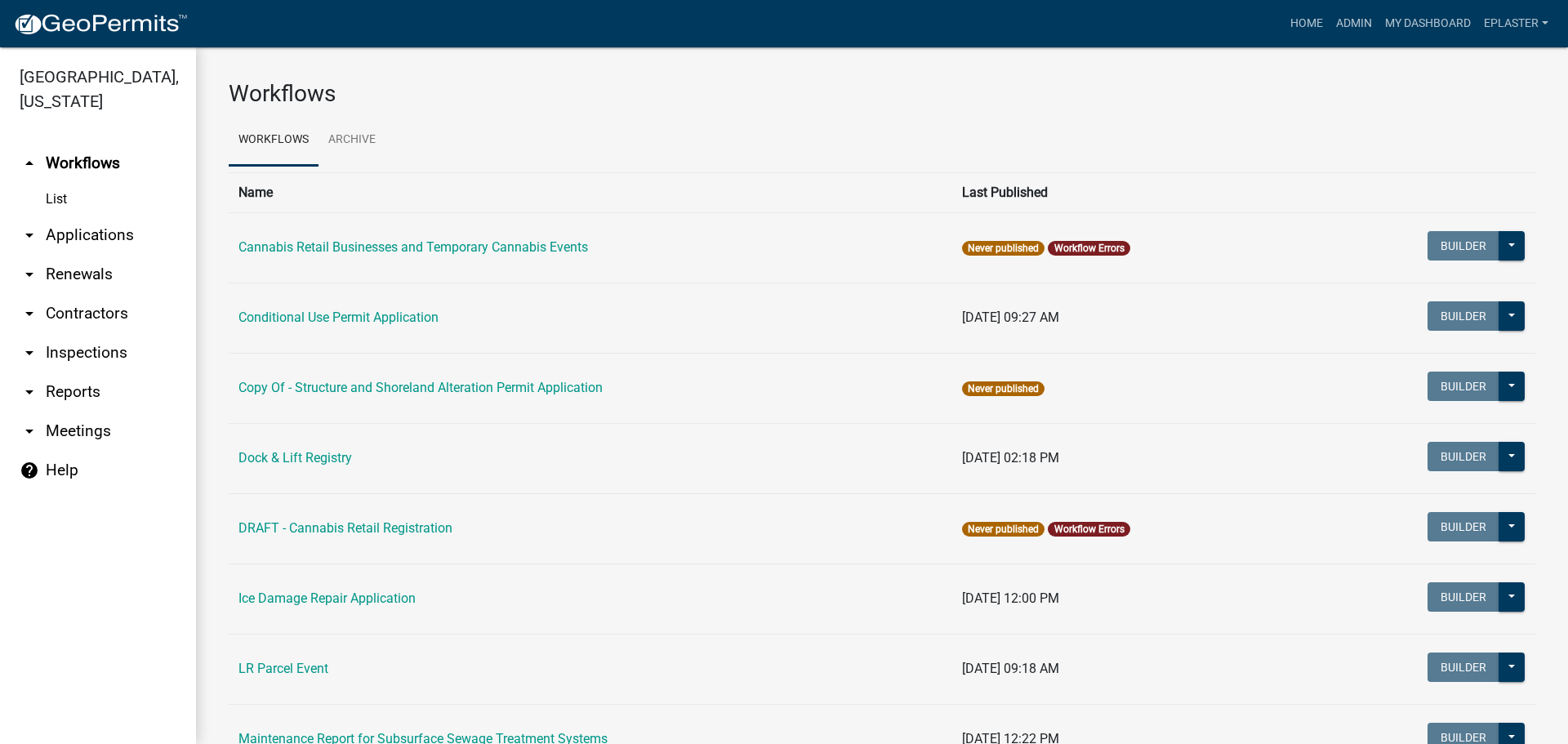
click at [104, 235] on link "arrow_drop_down Applications" at bounding box center [98, 234] width 196 height 39
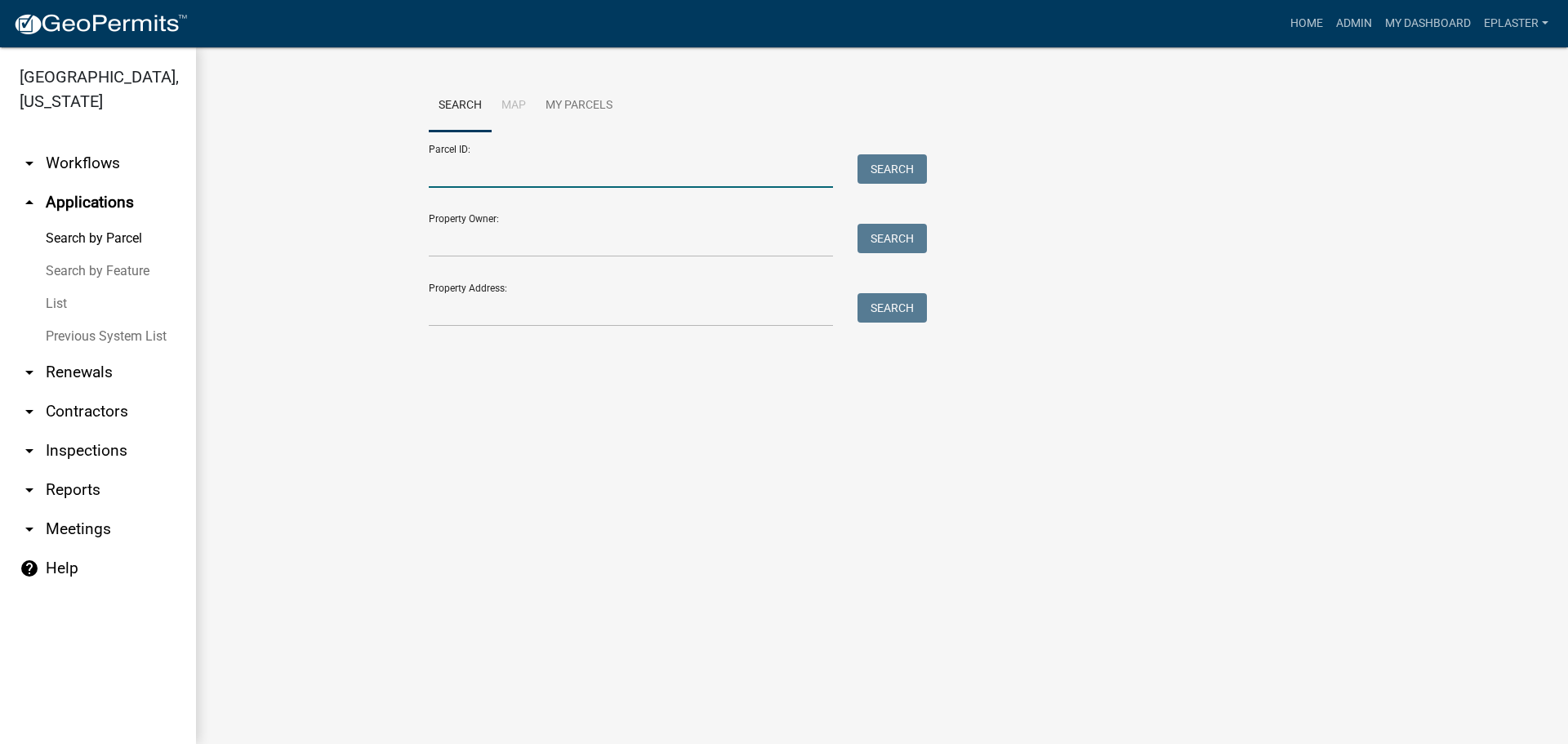
click at [525, 172] on input "Parcel ID:" at bounding box center [630, 170] width 405 height 33
paste input "18000990476000"
type input "18000990476000"
drag, startPoint x: 874, startPoint y: 173, endPoint x: 812, endPoint y: 218, distance: 76.6
click at [874, 173] on button "Search" at bounding box center [893, 168] width 70 height 30
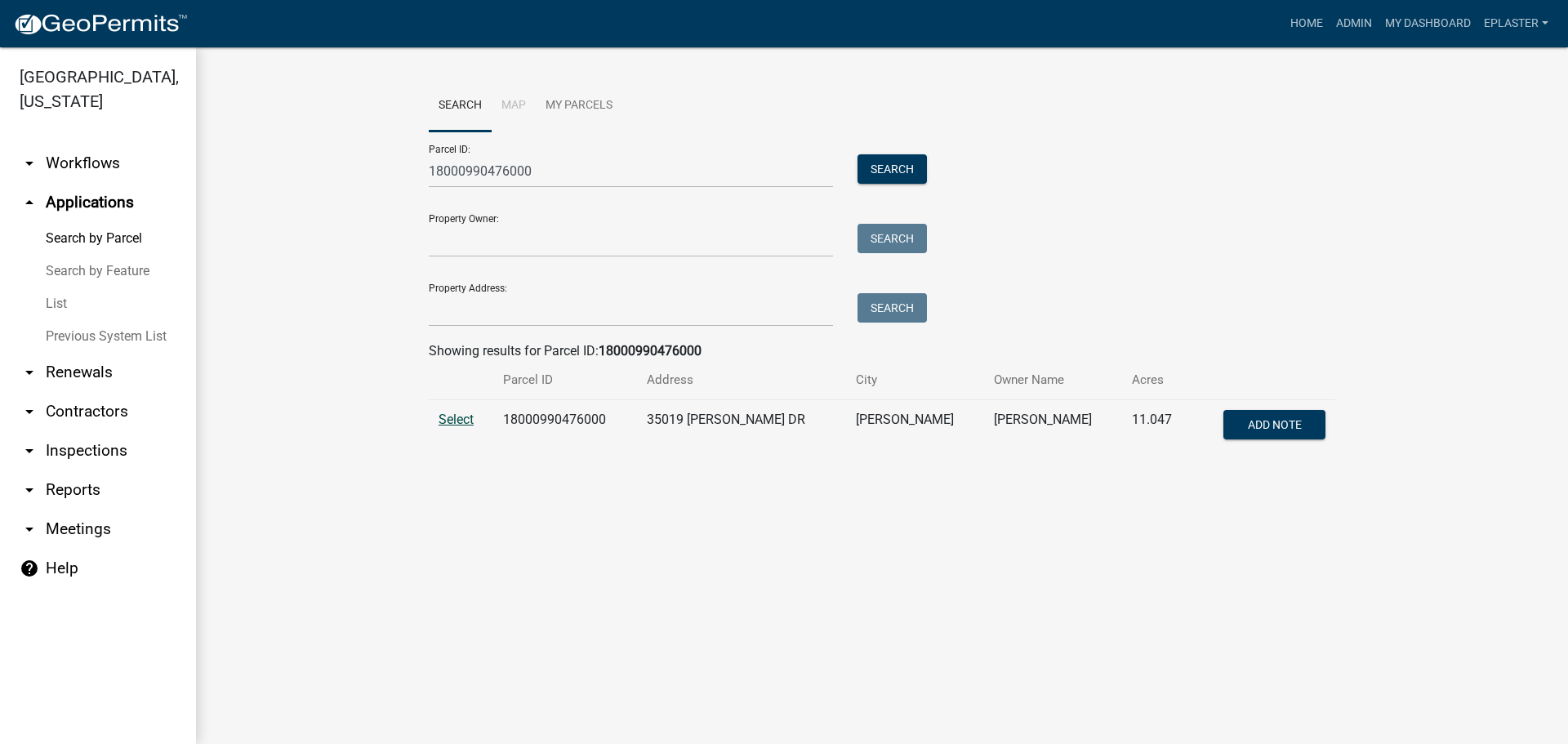
click at [455, 417] on span "Select" at bounding box center [456, 419] width 35 height 15
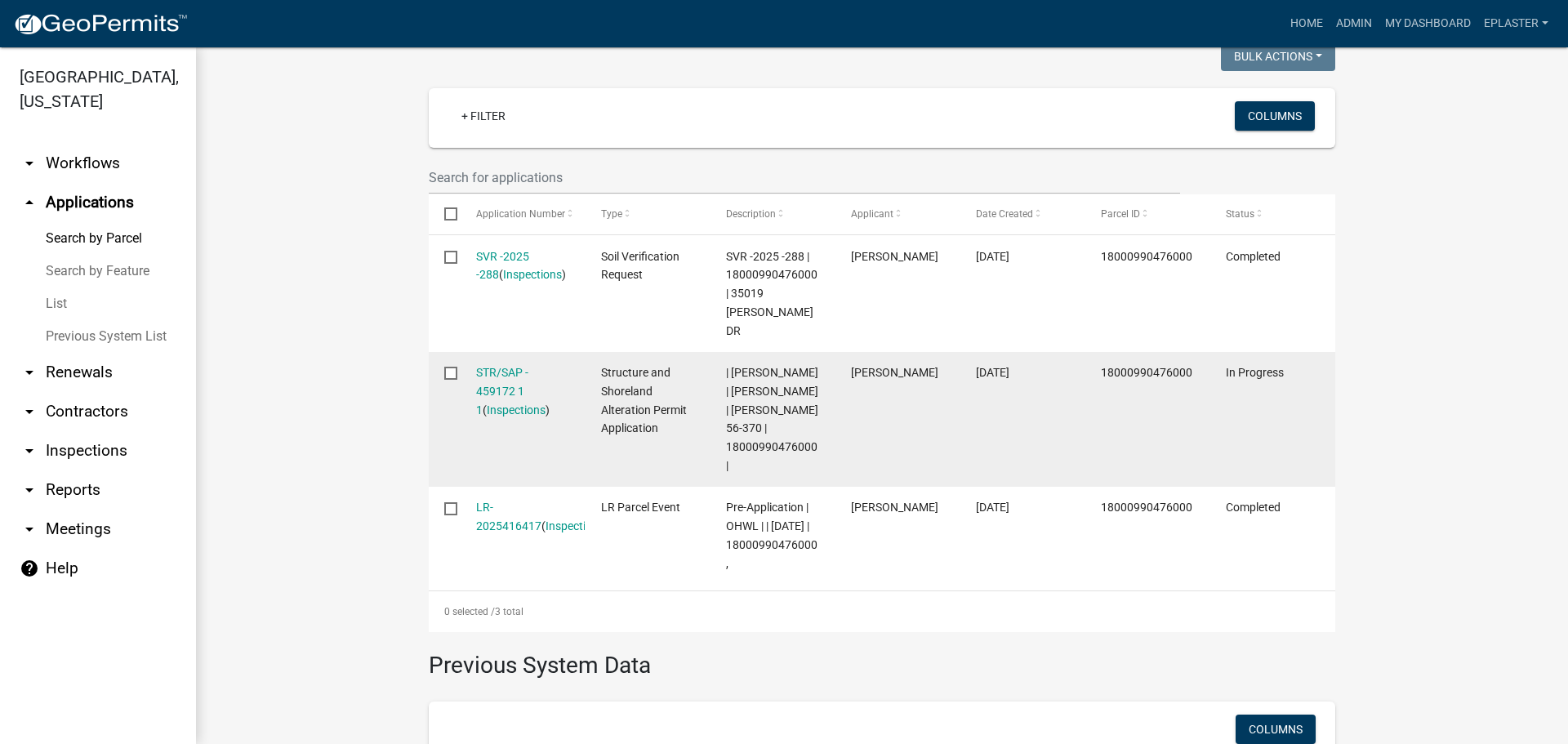
scroll to position [428, 0]
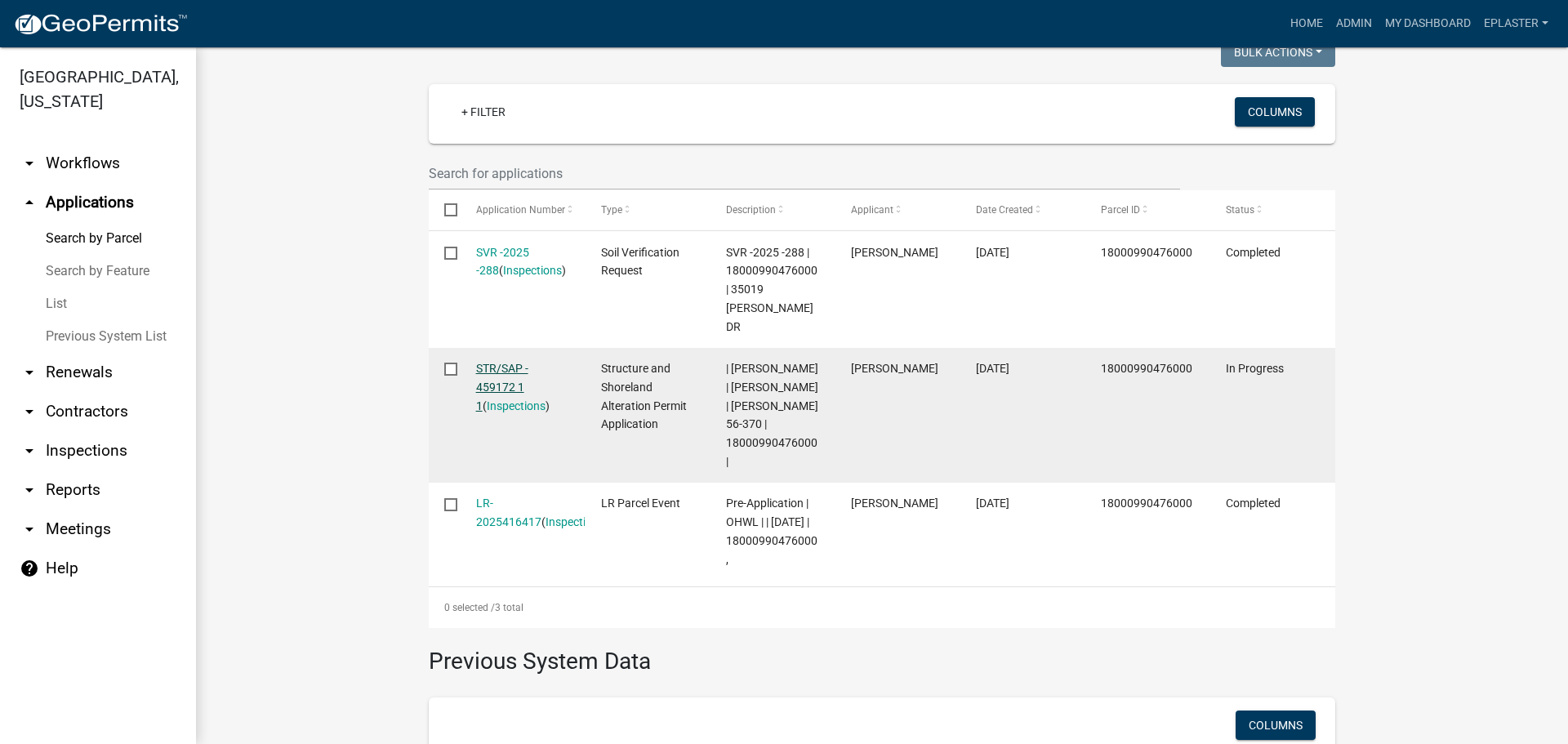
click at [498, 361] on link "STR/SAP - 459172 1 1" at bounding box center [502, 386] width 53 height 51
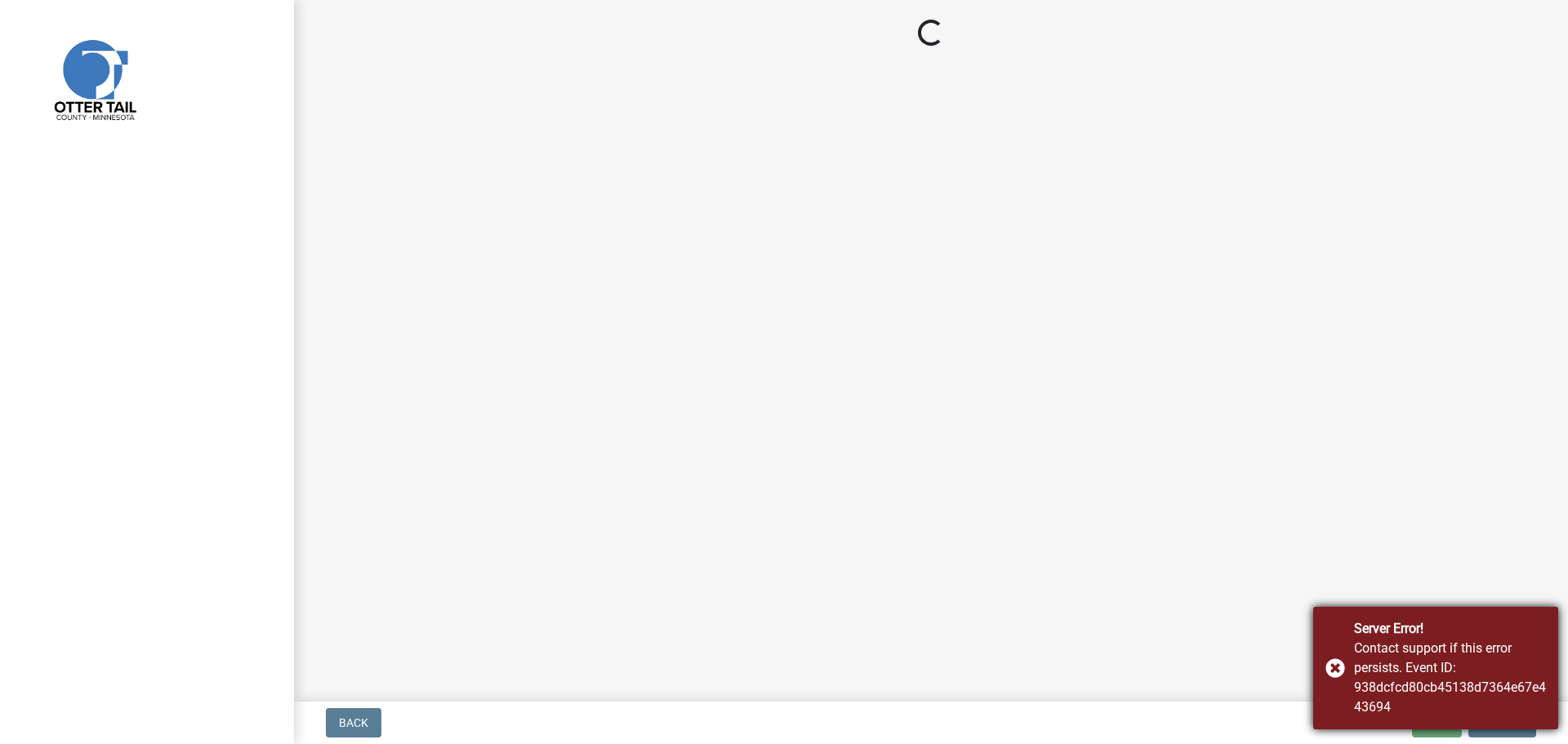
click at [1338, 662] on div "Server Error! Contact support if this error persists. Event ID: 938dcfcd80cb451…" at bounding box center [1436, 667] width 245 height 122
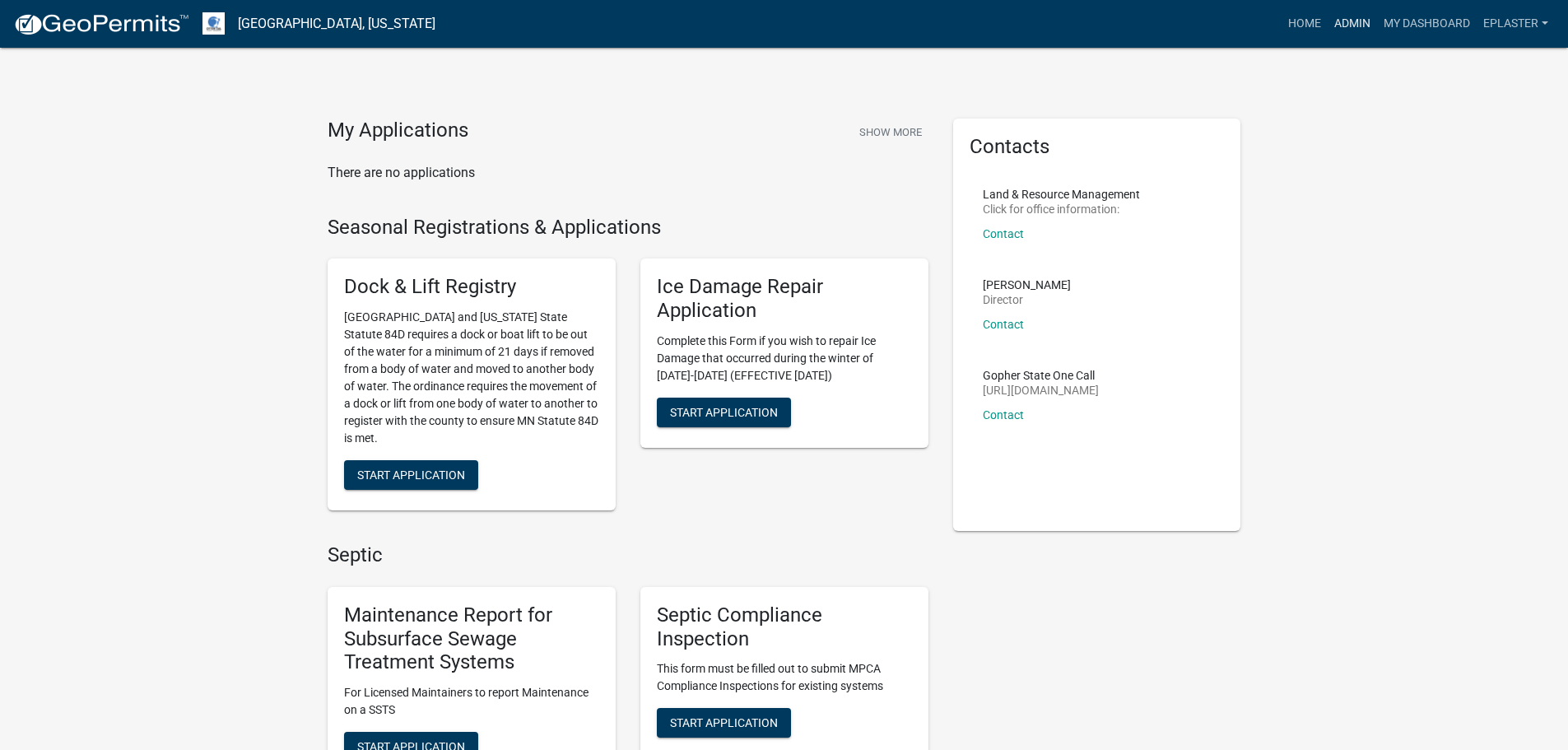
click at [1357, 25] on link "Admin" at bounding box center [1351, 24] width 49 height 31
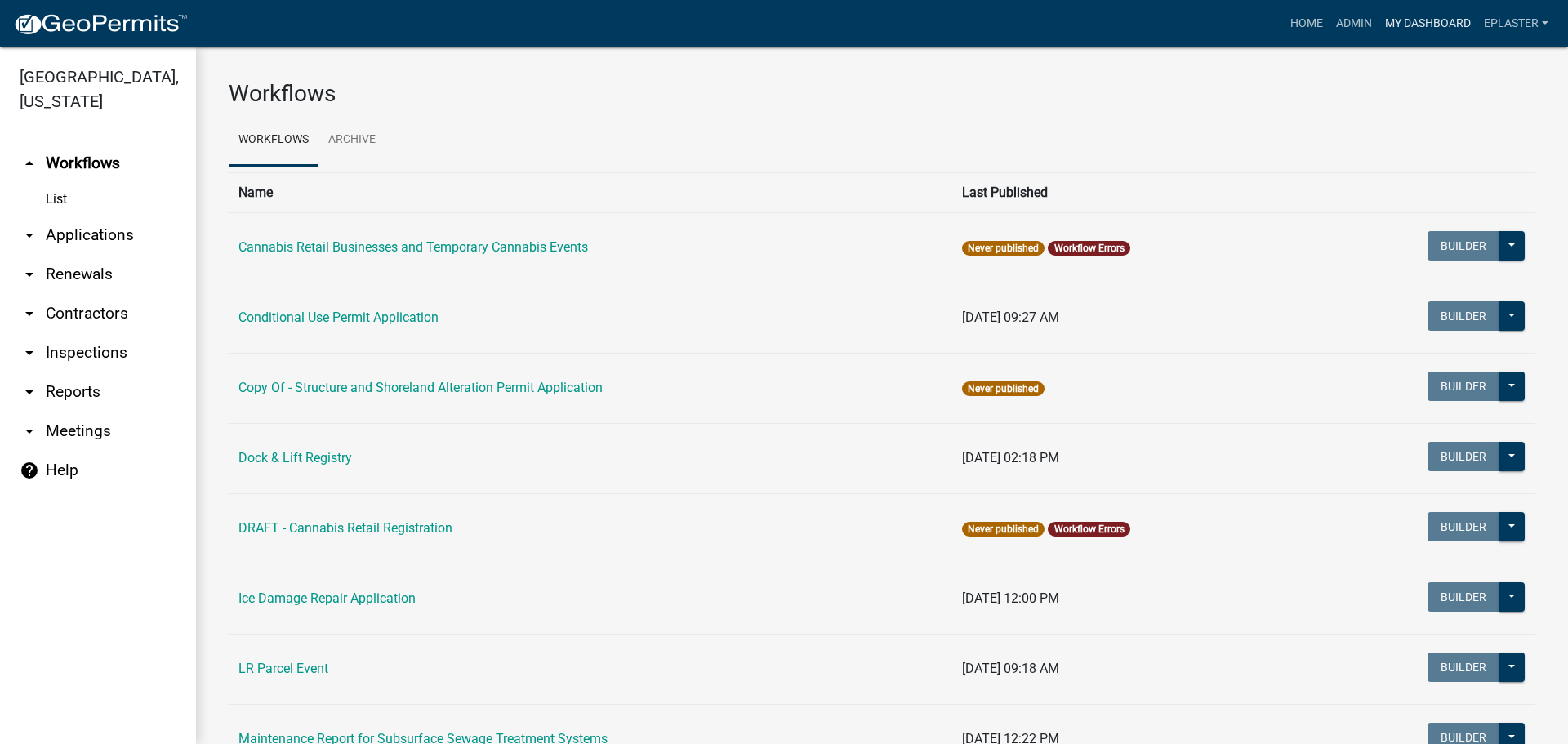
click at [1401, 20] on link "My Dashboard" at bounding box center [1427, 24] width 99 height 31
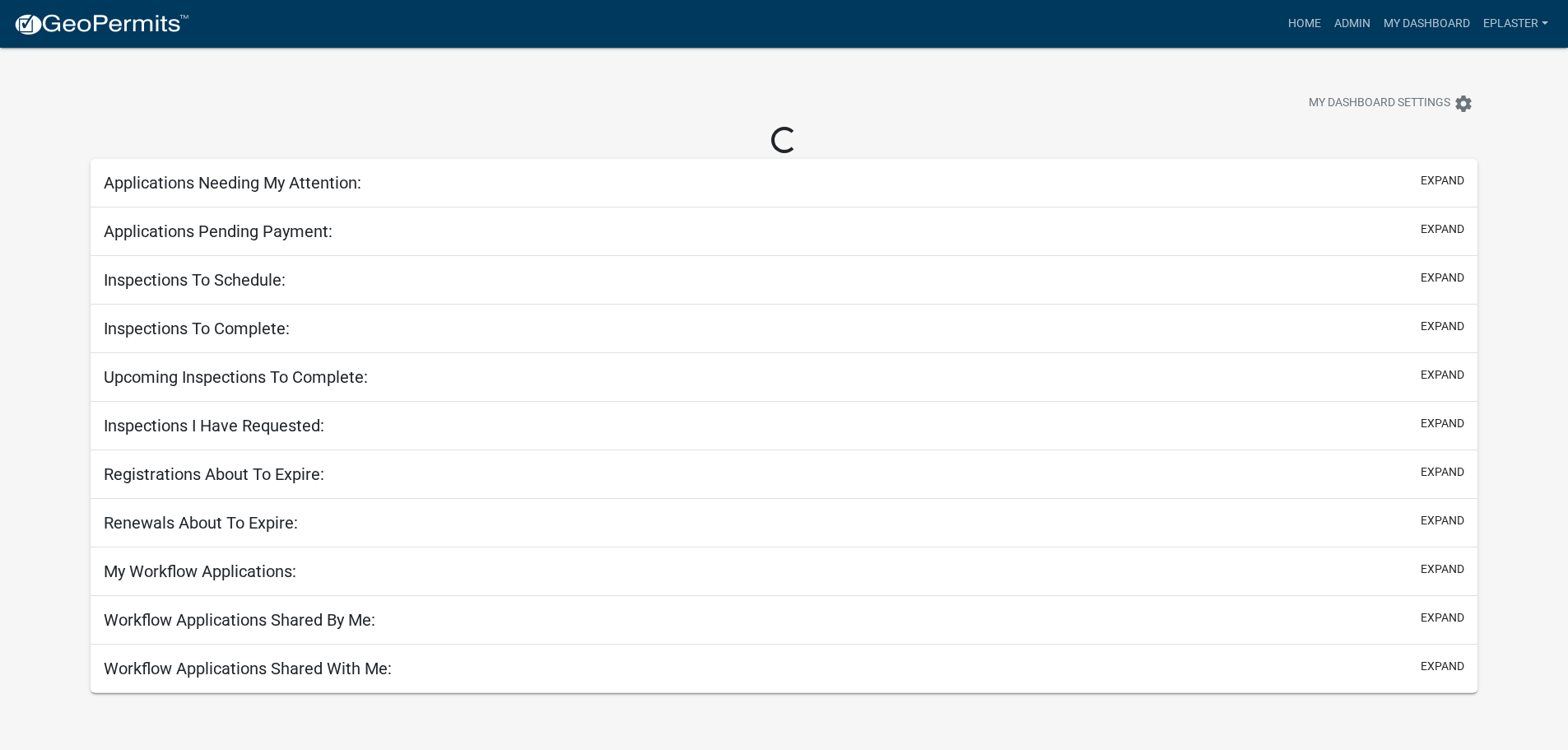
select select "3: 100"
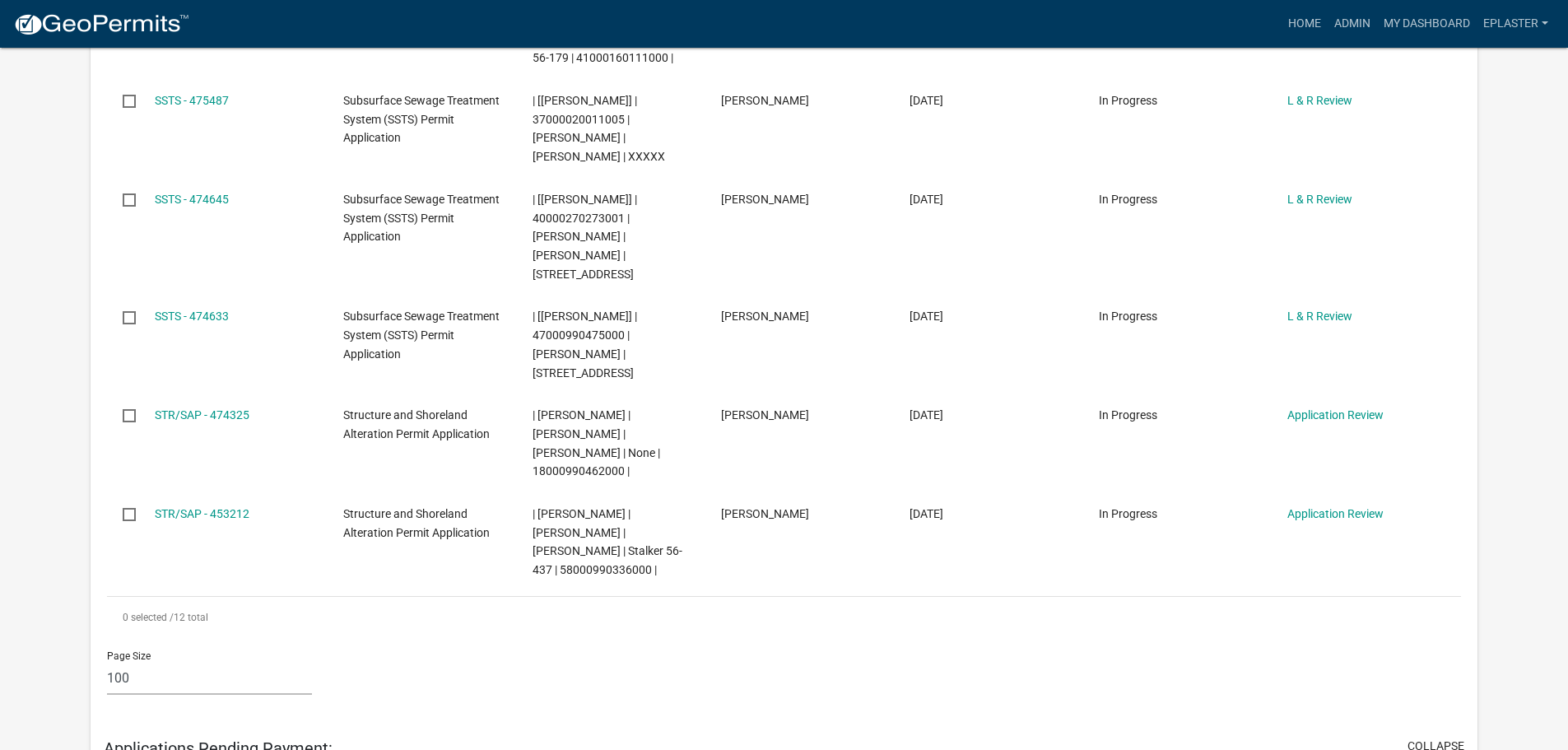
scroll to position [1050, 0]
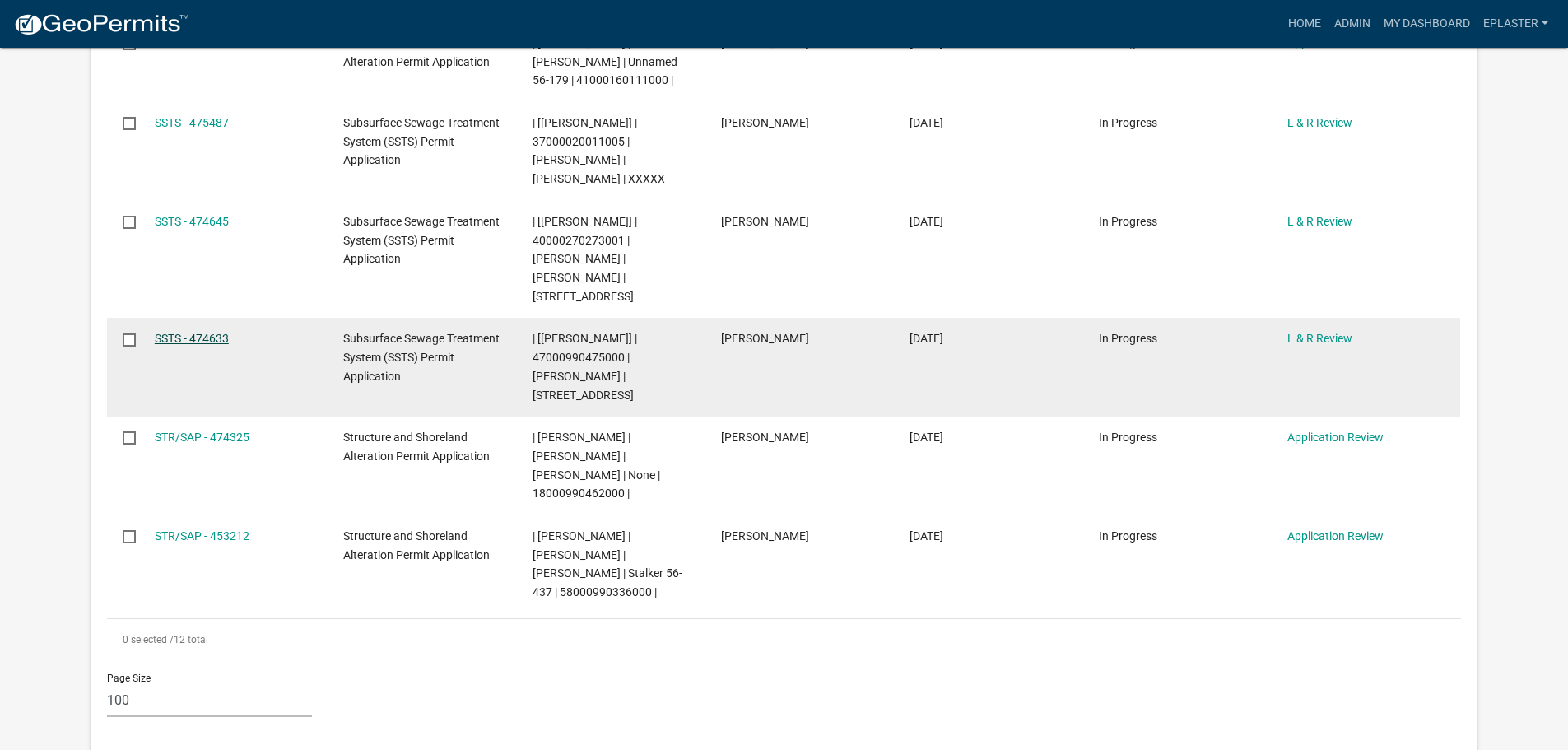
click at [196, 332] on link "SSTS - 474633" at bounding box center [192, 338] width 74 height 13
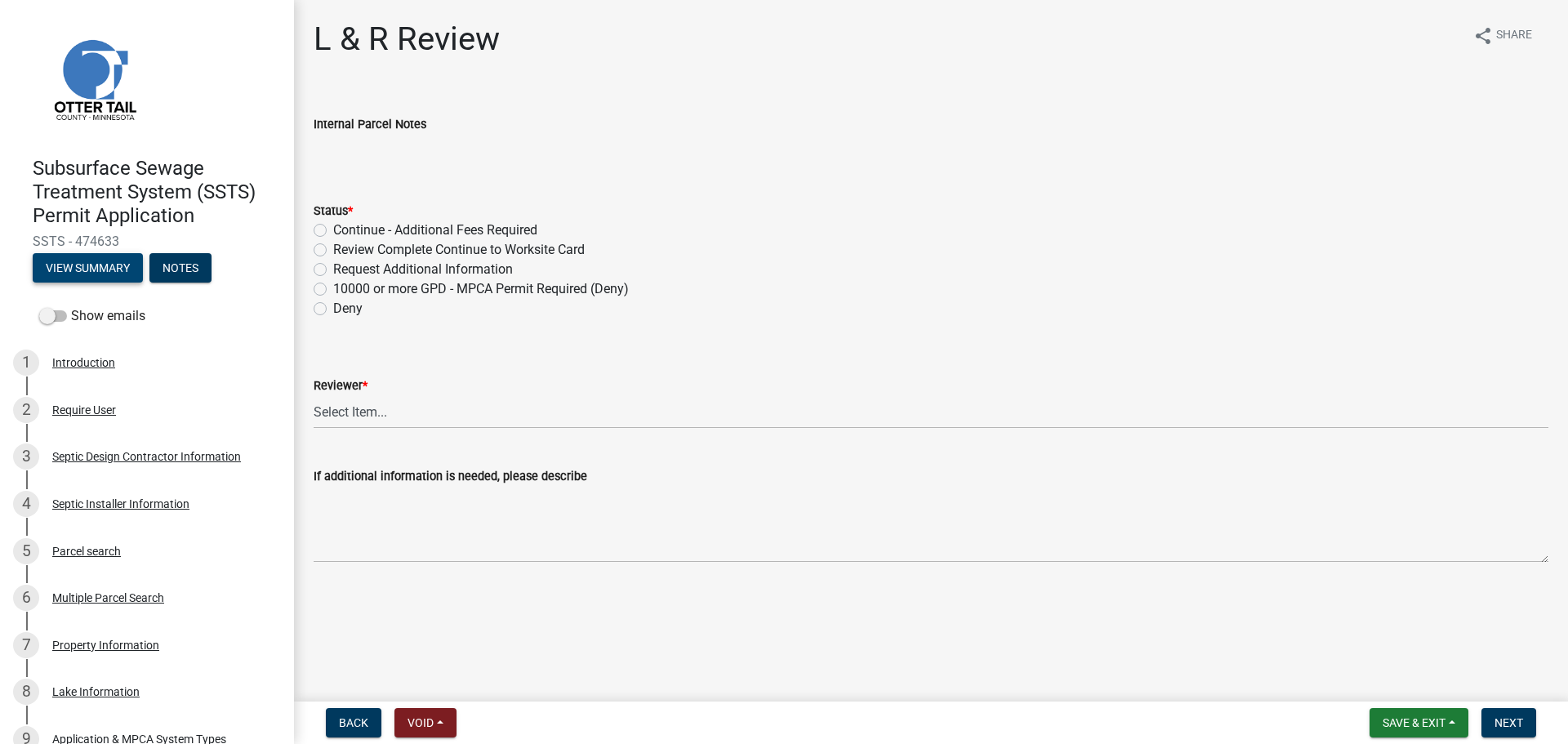
click at [90, 268] on button "View Summary" at bounding box center [87, 268] width 110 height 30
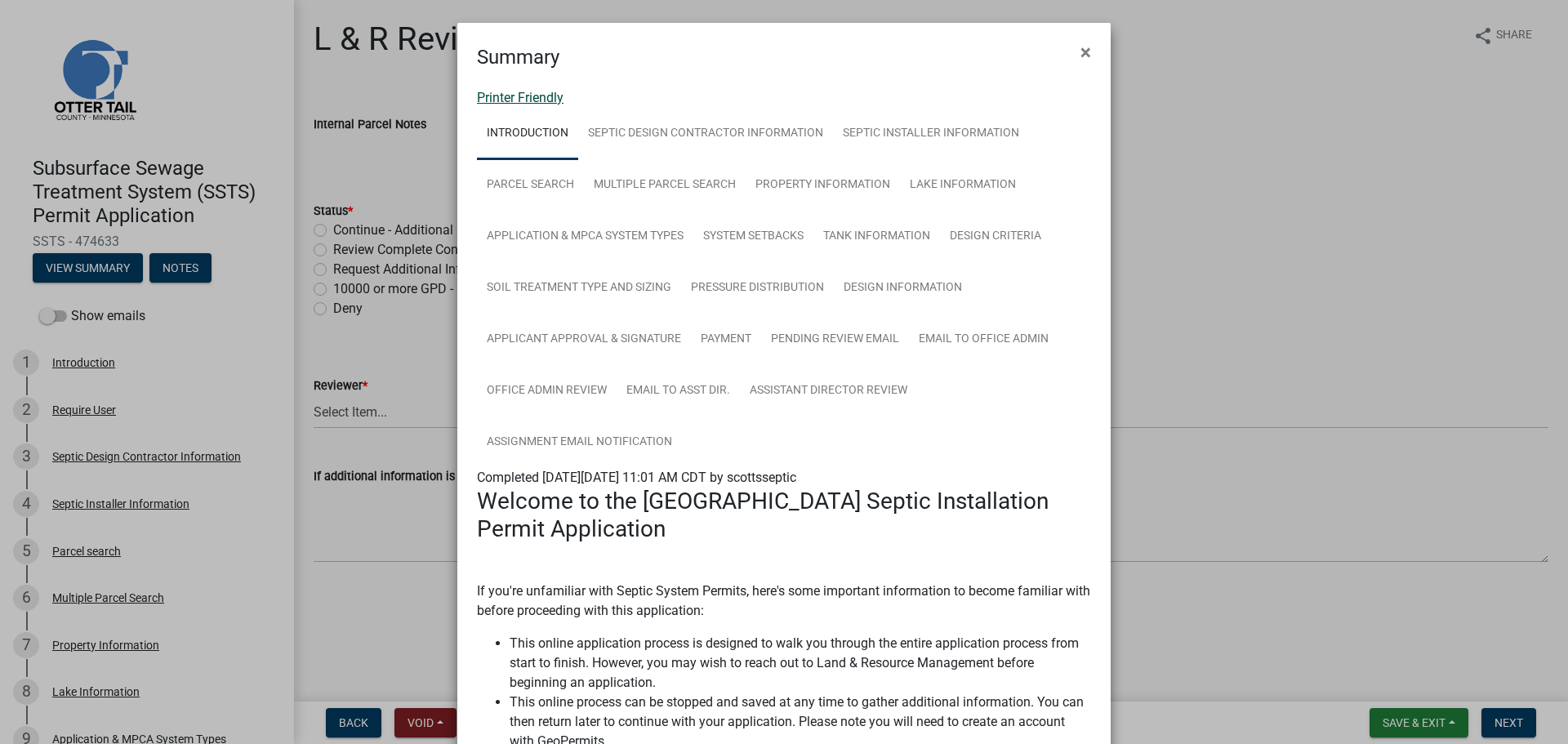
click at [528, 98] on link "Printer Friendly" at bounding box center [520, 98] width 87 height 15
click at [1073, 55] on button "×" at bounding box center [1086, 53] width 36 height 46
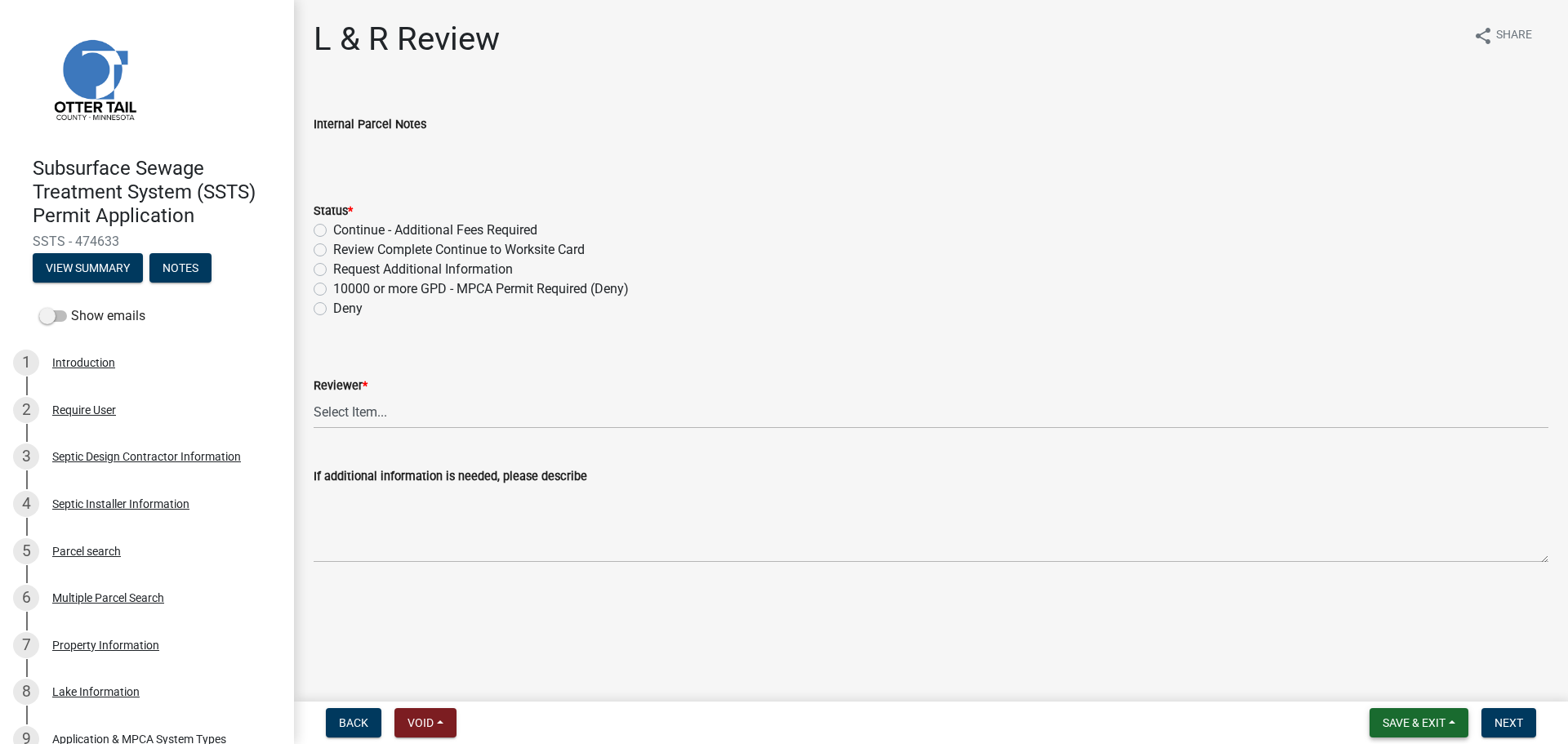
click at [1387, 716] on span "Save & Exit" at bounding box center [1415, 723] width 63 height 13
click at [1371, 676] on button "Save & Exit" at bounding box center [1403, 680] width 131 height 39
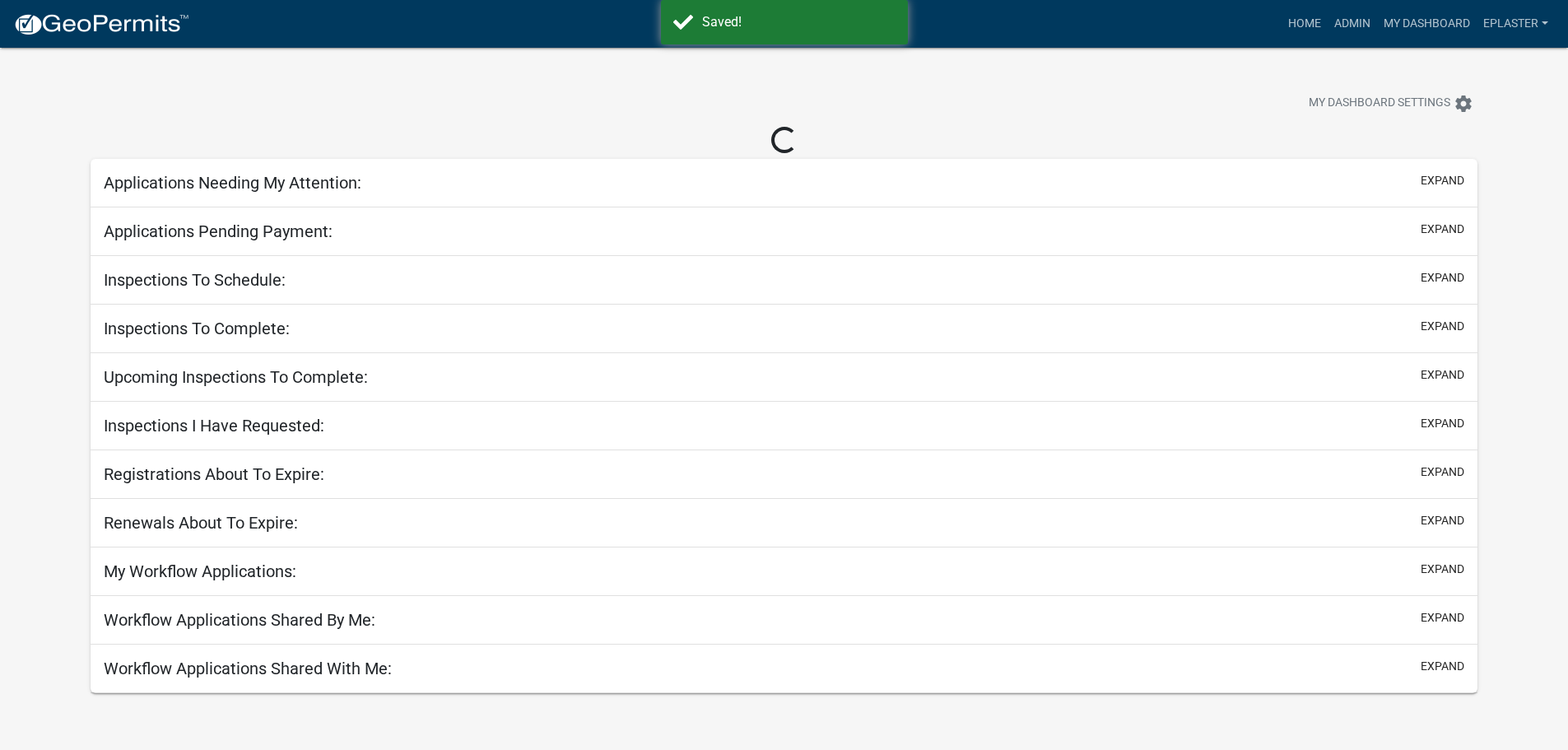
select select "3: 100"
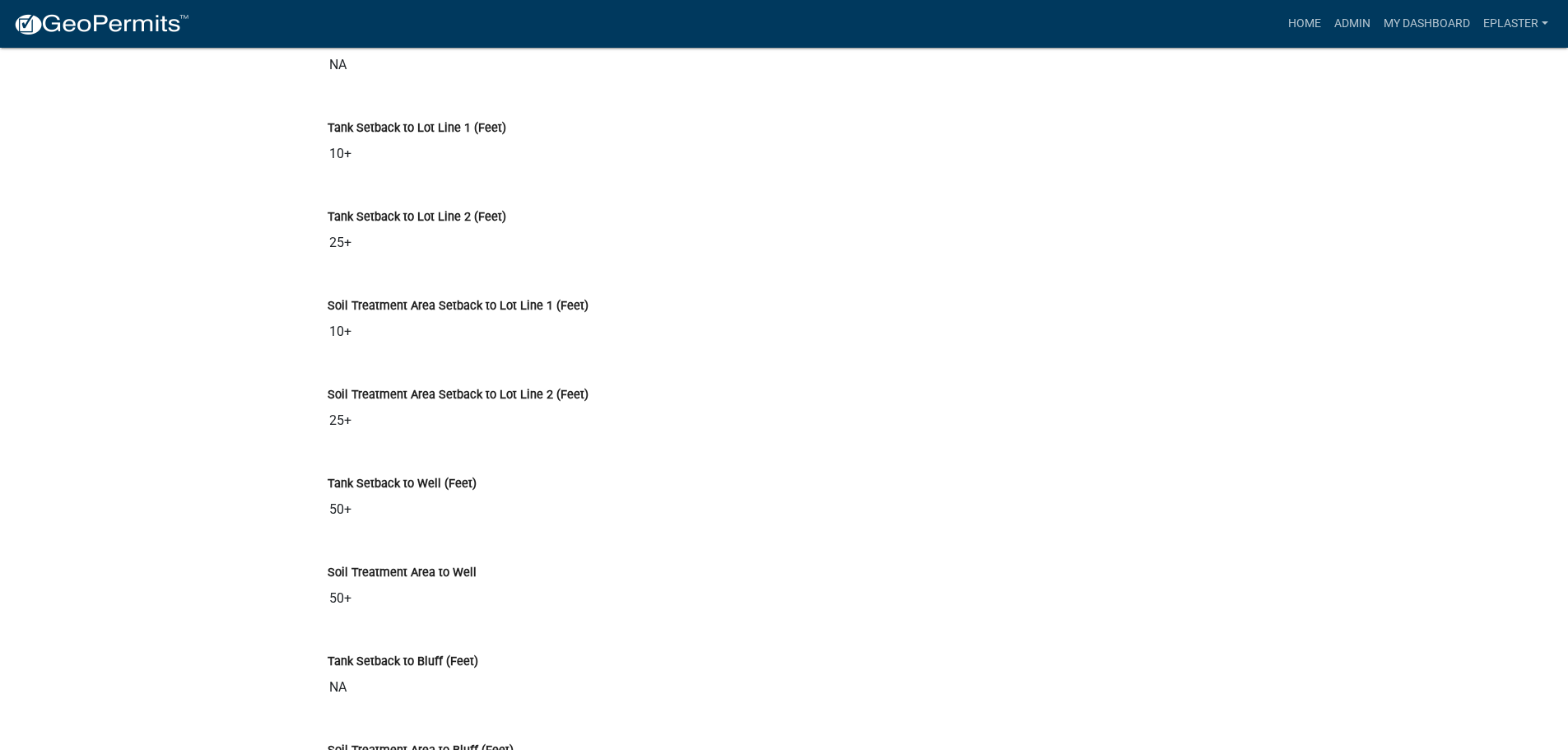
scroll to position [4672, 0]
